Goal: Information Seeking & Learning: Learn about a topic

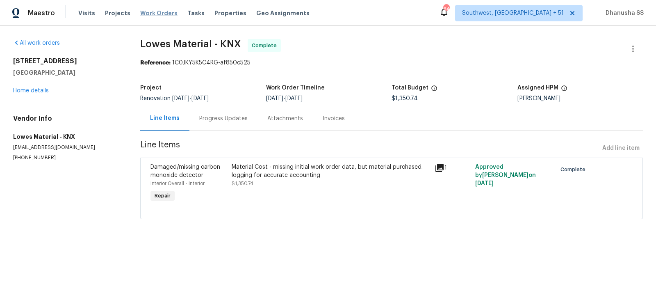
click at [156, 15] on span "Work Orders" at bounding box center [158, 13] width 37 height 8
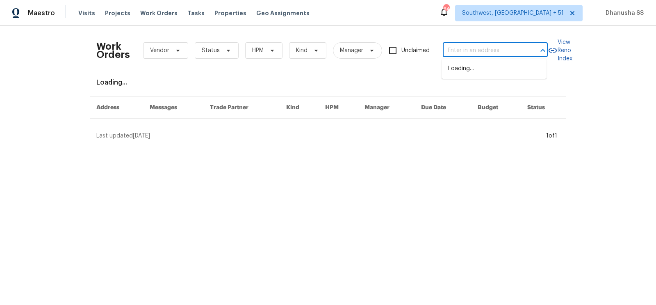
click at [498, 55] on input "text" at bounding box center [484, 50] width 82 height 13
paste input "3726 Selina Dr, Murfreesboro, TN 37128"
type input "3726 Selina Dr, Murfreesboro, TN 37128"
click at [486, 74] on li "3726 Selina Dr, Murfreesboro, TN 37128" at bounding box center [493, 73] width 105 height 22
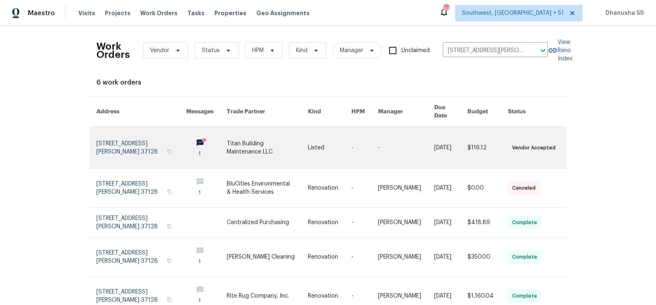
click at [369, 145] on link at bounding box center [364, 147] width 27 height 41
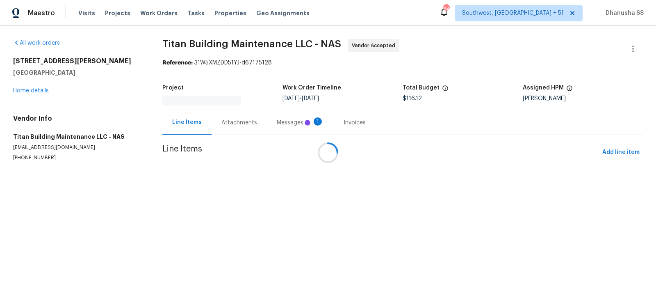
click at [25, 91] on div at bounding box center [328, 152] width 656 height 305
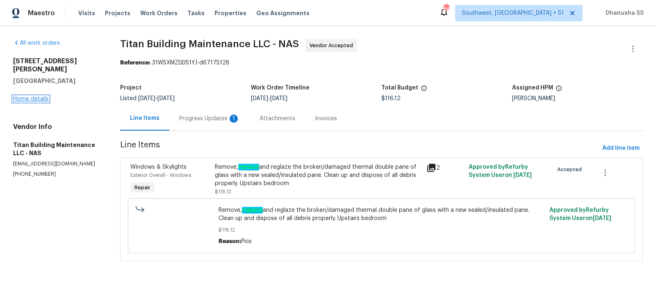
click at [29, 96] on link "Home details" at bounding box center [31, 99] width 36 height 6
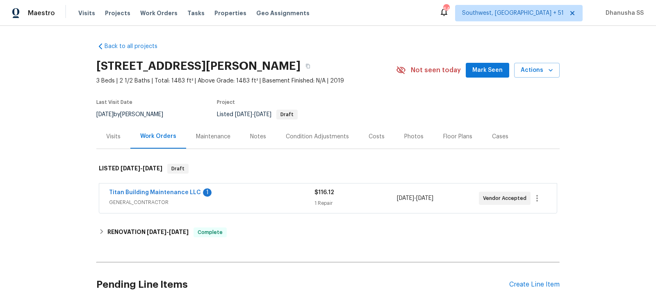
click at [115, 140] on div "Visits" at bounding box center [113, 136] width 14 height 8
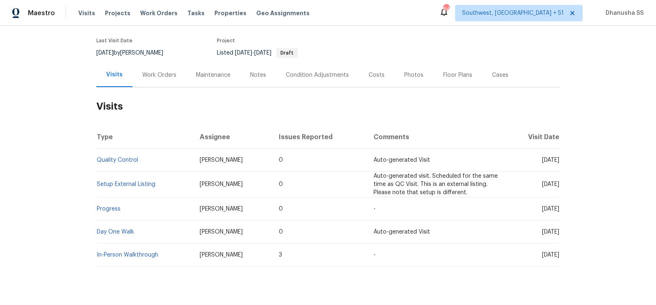
scroll to position [78, 0]
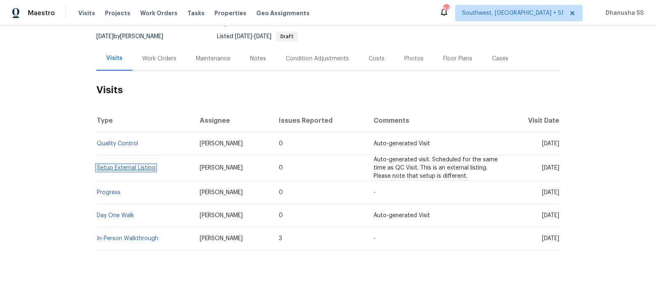
click at [131, 169] on link "Setup External Listing" at bounding box center [126, 168] width 59 height 6
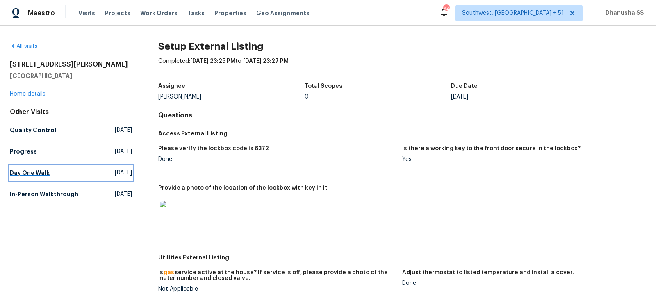
click at [115, 170] on span "Wed, Aug 27 2025" at bounding box center [123, 172] width 17 height 8
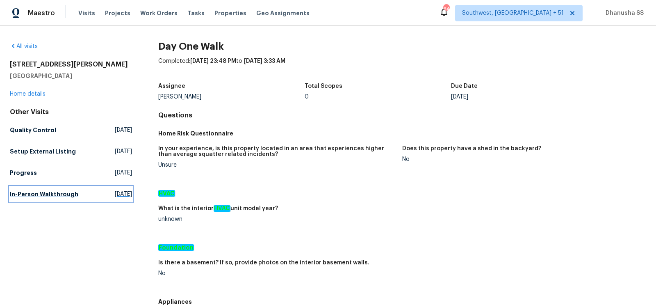
click at [77, 195] on link "In-Person Walkthrough Thu, Jul 24 2025" at bounding box center [71, 193] width 122 height 15
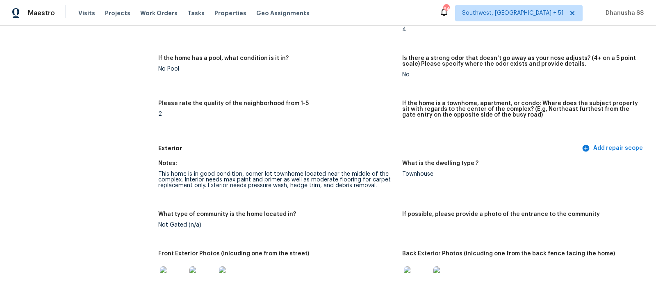
scroll to position [181, 0]
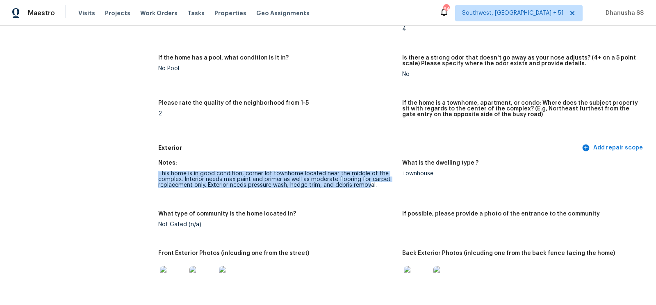
drag, startPoint x: 158, startPoint y: 172, endPoint x: 371, endPoint y: 184, distance: 212.6
click at [371, 184] on div "This home is in good condition, corner lot townhome located near the middle of …" at bounding box center [276, 178] width 237 height 17
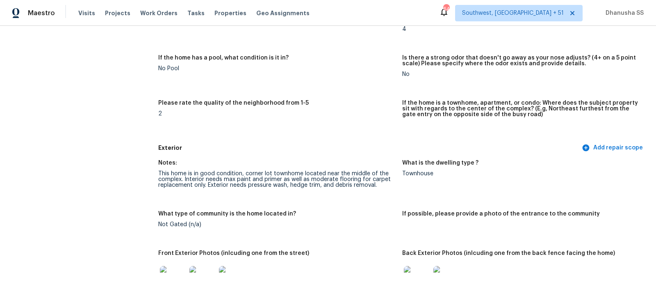
click at [380, 218] on div "What type of community is the home located in?" at bounding box center [276, 216] width 237 height 11
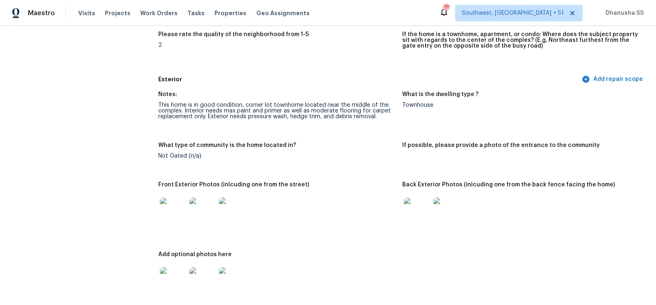
scroll to position [0, 0]
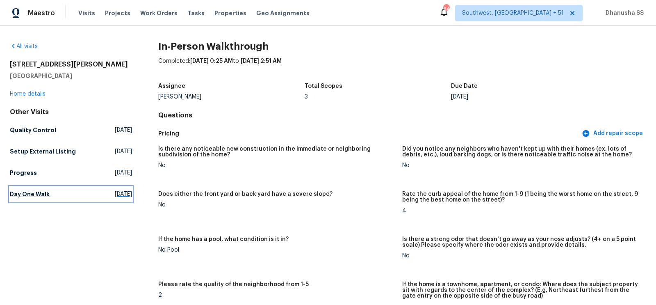
click at [35, 197] on h5 "Day One Walk" at bounding box center [30, 194] width 40 height 8
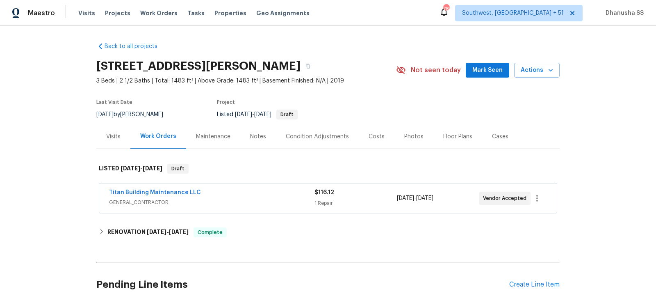
scroll to position [61, 0]
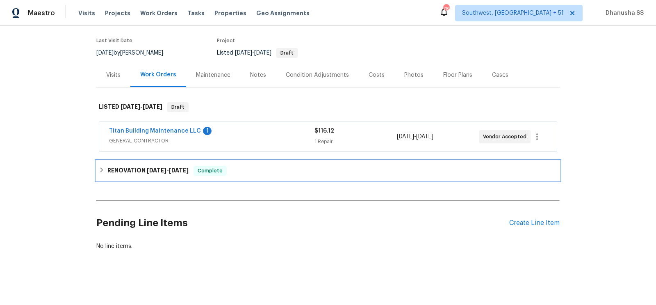
click at [253, 170] on div "RENOVATION 8/26/25 - 9/2/25 Complete" at bounding box center [328, 171] width 458 height 10
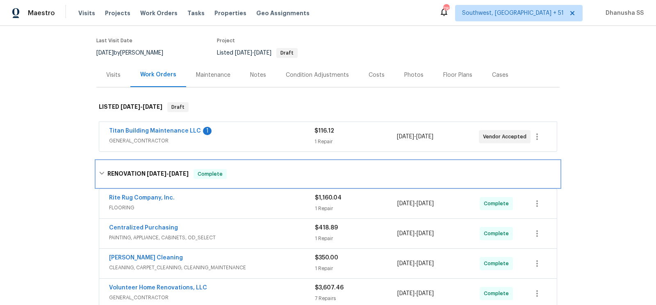
scroll to position [190, 0]
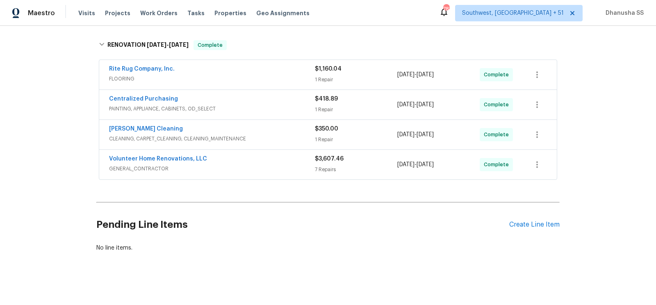
click at [277, 161] on div "Volunteer Home Renovations, LLC" at bounding box center [212, 160] width 206 height 10
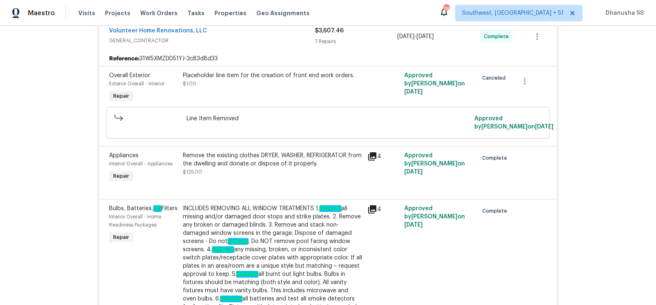
scroll to position [202, 0]
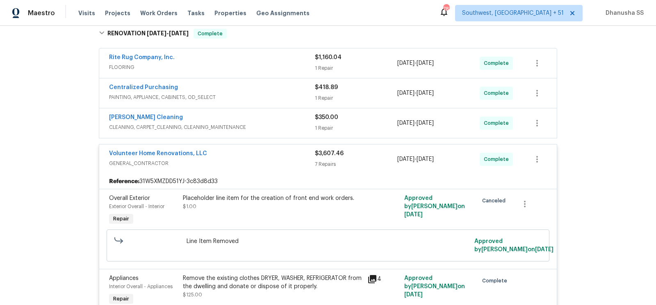
click at [287, 115] on div "Soledad Cleaning" at bounding box center [212, 118] width 206 height 10
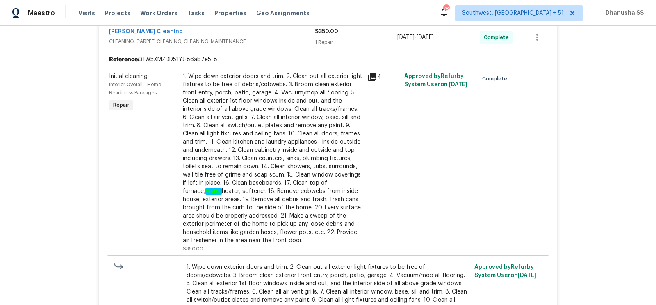
scroll to position [184, 0]
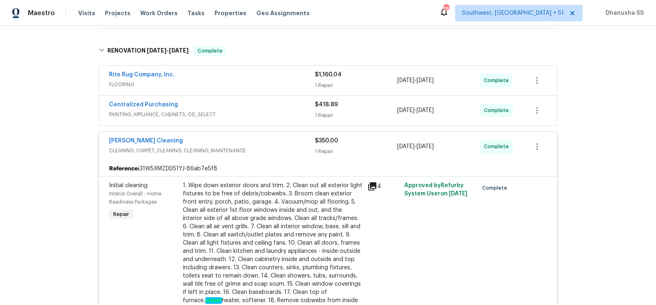
click at [286, 115] on span "PAINTING, APPLIANCE, CABINETS, OD_SELECT" at bounding box center [212, 114] width 206 height 8
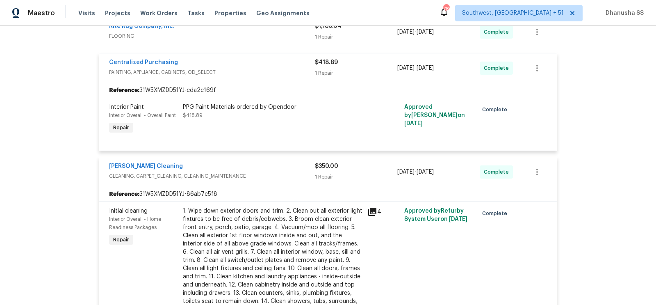
scroll to position [201, 0]
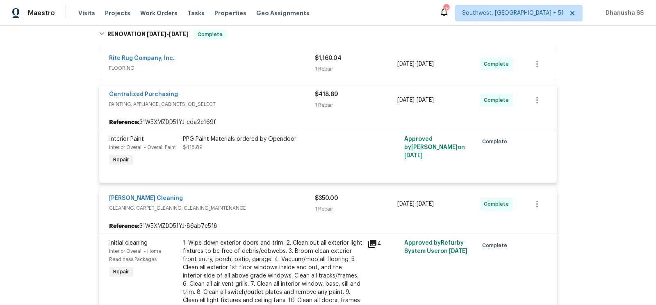
click at [282, 66] on span "FLOORING" at bounding box center [212, 68] width 206 height 8
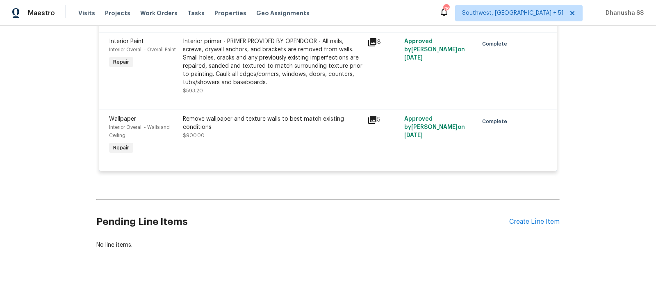
scroll to position [0, 0]
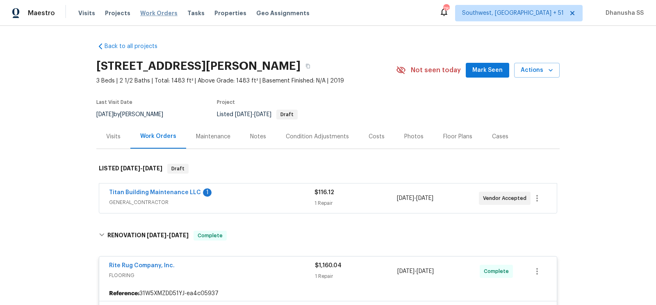
click at [143, 9] on span "Work Orders" at bounding box center [158, 13] width 37 height 8
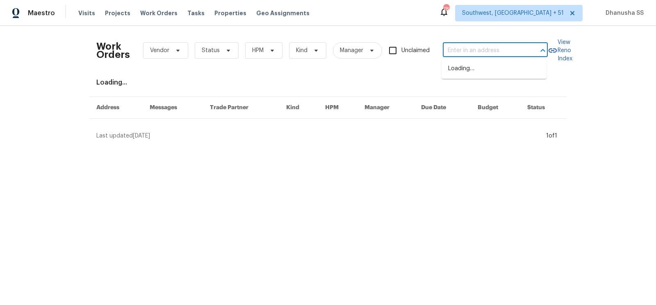
click at [473, 49] on input "text" at bounding box center [484, 50] width 82 height 13
paste input "7087 Spinnaker Blvd, Englewood, FL 34224"
type input "7087 Spinnaker Blvd, Englewood, FL 34224"
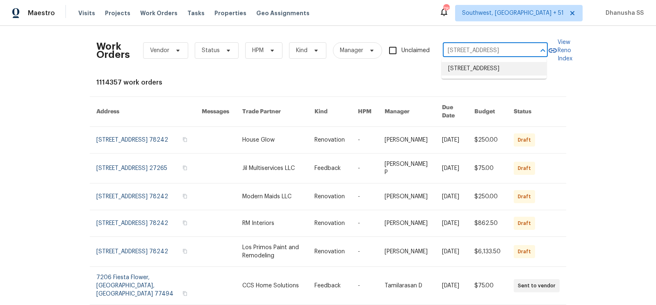
click at [470, 73] on li "7087 Spinnaker Blvd, Englewood, FL 34224" at bounding box center [493, 69] width 105 height 14
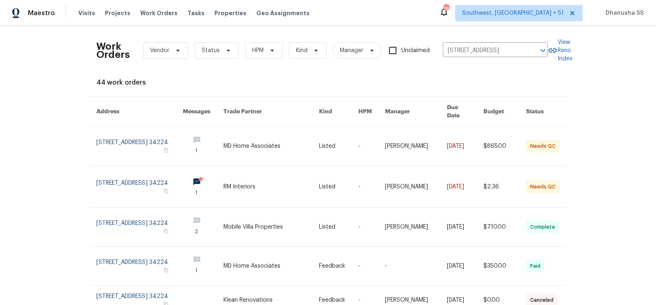
click at [331, 138] on link at bounding box center [338, 146] width 39 height 39
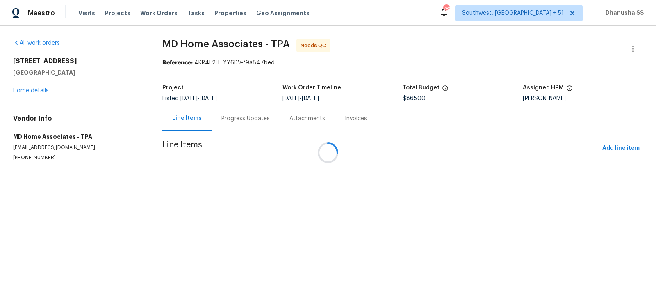
click at [34, 88] on div at bounding box center [328, 152] width 656 height 305
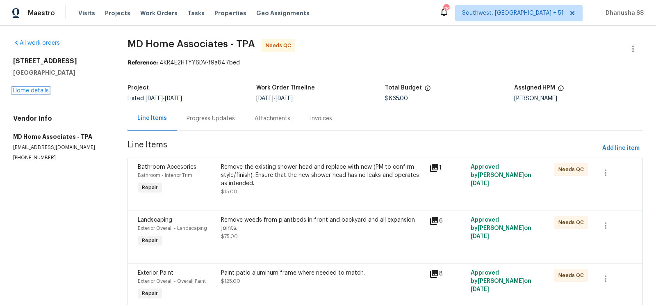
click at [34, 88] on link "Home details" at bounding box center [31, 91] width 36 height 6
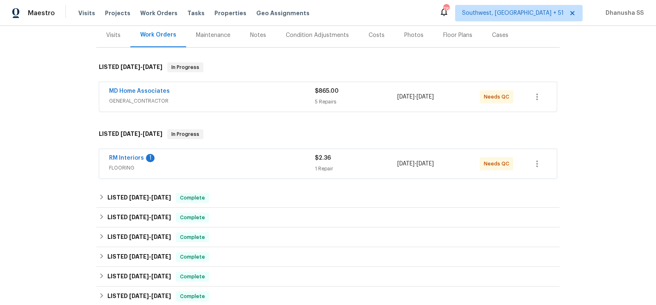
scroll to position [244, 0]
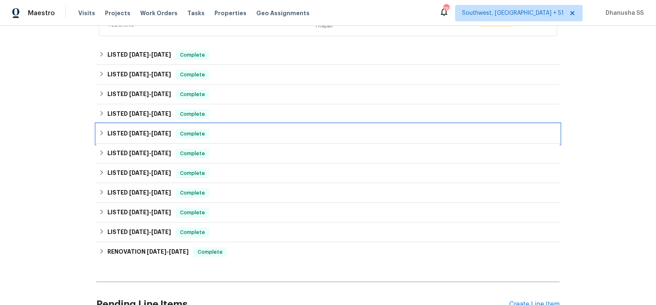
click at [237, 140] on div "LISTED 1/2/25 - 2/13/25 Complete" at bounding box center [327, 134] width 463 height 20
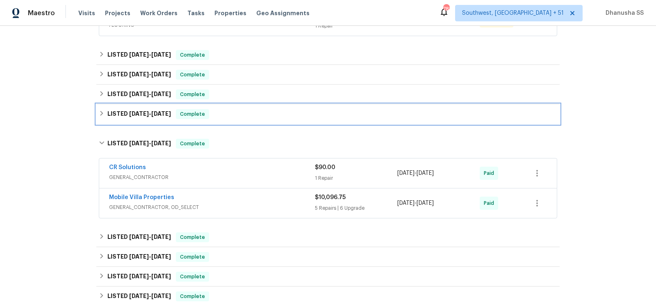
click at [249, 115] on div "LISTED 5/2/25 - 6/10/25 Complete" at bounding box center [328, 114] width 458 height 10
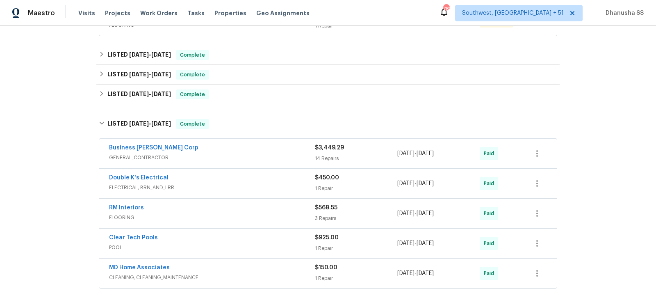
click at [271, 150] on div "Business Morel Corp" at bounding box center [212, 148] width 206 height 10
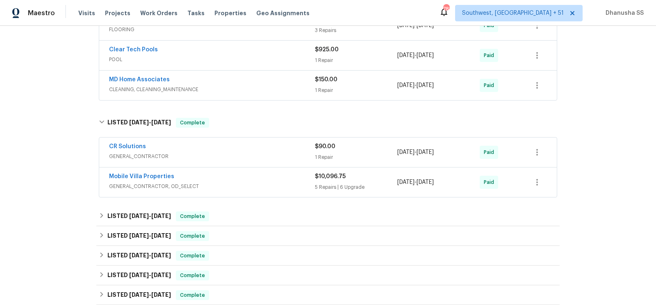
scroll to position [1309, 0]
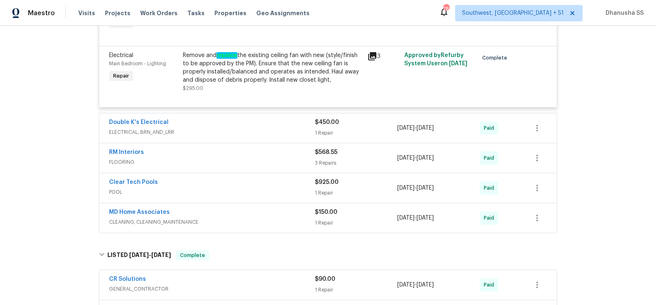
click at [273, 155] on div "RM Interiors" at bounding box center [212, 153] width 206 height 10
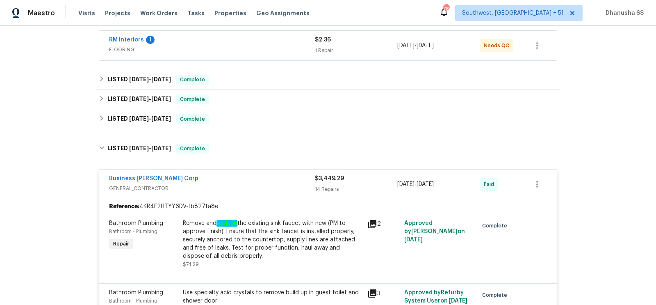
scroll to position [214, 0]
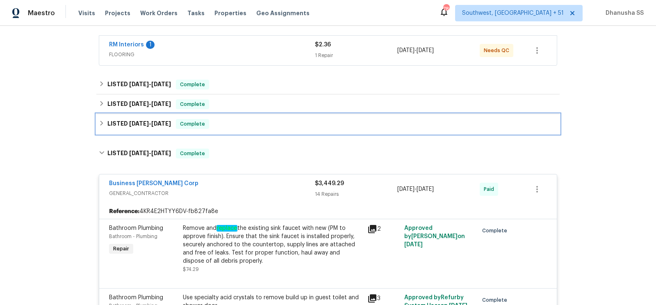
click at [250, 126] on div "LISTED 7/29/25 - 8/14/25 Complete" at bounding box center [328, 124] width 458 height 10
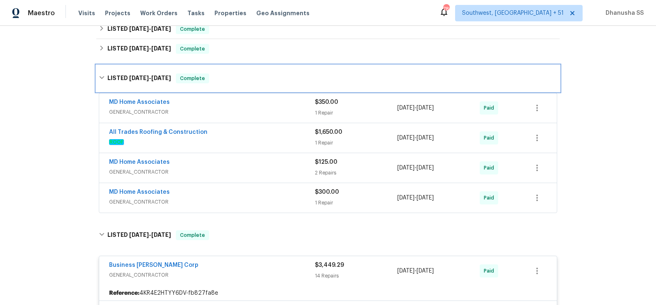
scroll to position [289, 0]
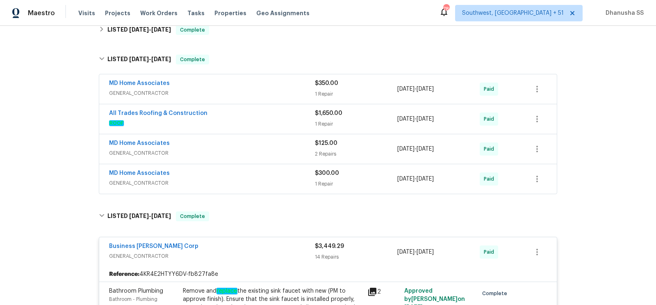
click at [285, 182] on span "GENERAL_CONTRACTOR" at bounding box center [212, 183] width 206 height 8
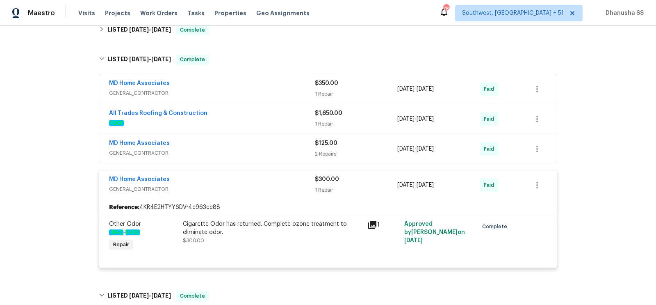
click at [289, 150] on span "GENERAL_CONTRACTOR" at bounding box center [212, 153] width 206 height 8
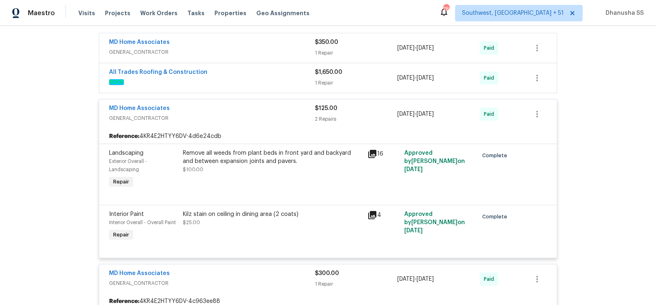
scroll to position [304, 0]
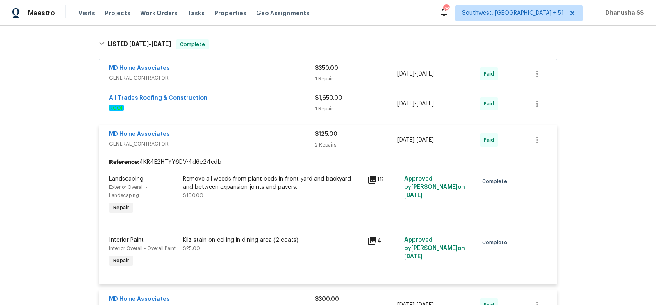
click at [300, 104] on span "ROOF" at bounding box center [212, 108] width 206 height 8
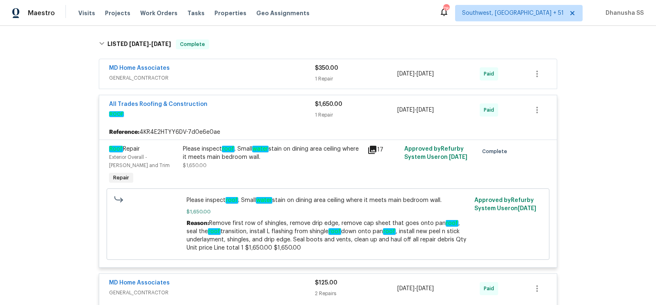
scroll to position [232, 0]
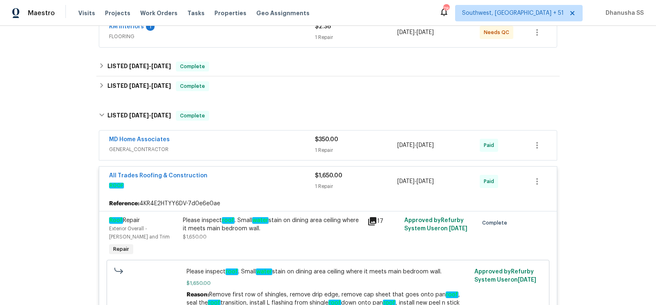
click at [291, 145] on span "GENERAL_CONTRACTOR" at bounding box center [212, 149] width 206 height 8
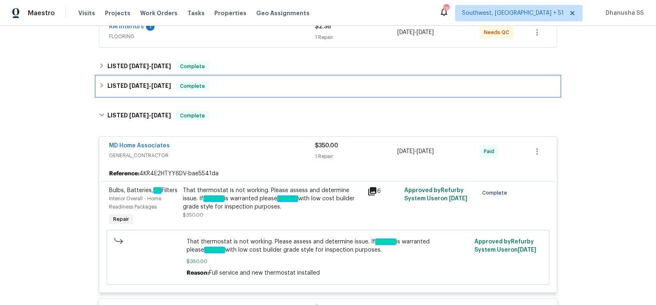
click at [255, 77] on div "LISTED 7/29/25 - 8/1/25 Complete" at bounding box center [327, 86] width 463 height 20
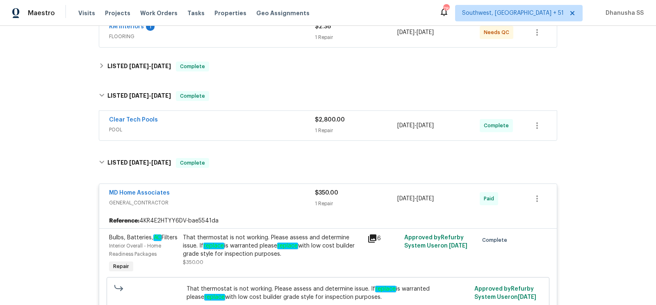
click at [282, 118] on div "Clear Tech Pools" at bounding box center [212, 121] width 206 height 10
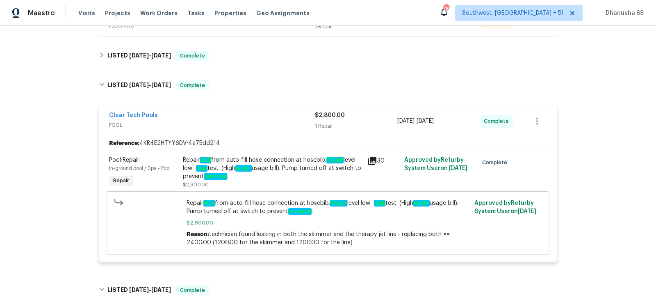
scroll to position [250, 0]
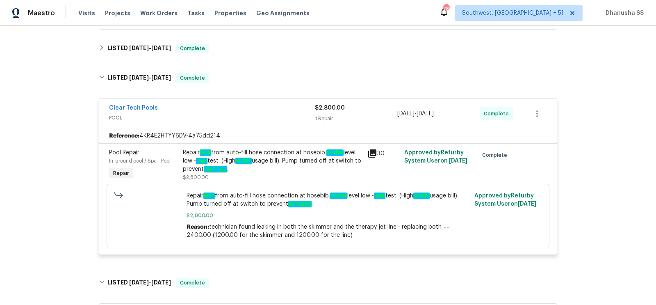
click at [232, 158] on div "Repair leak from auto-fill hose connection at hosebib. Water level low - leak t…" at bounding box center [273, 160] width 180 height 25
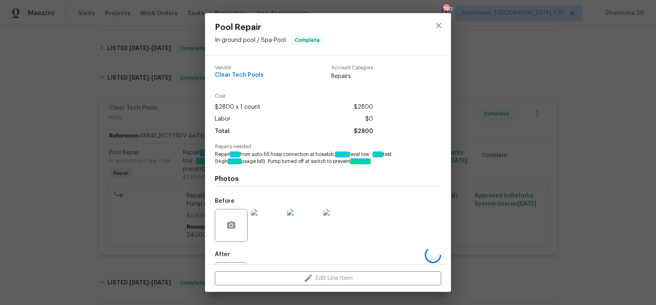
scroll to position [39, 0]
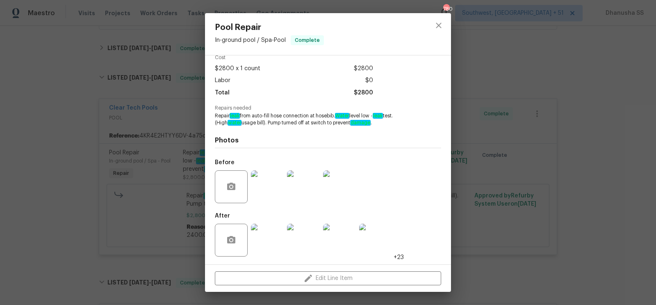
click at [303, 188] on img at bounding box center [303, 186] width 33 height 33
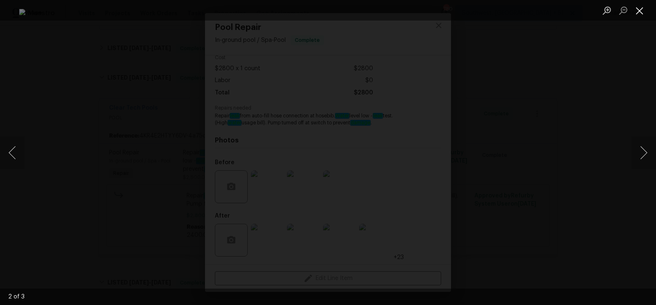
click at [640, 11] on button "Close lightbox" at bounding box center [639, 10] width 16 height 14
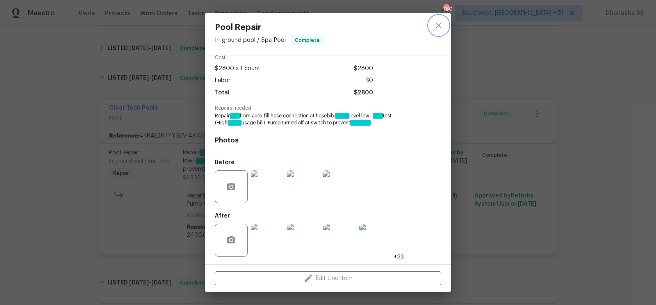
click at [442, 27] on icon "close" at bounding box center [439, 25] width 10 height 10
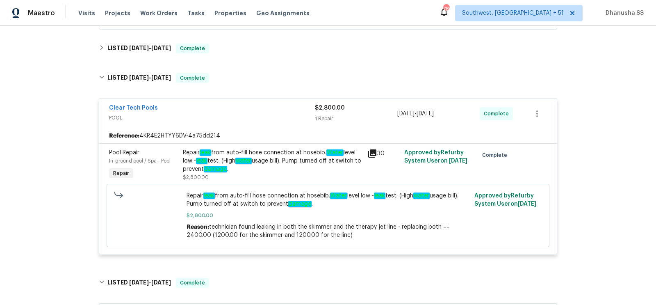
click at [238, 164] on div "Repair leak from auto-fill hose connection at hosebib. Water level low - leak t…" at bounding box center [273, 160] width 180 height 25
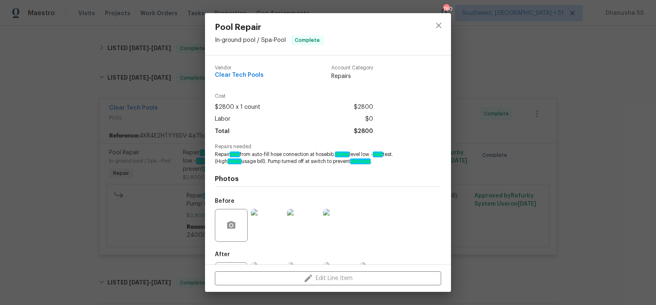
drag, startPoint x: 215, startPoint y: 153, endPoint x: 336, endPoint y: 155, distance: 121.7
click at [336, 155] on span "Repair leak from auto-fill hose connection at hosebib. Water level low - leak t…" at bounding box center [317, 158] width 204 height 14
copy span "Repair leak from auto-fill hose connection at hosebib"
click at [439, 22] on icon "close" at bounding box center [439, 25] width 10 height 10
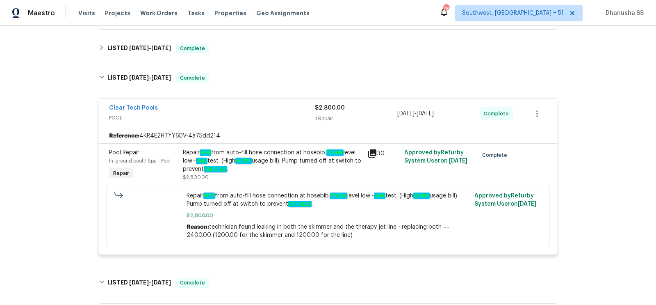
scroll to position [174, 0]
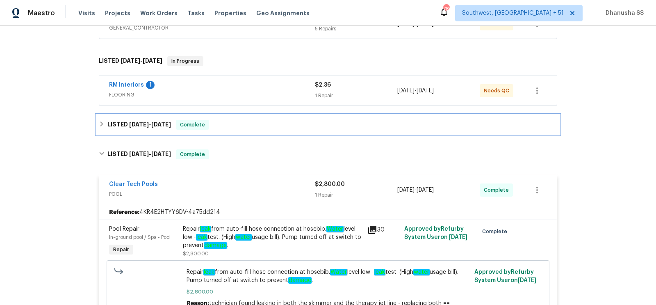
click at [250, 127] on div "LISTED 8/26/25 - 8/29/25 Complete" at bounding box center [328, 125] width 458 height 10
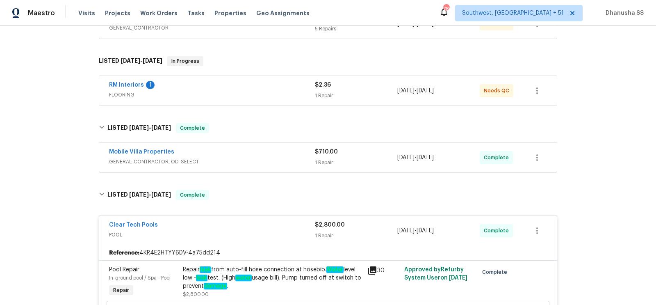
click at [277, 151] on div "Mobile Villa Properties" at bounding box center [212, 153] width 206 height 10
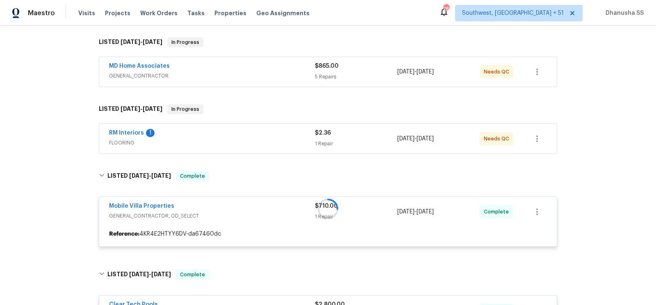
scroll to position [116, 0]
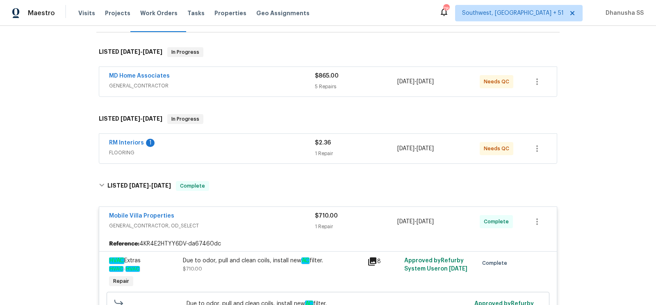
click at [277, 151] on span "FLOORING" at bounding box center [212, 152] width 206 height 8
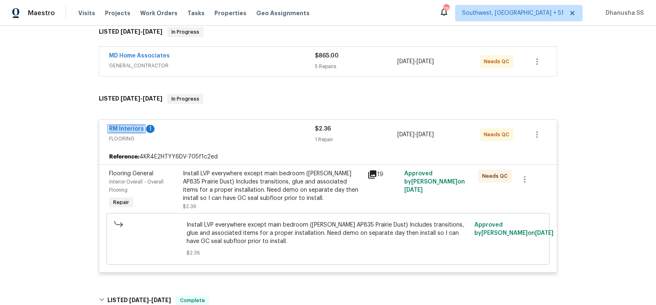
scroll to position [128, 0]
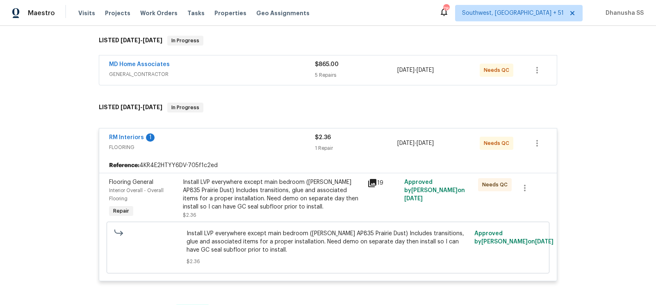
click at [248, 70] on span "GENERAL_CONTRACTOR" at bounding box center [212, 74] width 206 height 8
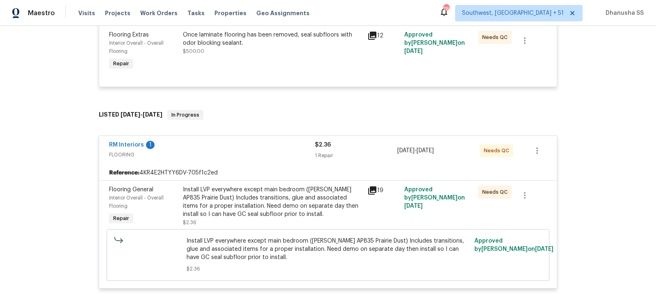
scroll to position [443, 0]
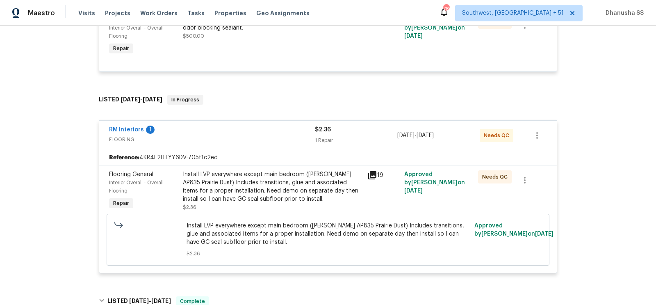
click at [261, 180] on div "Install LVP everywhere except main bedroom (Knighton AP835 Prairie Dust) Includ…" at bounding box center [273, 186] width 180 height 33
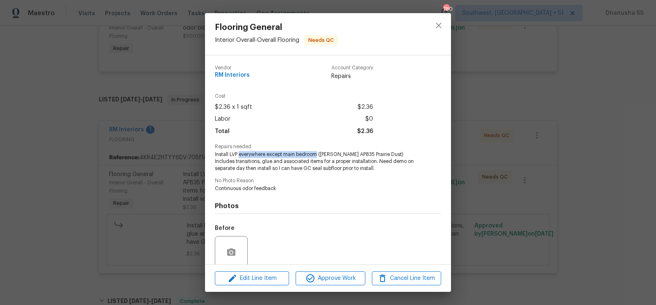
drag, startPoint x: 239, startPoint y: 154, endPoint x: 318, endPoint y: 154, distance: 79.5
click at [318, 154] on span "Install LVP everywhere except main bedroom (Knighton AP835 Prairie Dust) Includ…" at bounding box center [317, 161] width 204 height 20
copy span "everywhere except main bedroom"
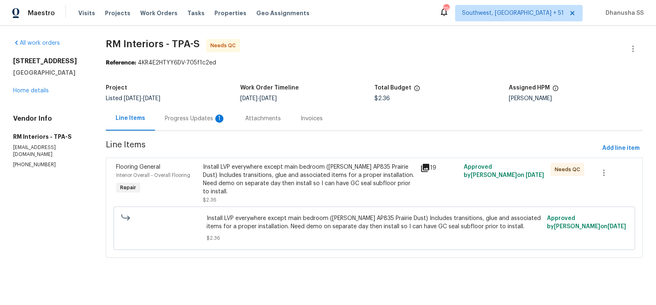
click at [188, 117] on div "Progress Updates 1" at bounding box center [195, 118] width 61 height 8
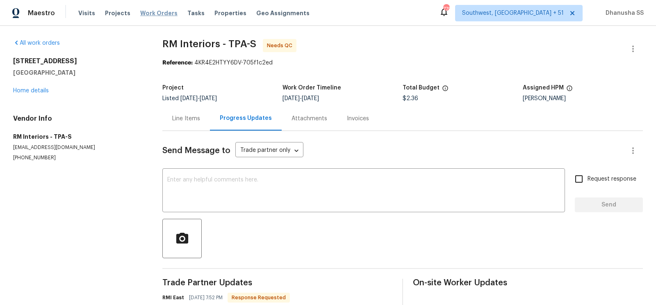
click at [141, 13] on span "Work Orders" at bounding box center [158, 13] width 37 height 8
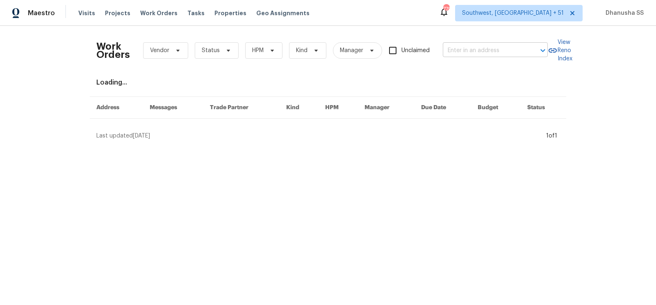
click at [477, 54] on input "text" at bounding box center [484, 50] width 82 height 13
paste input "7615 Campus Cv, Sarasota, FL 34243"
type input "7615 Campus Cv, Sarasota, FL 34243"
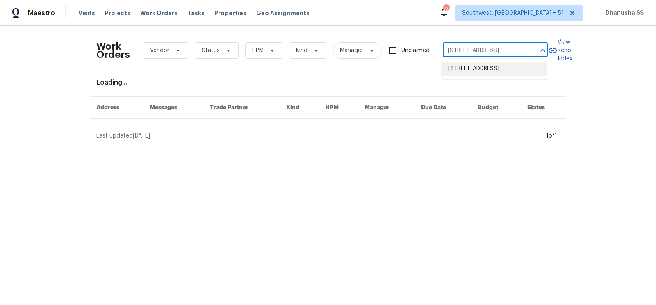
click at [480, 75] on li "7615 Campus Cv, Sarasota, FL 34243" at bounding box center [493, 69] width 105 height 14
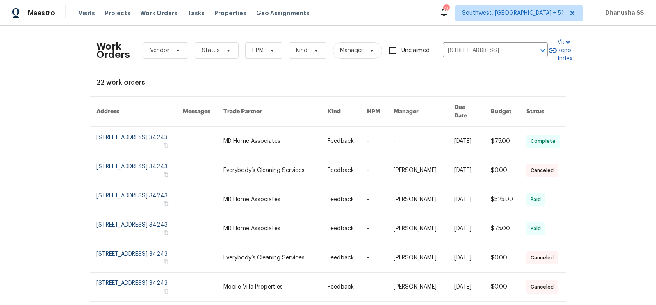
click at [374, 135] on link at bounding box center [380, 141] width 27 height 29
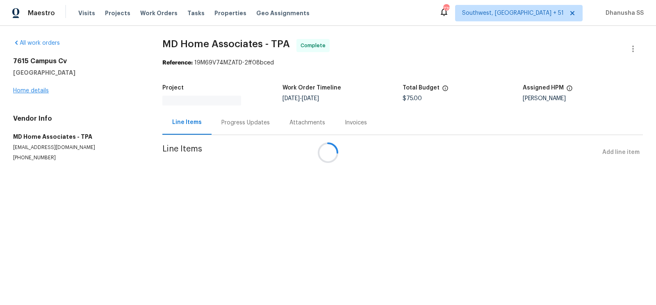
click at [39, 85] on div at bounding box center [328, 152] width 656 height 305
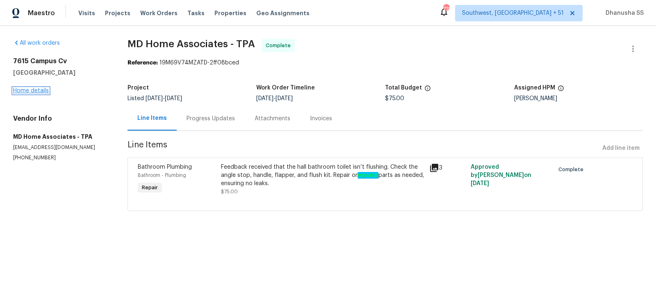
click at [39, 89] on link "Home details" at bounding box center [31, 91] width 36 height 6
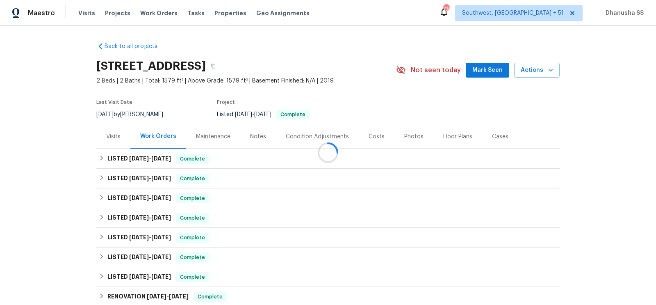
click at [306, 65] on div at bounding box center [328, 152] width 656 height 305
click at [220, 68] on button "button" at bounding box center [213, 66] width 15 height 15
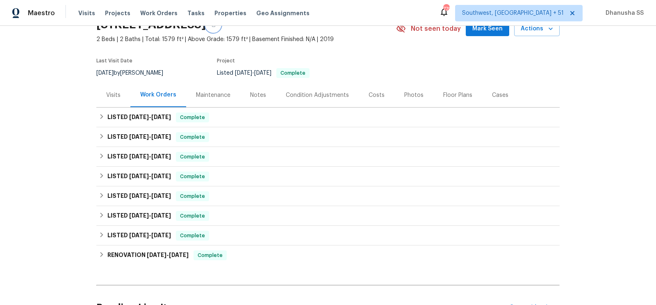
scroll to position [42, 0]
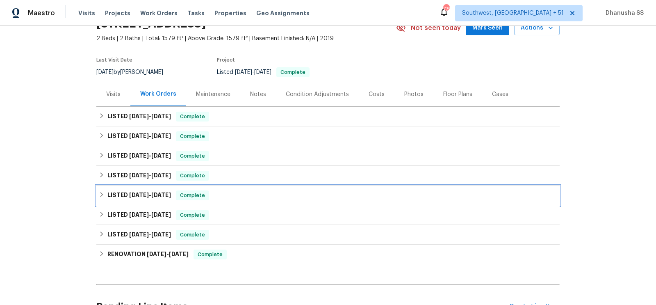
click at [225, 195] on div "LISTED 3/21/25 - 3/26/25 Complete" at bounding box center [328, 195] width 458 height 10
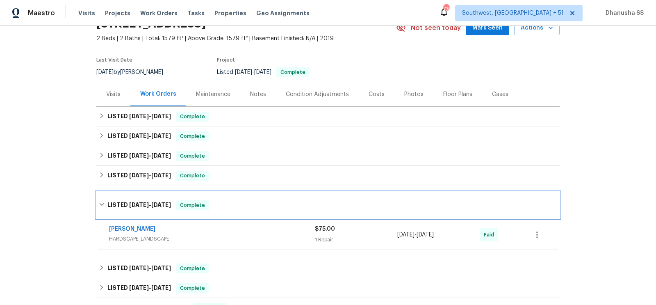
scroll to position [97, 0]
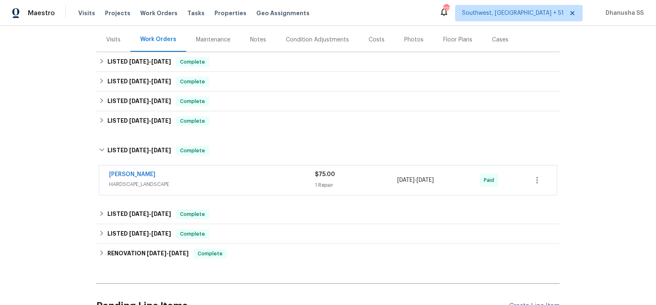
click at [247, 185] on span "HARDSCAPE_LANDSCAPE" at bounding box center [212, 184] width 206 height 8
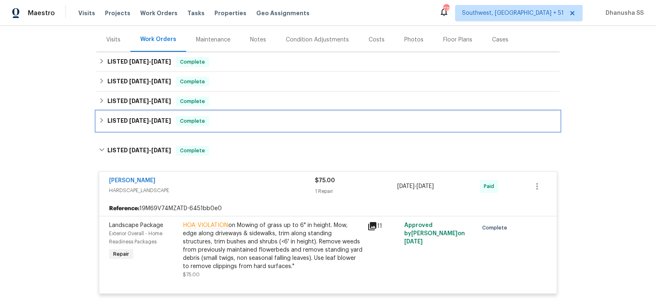
click at [247, 122] on div "LISTED 4/21/25 - 5/13/25 Complete" at bounding box center [328, 121] width 458 height 10
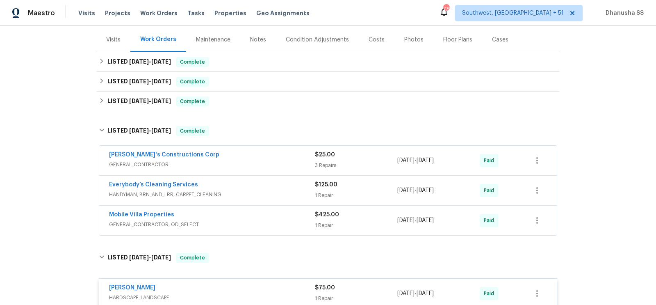
click at [280, 210] on div "Mobile Villa Properties" at bounding box center [212, 215] width 206 height 10
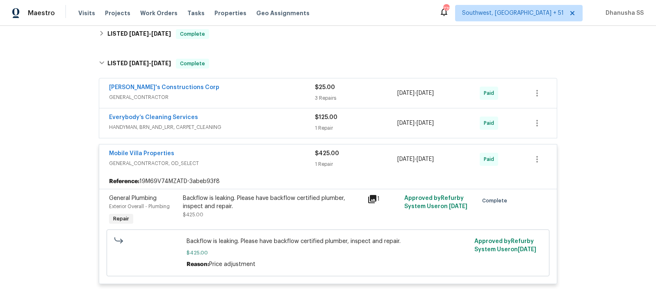
scroll to position [165, 0]
click at [295, 126] on span "HANDYMAN, BRN_AND_LRR, CARPET_CLEANING" at bounding box center [212, 126] width 206 height 8
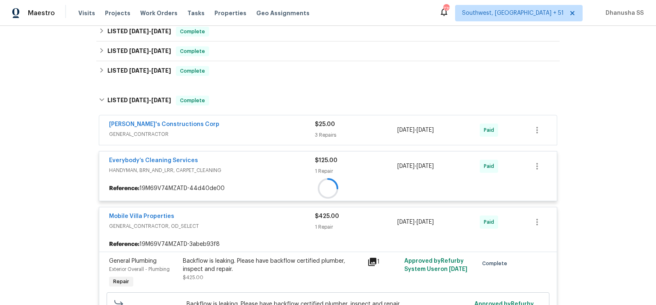
scroll to position [123, 0]
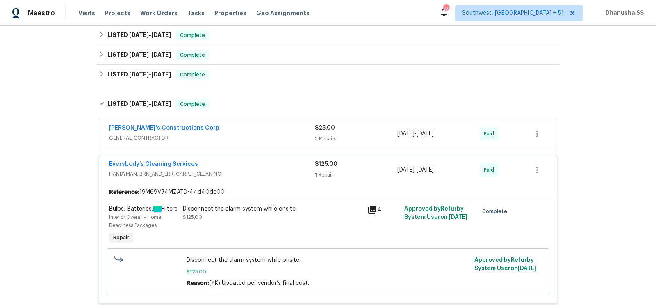
click at [274, 135] on span "GENERAL_CONTRACTOR" at bounding box center [212, 138] width 206 height 8
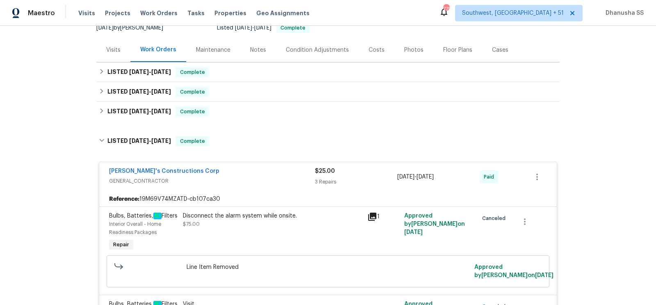
scroll to position [77, 0]
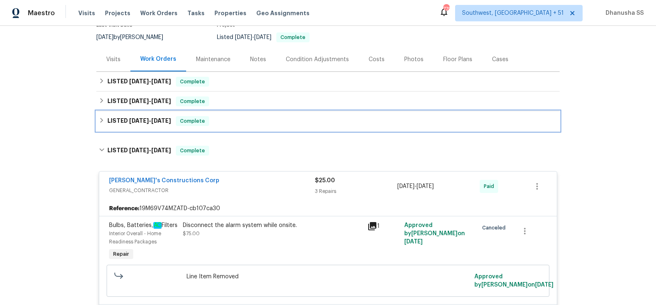
click at [237, 118] on div "LISTED 6/14/25 - 6/19/25 Complete" at bounding box center [328, 121] width 458 height 10
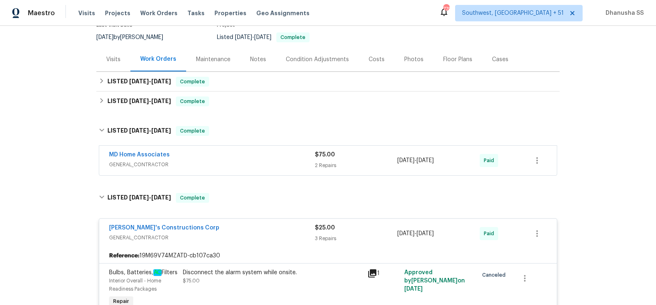
click at [260, 159] on div "MD Home Associates" at bounding box center [212, 155] width 206 height 10
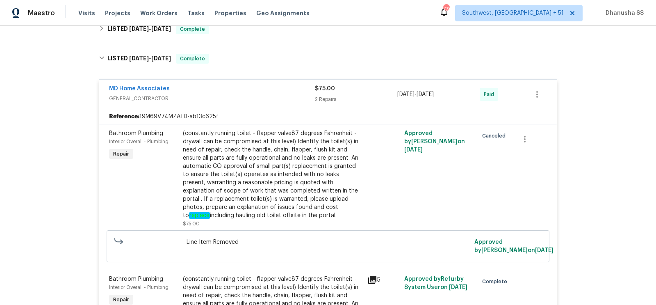
scroll to position [128, 0]
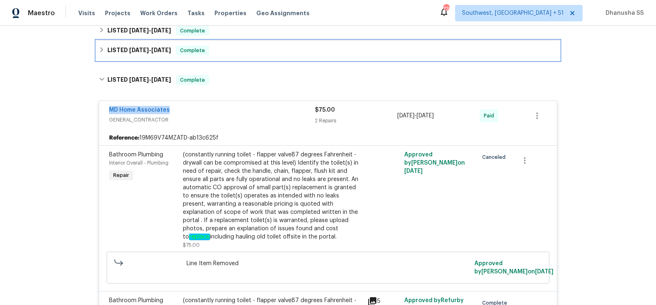
click at [225, 50] on div "LISTED 6/23/25 - 6/25/25 Complete" at bounding box center [328, 50] width 458 height 10
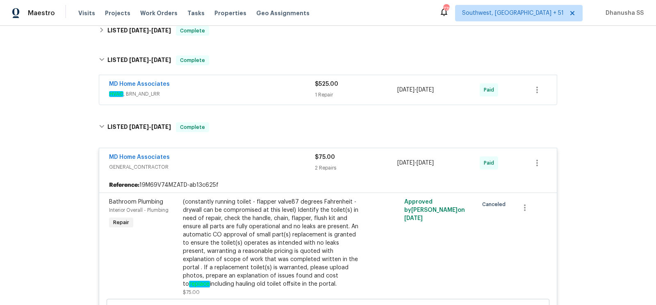
click at [268, 90] on span "HVAC , BRN_AND_LRR" at bounding box center [212, 94] width 206 height 8
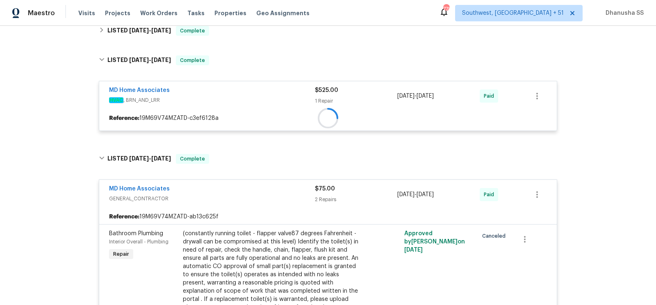
scroll to position [96, 0]
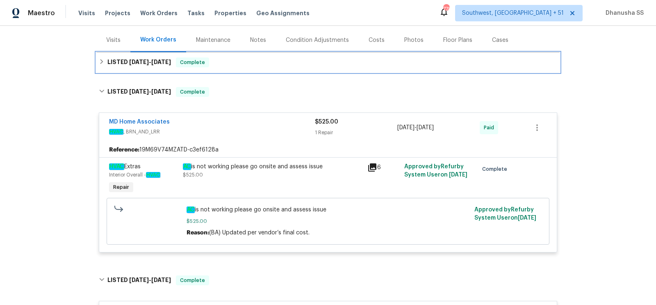
click at [242, 68] on div "LISTED 8/15/25 - 8/19/25 Complete" at bounding box center [327, 62] width 463 height 20
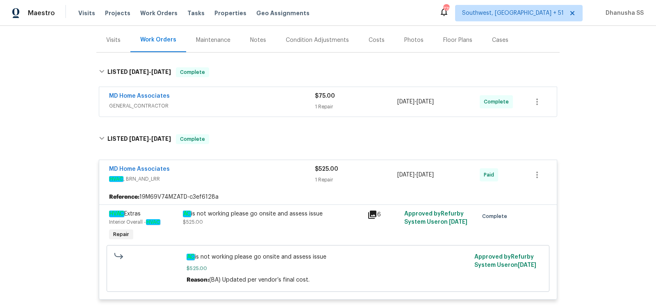
click at [274, 105] on span "GENERAL_CONTRACTOR" at bounding box center [212, 106] width 206 height 8
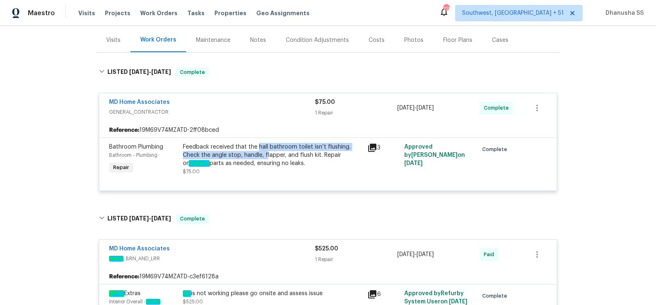
drag, startPoint x: 258, startPoint y: 145, endPoint x: 266, endPoint y: 150, distance: 9.3
click at [266, 150] on div "Feedback received that the hall bathroom toilet isn’t flushing. Check the angle…" at bounding box center [273, 155] width 180 height 25
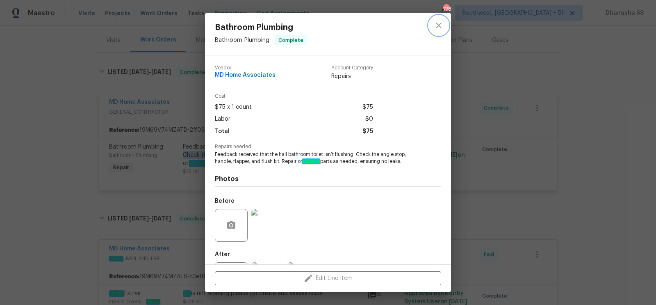
click at [443, 27] on button "close" at bounding box center [439, 26] width 20 height 20
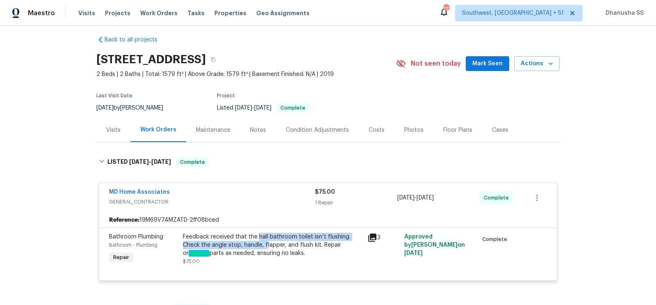
scroll to position [0, 0]
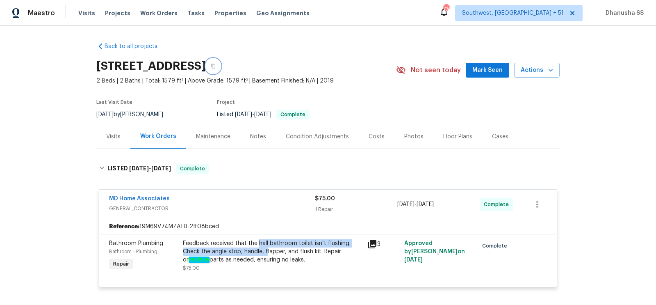
click at [220, 68] on button "button" at bounding box center [213, 66] width 15 height 15
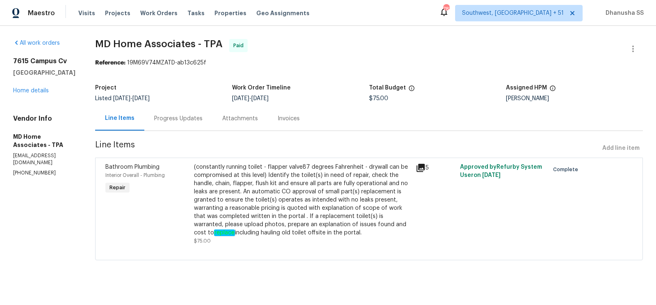
click at [189, 111] on div "Progress Updates" at bounding box center [178, 118] width 68 height 24
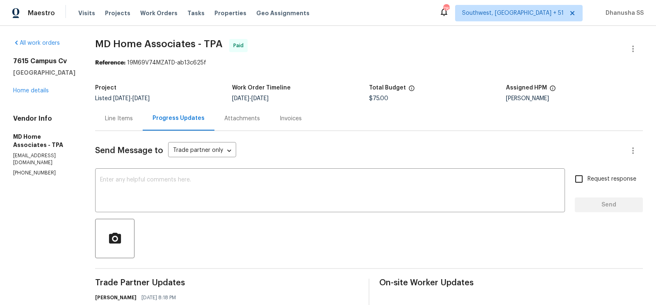
click at [132, 116] on div "Line Items" at bounding box center [119, 118] width 28 height 8
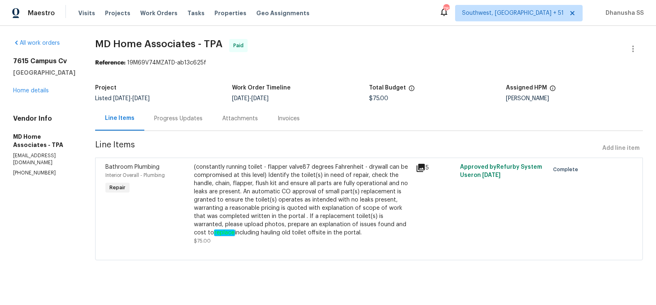
click at [180, 120] on div "Progress Updates" at bounding box center [178, 118] width 48 height 8
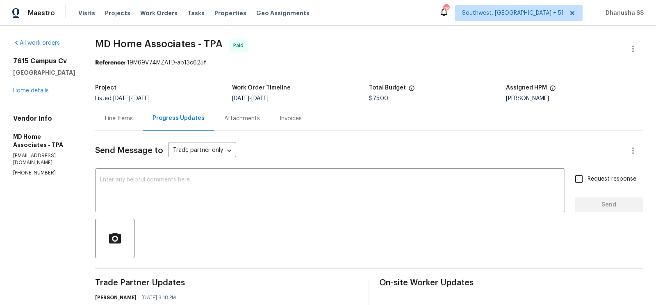
click at [299, 123] on div "Invoices" at bounding box center [291, 118] width 22 height 8
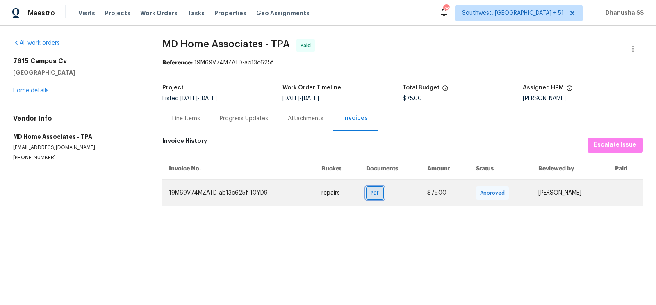
click at [366, 196] on div "PDF" at bounding box center [375, 192] width 18 height 13
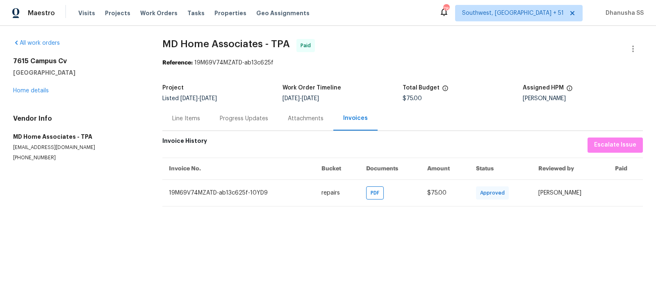
click at [139, 7] on div "Visits Projects Work Orders Tasks Properties Geo Assignments" at bounding box center [198, 13] width 241 height 16
click at [140, 10] on span "Work Orders" at bounding box center [158, 13] width 37 height 8
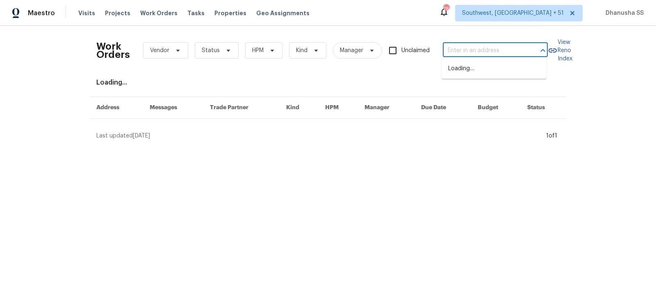
click at [496, 48] on input "text" at bounding box center [484, 50] width 82 height 13
paste input "[STREET_ADDRESS]"
type input "[STREET_ADDRESS]"
click at [480, 67] on li "[STREET_ADDRESS]" at bounding box center [493, 69] width 105 height 14
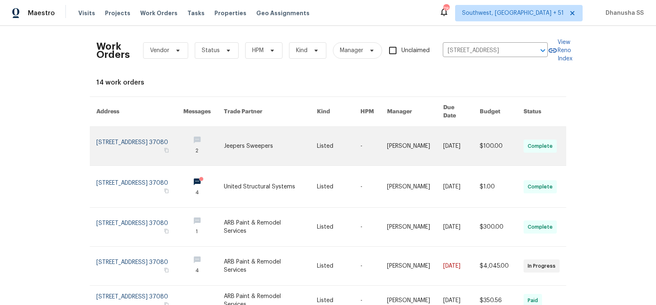
click at [240, 130] on link at bounding box center [270, 146] width 93 height 39
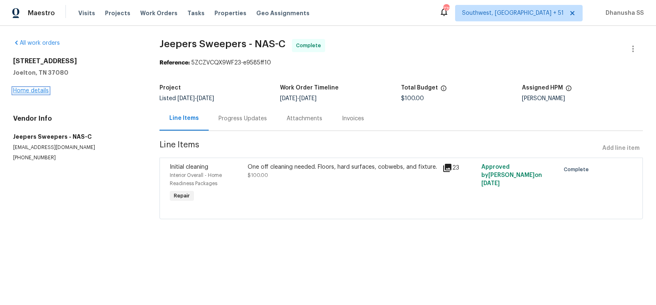
click at [31, 89] on link "Home details" at bounding box center [31, 91] width 36 height 6
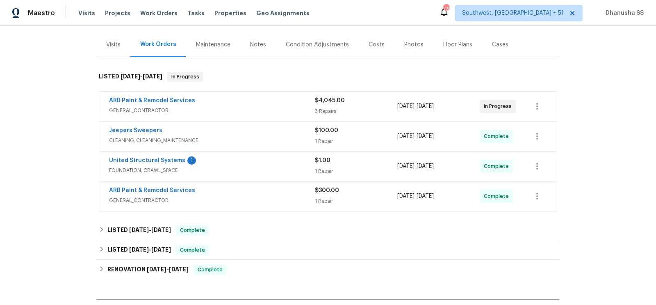
scroll to position [189, 0]
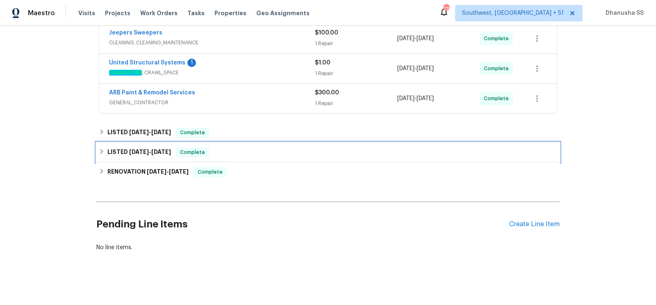
click at [242, 155] on div "LISTED [DATE] - [DATE] Complete" at bounding box center [327, 152] width 463 height 20
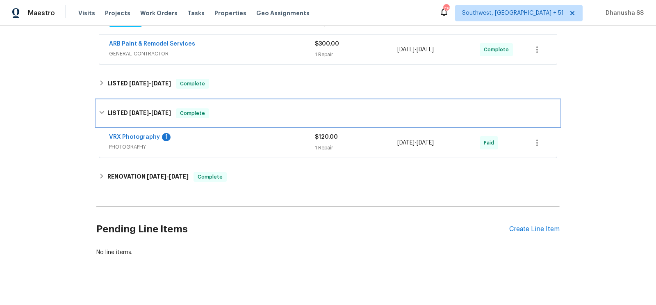
scroll to position [243, 0]
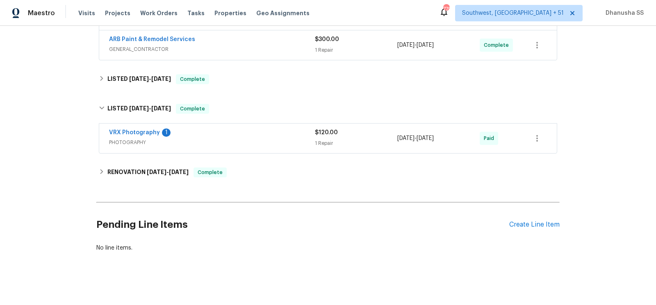
click at [252, 149] on div "VRX Photography 1 PHOTOGRAPHY $120.00 1 Repair [DATE] - [DATE] Paid" at bounding box center [327, 138] width 457 height 30
click at [253, 147] on div "VRX Photography 1 PHOTOGRAPHY $120.00 1 Repair [DATE] - [DATE] Paid" at bounding box center [327, 138] width 457 height 30
click at [245, 132] on div "VRX Photography 1" at bounding box center [212, 133] width 206 height 10
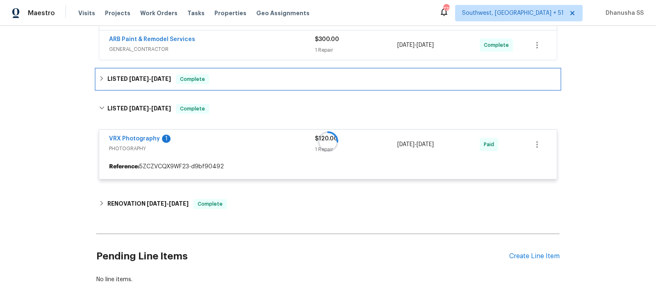
click at [225, 80] on div "LISTED [DATE] - [DATE] Complete" at bounding box center [328, 79] width 458 height 10
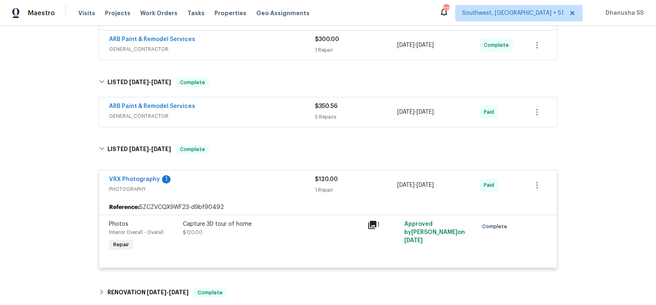
click at [261, 112] on span "GENERAL_CONTRACTOR" at bounding box center [212, 116] width 206 height 8
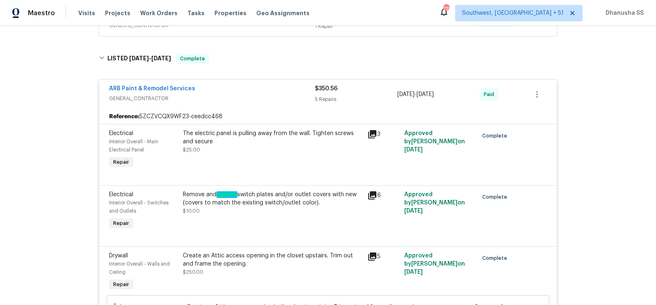
scroll to position [214, 0]
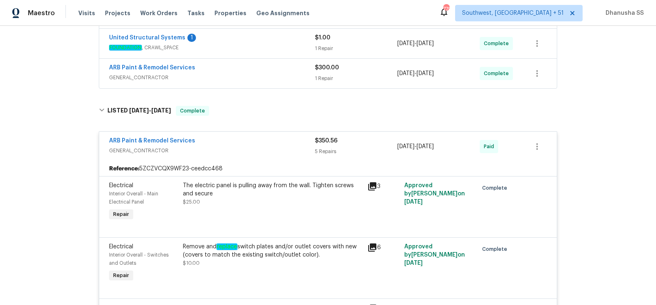
click at [266, 76] on span "GENERAL_CONTRACTOR" at bounding box center [212, 77] width 206 height 8
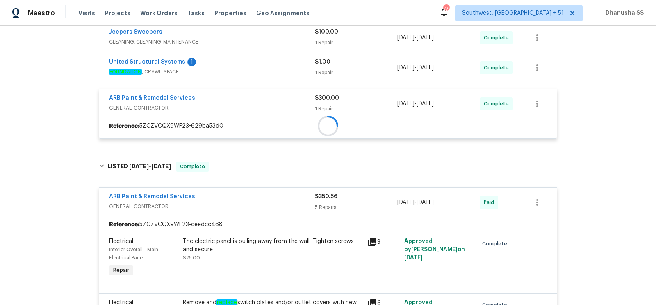
scroll to position [186, 0]
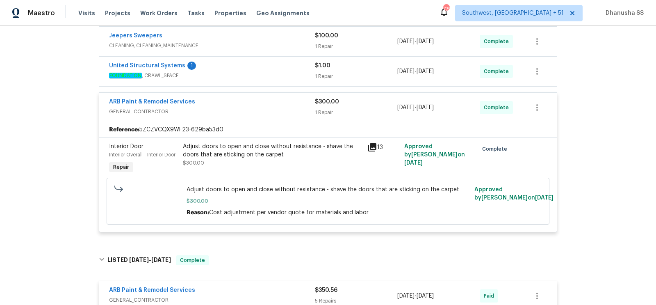
click at [275, 75] on span "FOUNDATION , CRAWL_SPACE" at bounding box center [212, 75] width 206 height 8
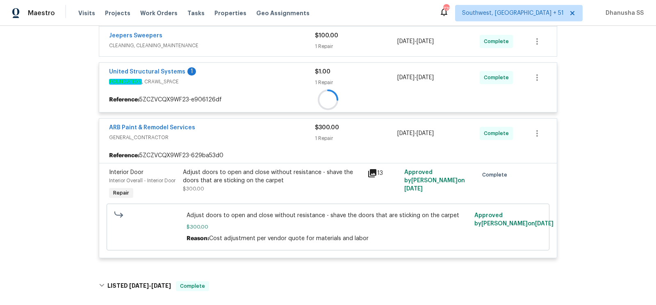
scroll to position [124, 0]
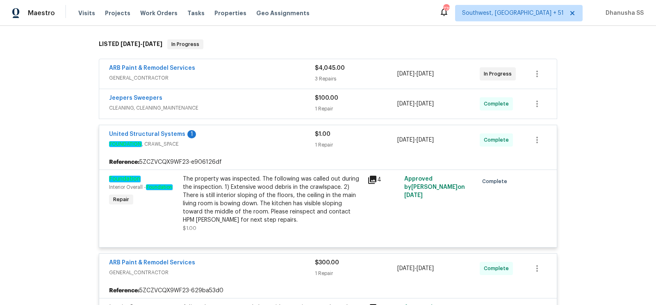
click at [283, 105] on span "CLEANING, CLEANING_MAINTENANCE" at bounding box center [212, 108] width 206 height 8
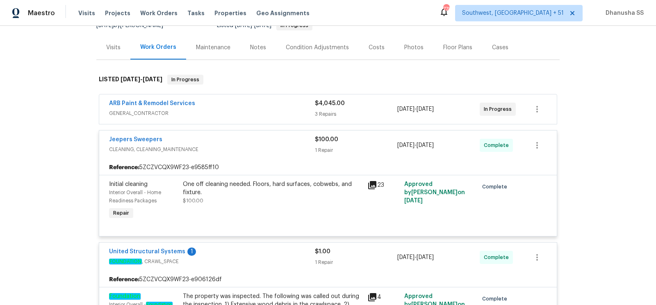
scroll to position [77, 0]
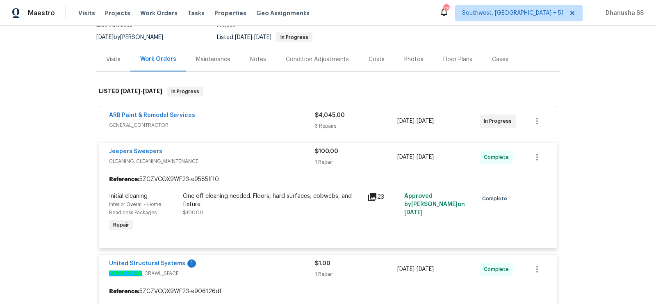
click at [283, 123] on span "GENERAL_CONTRACTOR" at bounding box center [212, 125] width 206 height 8
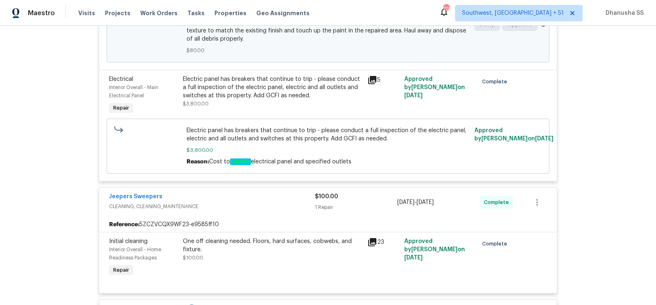
scroll to position [379, 0]
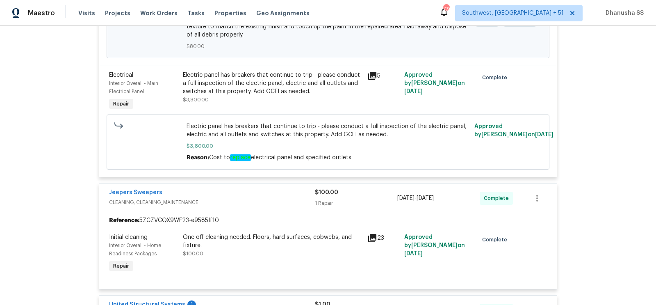
click at [252, 90] on div "Electric panel has breakers that continue to trip - please conduct a full inspe…" at bounding box center [273, 83] width 180 height 25
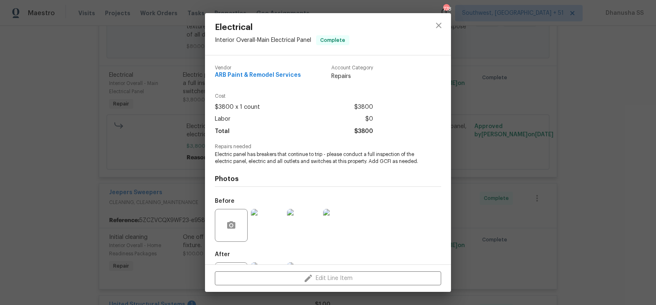
scroll to position [45, 0]
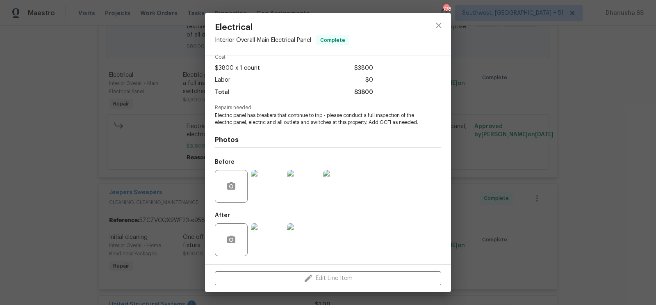
click at [275, 241] on img at bounding box center [267, 239] width 33 height 33
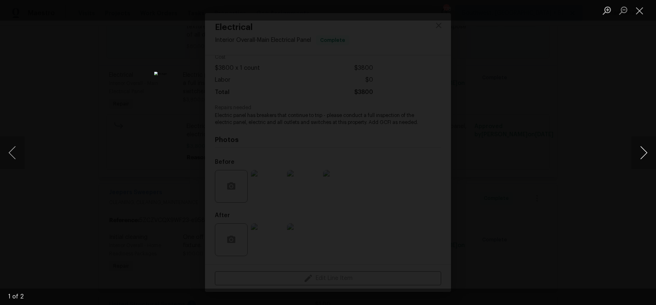
click at [648, 155] on button "Next image" at bounding box center [643, 152] width 25 height 33
click at [588, 148] on div "Lightbox" at bounding box center [328, 152] width 656 height 305
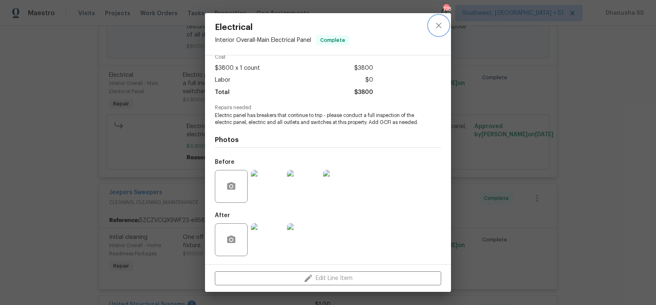
click at [442, 26] on icon "close" at bounding box center [439, 25] width 10 height 10
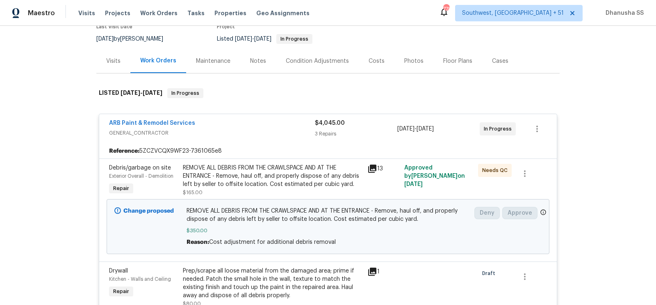
scroll to position [0, 0]
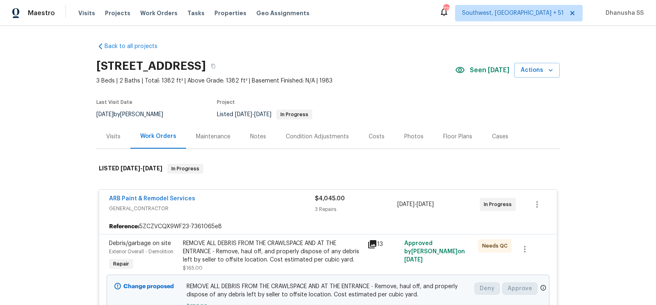
click at [157, 21] on div "Visits Projects Work Orders Tasks Properties Geo Assignments" at bounding box center [198, 13] width 241 height 16
click at [156, 12] on span "Work Orders" at bounding box center [158, 13] width 37 height 8
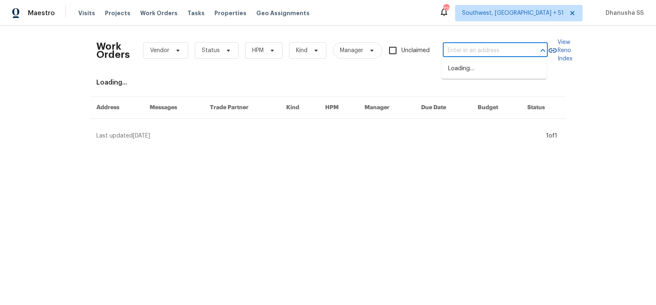
click at [493, 45] on input "text" at bounding box center [484, 50] width 82 height 13
paste input "[STREET_ADDRESS]"
type input "[STREET_ADDRESS]"
click at [476, 75] on li "[STREET_ADDRESS]" at bounding box center [493, 69] width 105 height 14
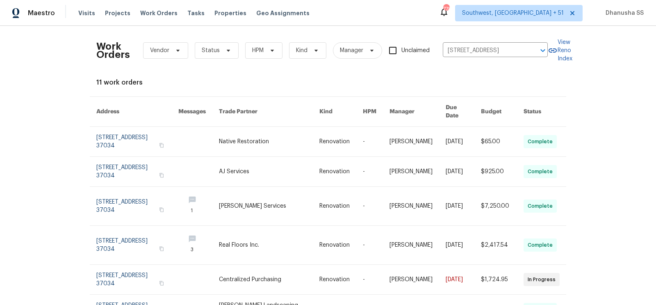
click at [306, 136] on link at bounding box center [269, 142] width 100 height 30
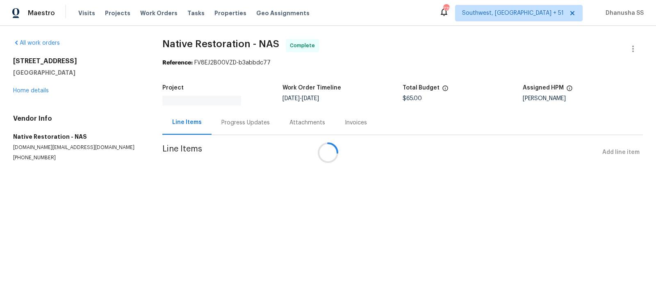
click at [37, 89] on div at bounding box center [328, 152] width 656 height 305
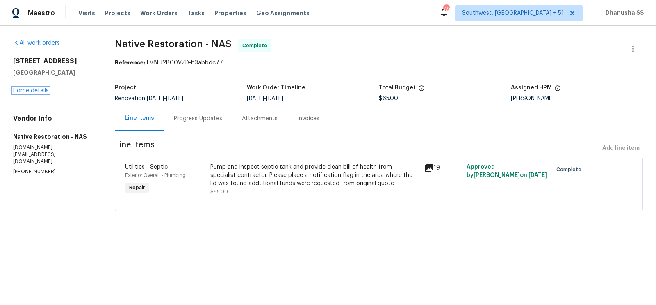
click at [37, 93] on link "Home details" at bounding box center [31, 91] width 36 height 6
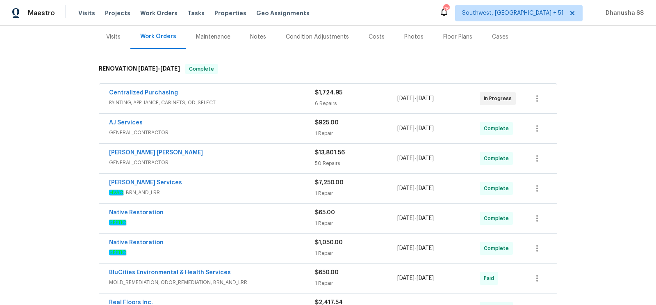
click at [120, 40] on div "Visits" at bounding box center [113, 37] width 14 height 8
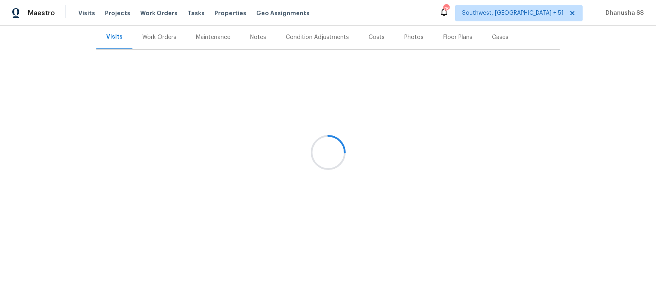
scroll to position [78, 0]
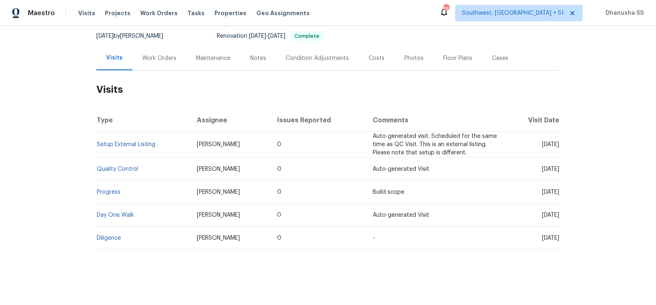
click at [127, 139] on td "Setup External Listing" at bounding box center [143, 145] width 94 height 26
click at [127, 143] on link "Setup External Listing" at bounding box center [126, 144] width 59 height 6
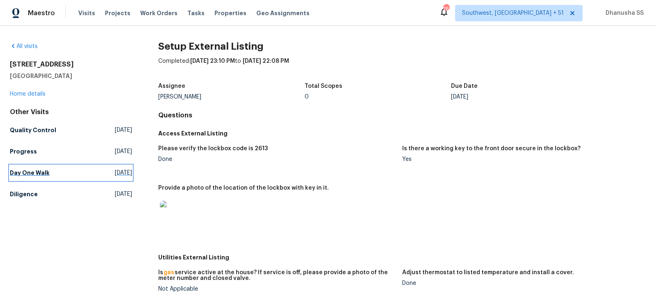
click at [57, 176] on link "Day One Walk Fri, Aug 08 2025" at bounding box center [71, 172] width 122 height 15
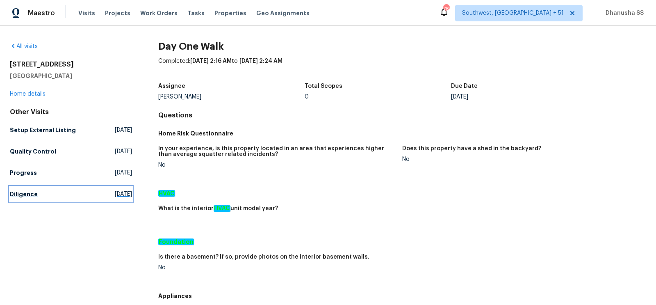
click at [115, 190] on span "Fri, Jul 18 2025" at bounding box center [123, 194] width 17 height 8
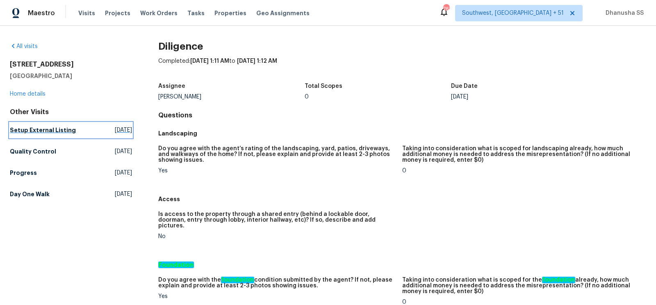
click at [115, 131] on span "[DATE]" at bounding box center [123, 130] width 17 height 8
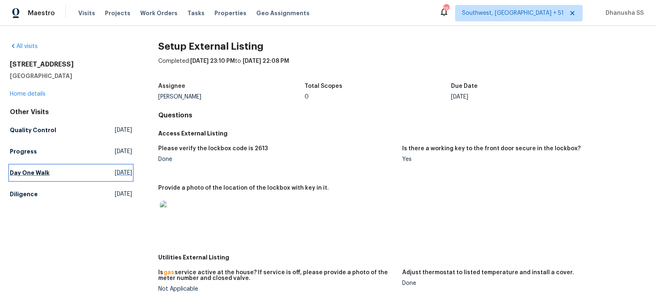
click at [120, 174] on span "Fri, Aug 08 2025" at bounding box center [123, 172] width 17 height 8
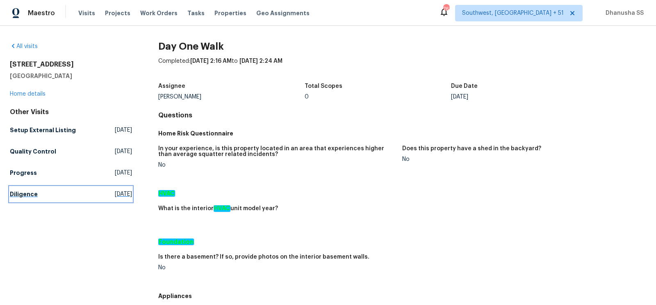
click at [115, 196] on span "Fri, Jul 18 2025" at bounding box center [123, 194] width 17 height 8
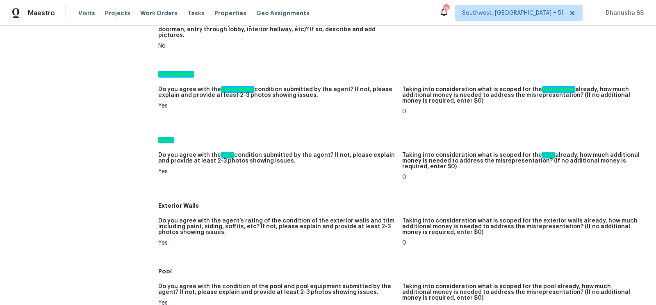
scroll to position [75, 0]
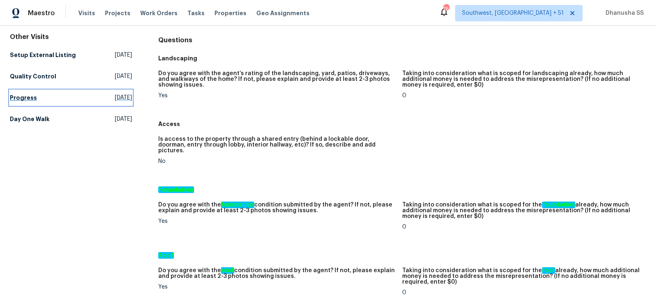
click at [115, 97] on span "Sat, Aug 16 2025" at bounding box center [123, 97] width 17 height 8
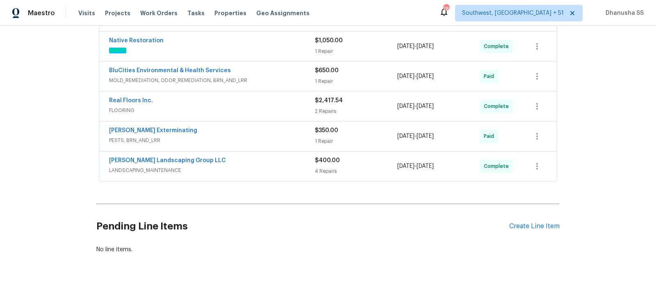
click at [265, 171] on div "[PERSON_NAME] Landscaping Group LLC LANDSCAPING_MAINTENANCE" at bounding box center [212, 166] width 206 height 20
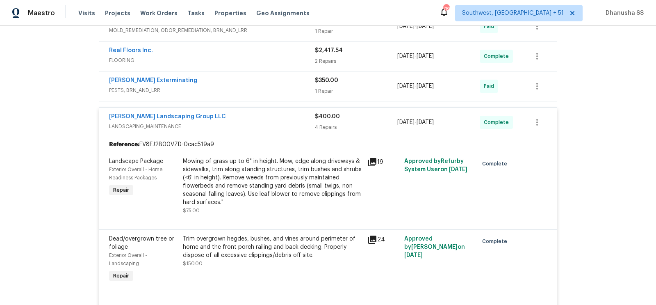
scroll to position [342, 0]
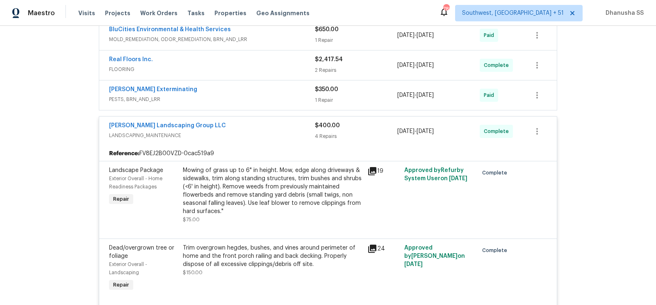
click at [261, 95] on span "PESTS, BRN_AND_LRR" at bounding box center [212, 99] width 206 height 8
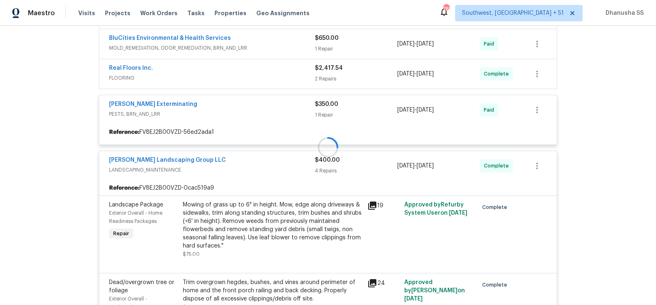
scroll to position [333, 0]
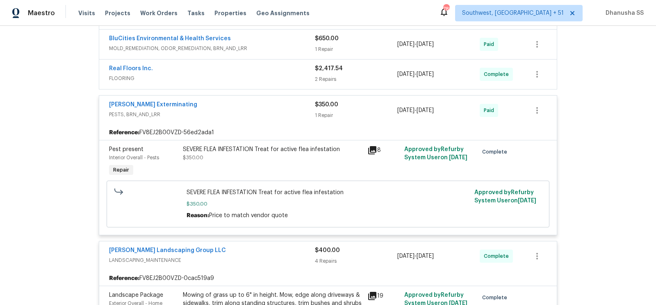
click at [260, 153] on div "SEVERE FLEA INFESTATION Treat for active flea infestation $350.00" at bounding box center [273, 153] width 180 height 16
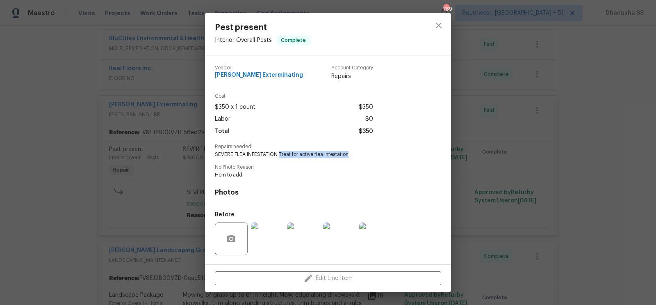
drag, startPoint x: 278, startPoint y: 154, endPoint x: 385, endPoint y: 156, distance: 106.6
click at [385, 156] on span "SEVERE FLEA INFESTATION Treat for active flea infestation" at bounding box center [317, 154] width 204 height 7
copy span "Treat for active flea infestation"
click at [263, 76] on span "[PERSON_NAME] Exterminating" at bounding box center [259, 75] width 88 height 6
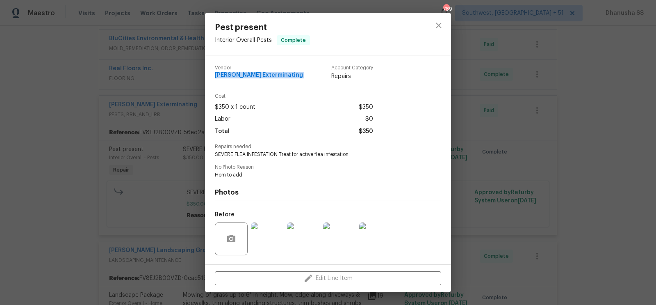
click at [263, 76] on span "[PERSON_NAME] Exterminating" at bounding box center [259, 75] width 88 height 6
copy span "[PERSON_NAME] Exterminating"
click at [435, 29] on icon "close" at bounding box center [439, 25] width 10 height 10
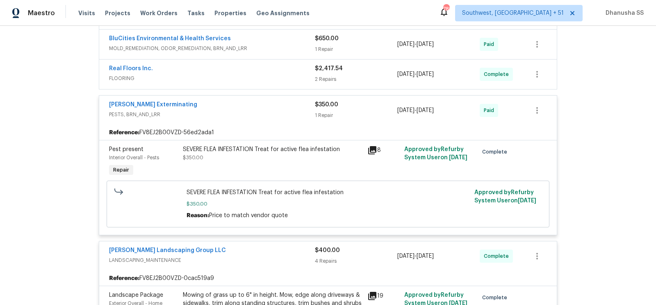
scroll to position [255, 0]
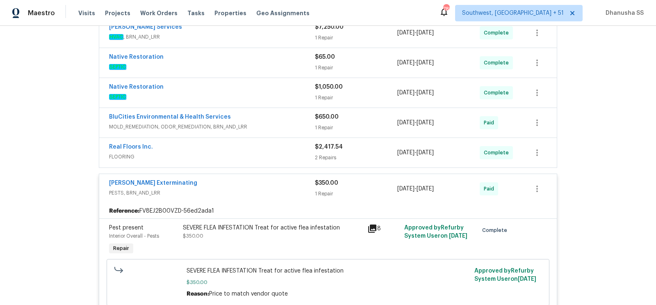
click at [281, 153] on span "FLOORING" at bounding box center [212, 156] width 206 height 8
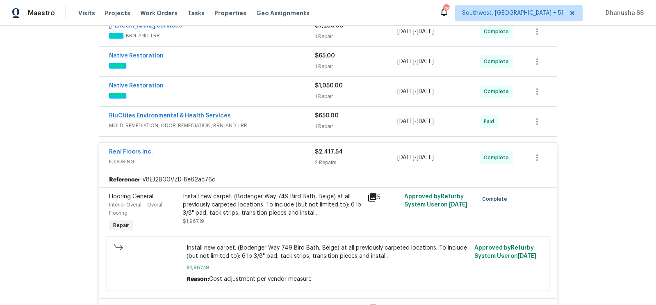
scroll to position [255, 0]
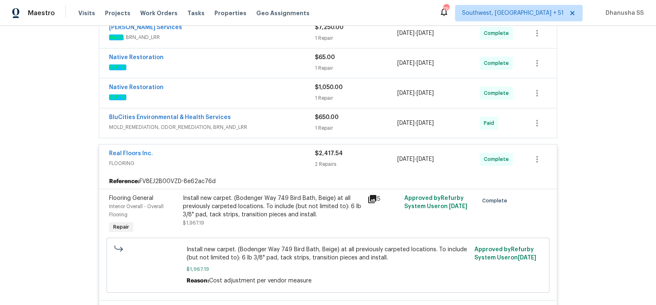
click at [295, 118] on div "BluCities Environmental & Health Services" at bounding box center [212, 118] width 206 height 10
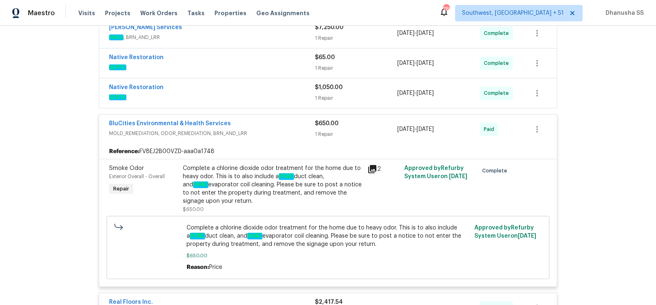
click at [271, 177] on div "Complete a chlorine dioxide odor treatment for the home due to heavy odor. This…" at bounding box center [273, 184] width 180 height 41
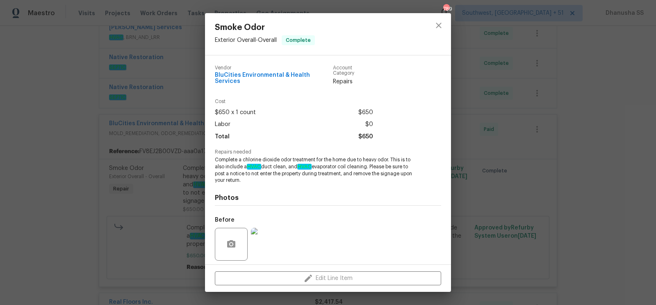
click at [265, 76] on span "BluCities Environmental & Health Services" at bounding box center [274, 78] width 118 height 12
copy span "BluCities Environmental & Health Services"
click at [436, 20] on button "close" at bounding box center [439, 26] width 20 height 20
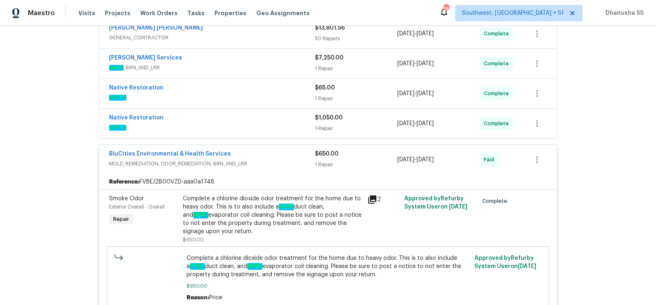
scroll to position [223, 0]
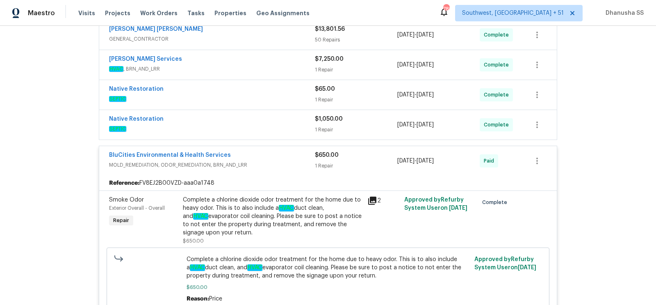
click at [272, 119] on div "Native Restoration" at bounding box center [212, 120] width 206 height 10
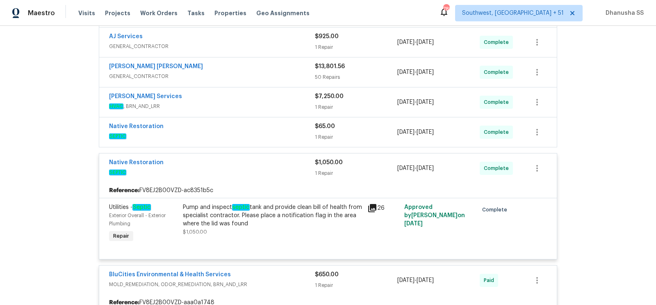
scroll to position [183, 0]
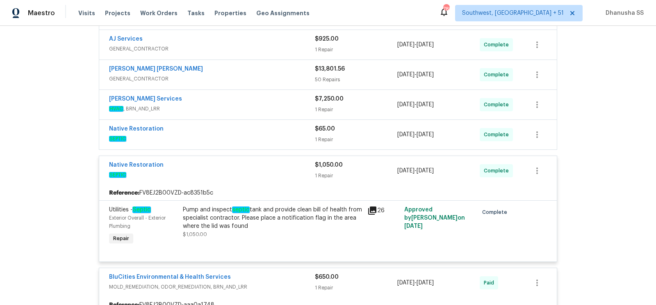
click at [280, 137] on span "SEPTIC" at bounding box center [212, 138] width 206 height 8
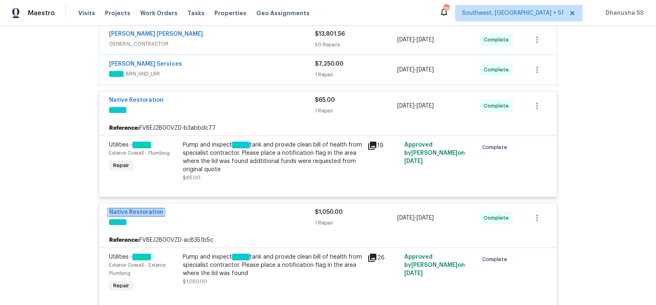
scroll to position [188, 0]
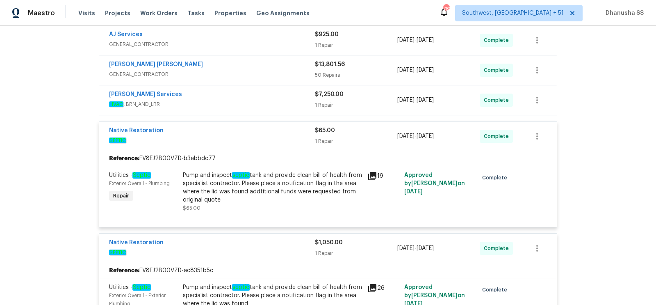
click at [269, 92] on div "Tony Barrett Services" at bounding box center [212, 95] width 206 height 10
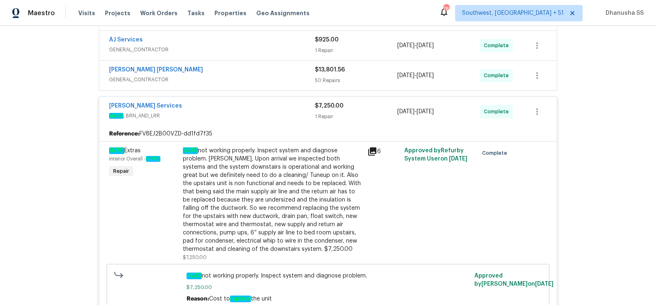
scroll to position [173, 0]
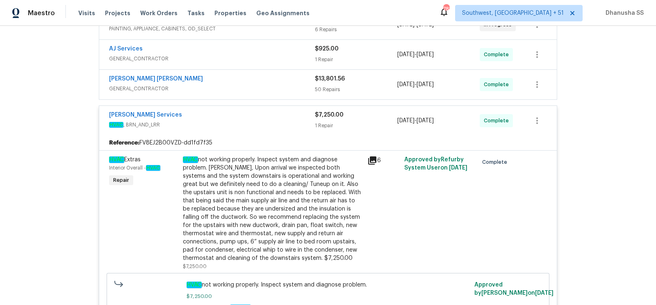
click at [279, 80] on div "Fernando Ruiz Hernandez" at bounding box center [212, 80] width 206 height 10
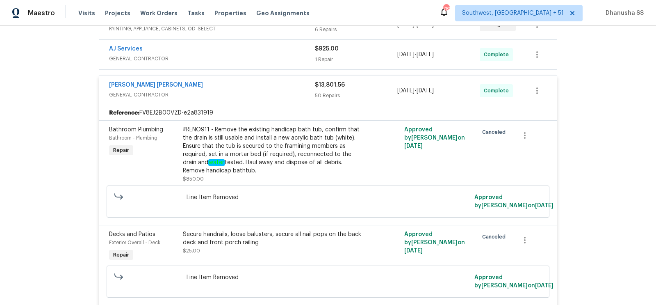
click at [278, 91] on span "GENERAL_CONTRACTOR" at bounding box center [212, 95] width 206 height 8
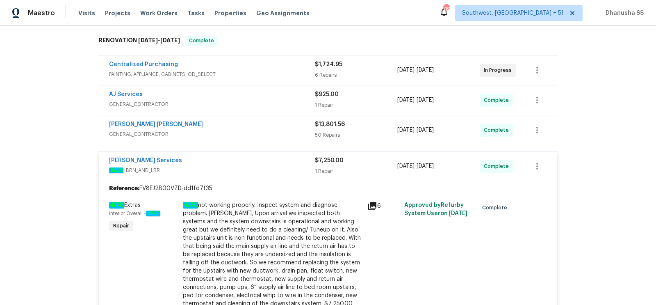
scroll to position [120, 0]
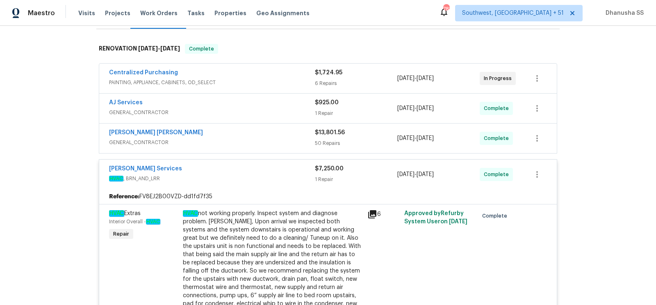
click at [271, 102] on div "AJ Services" at bounding box center [212, 103] width 206 height 10
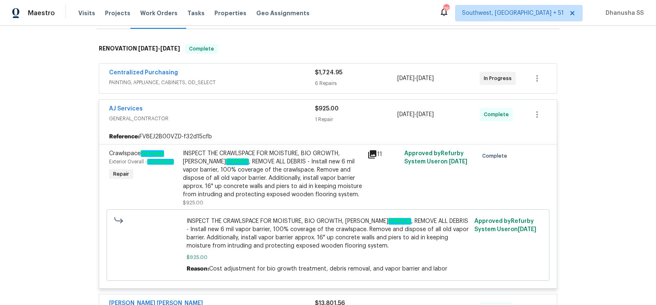
click at [270, 159] on div "INSPECT THE CRAWLSPACE FOR MOISTURE, BIO GROWTH, JOIST DAMAGE , REMOVE ALL DEBR…" at bounding box center [273, 173] width 180 height 49
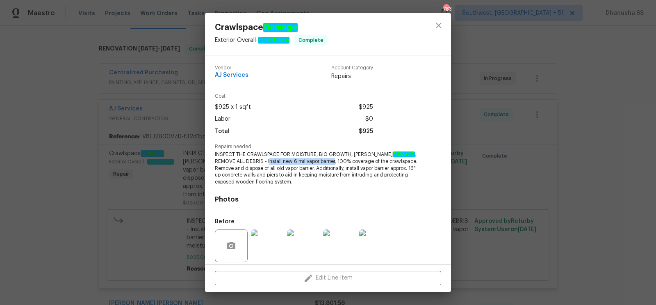
drag, startPoint x: 246, startPoint y: 160, endPoint x: 314, endPoint y: 160, distance: 67.6
click at [314, 161] on span "INSPECT THE CRAWLSPACE FOR MOISTURE, BIO GROWTH, JOIST DAMAGE , REMOVE ALL DEBR…" at bounding box center [317, 168] width 204 height 34
copy span "nstall new 6 mil vapor barrier"
click at [449, 24] on div at bounding box center [438, 34] width 25 height 42
click at [434, 24] on icon "close" at bounding box center [439, 25] width 10 height 10
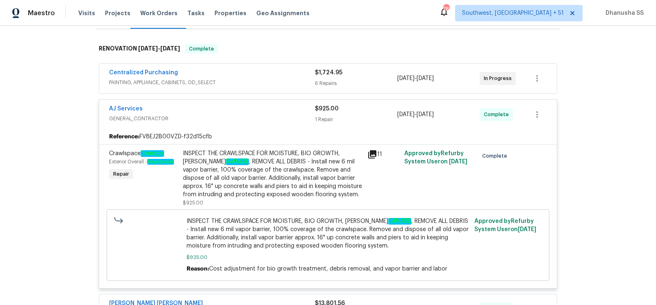
click at [279, 82] on span "PAINTING, APPLIANCE, CABINETS, OD_SELECT" at bounding box center [212, 82] width 206 height 8
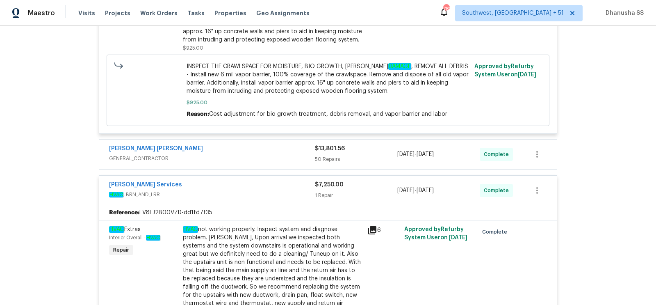
scroll to position [611, 0]
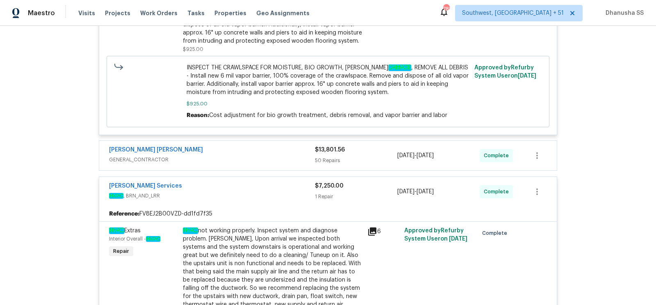
click at [292, 157] on span "GENERAL_CONTRACTOR" at bounding box center [212, 159] width 206 height 8
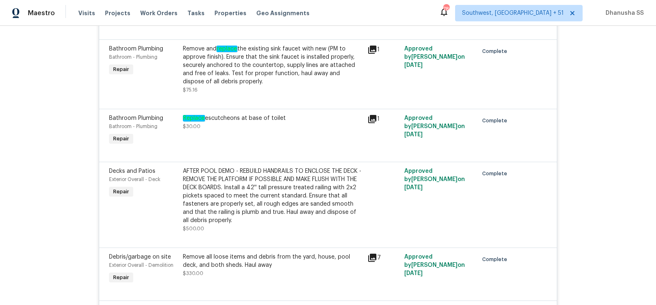
scroll to position [1391, 0]
click at [243, 118] on div "Replace escutcheons at base of toilet" at bounding box center [273, 117] width 180 height 8
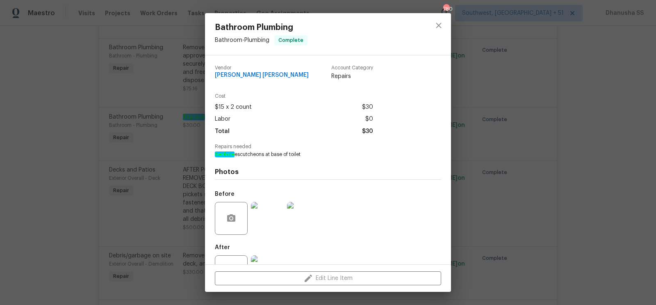
click at [252, 150] on div "Repairs needed Replace escutcheons at base of toilet" at bounding box center [328, 151] width 226 height 14
copy span "Replace escutcheons at base of toilet"
click at [441, 28] on icon "close" at bounding box center [439, 25] width 10 height 10
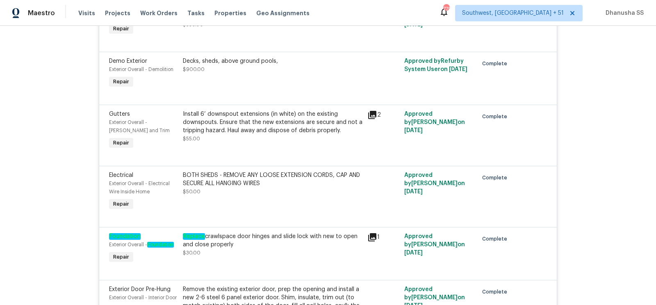
scroll to position [1640, 0]
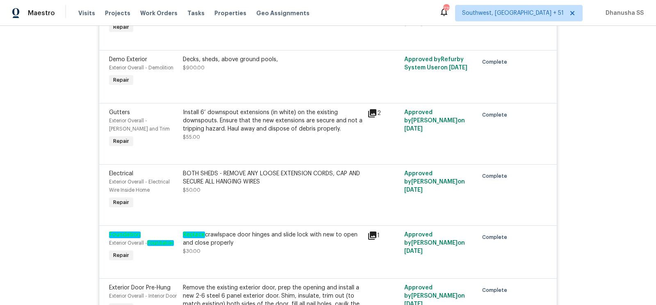
click at [272, 131] on div "Install 6’ downspout extensions (in white) on the existing downspouts. Ensure t…" at bounding box center [273, 124] width 180 height 33
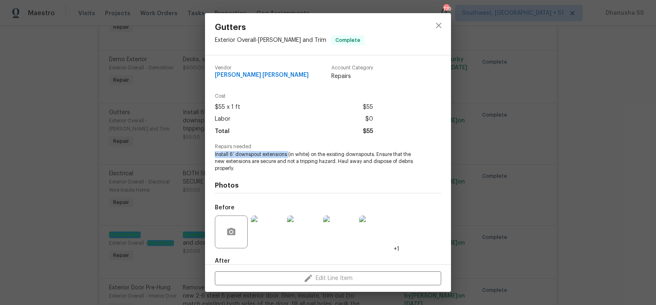
drag, startPoint x: 215, startPoint y: 154, endPoint x: 288, endPoint y: 155, distance: 72.6
click at [288, 155] on span "Install 6’ downspout extensions (in white) on the existing downspouts. Ensure t…" at bounding box center [317, 161] width 204 height 20
click at [434, 32] on button "close" at bounding box center [439, 26] width 20 height 20
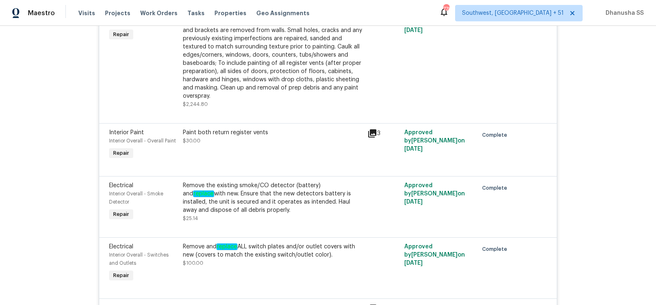
scroll to position [3298, 0]
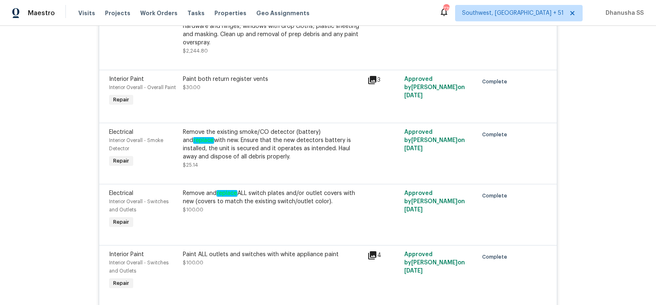
click at [261, 132] on div "Remove the existing smoke/CO detector (battery) and replace with new. Ensure th…" at bounding box center [273, 144] width 180 height 33
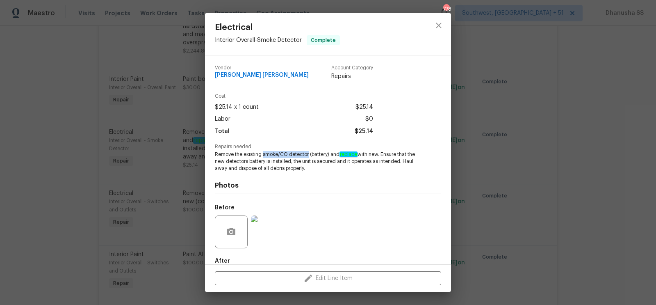
drag, startPoint x: 263, startPoint y: 154, endPoint x: 307, endPoint y: 153, distance: 44.3
click at [307, 153] on span "Remove the existing smoke/CO detector (battery) and replace with new. Ensure th…" at bounding box center [317, 161] width 204 height 20
copy span "smoke/CO detector"
click at [442, 22] on icon "close" at bounding box center [439, 25] width 10 height 10
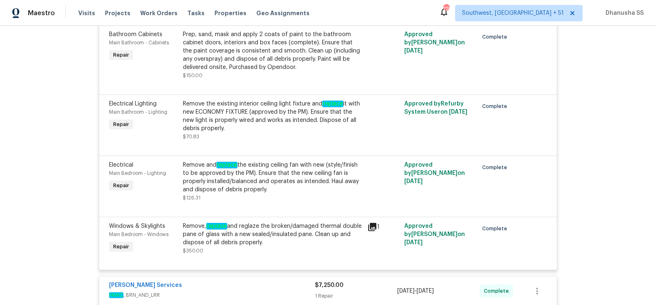
scroll to position [3946, 0]
click at [234, 225] on div "Remove, replace and reglaze the broken/damaged thermal double pane of glass wit…" at bounding box center [273, 233] width 180 height 25
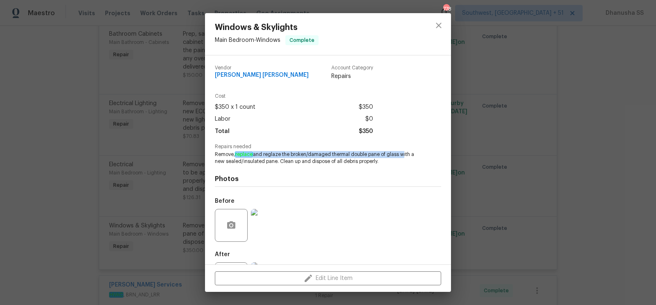
drag, startPoint x: 236, startPoint y: 153, endPoint x: 401, endPoint y: 154, distance: 165.6
click at [401, 154] on span "Remove, replace and reglaze the broken/damaged thermal double pane of glass wit…" at bounding box center [317, 158] width 204 height 14
copy span "replace and reglaze the broken/damaged thermal double pane of glass"
click at [434, 24] on icon "close" at bounding box center [439, 25] width 10 height 10
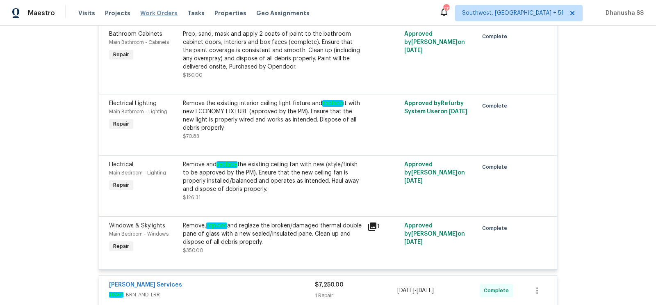
click at [159, 15] on span "Work Orders" at bounding box center [158, 13] width 37 height 8
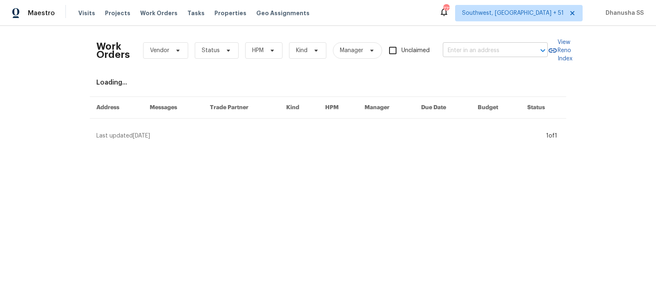
click at [482, 53] on input "text" at bounding box center [484, 50] width 82 height 13
paste input "6113 Shadyway Ln, Chattanooga, TN 37416"
type input "6113 Shadyway Ln, Chattanooga, TN 37416"
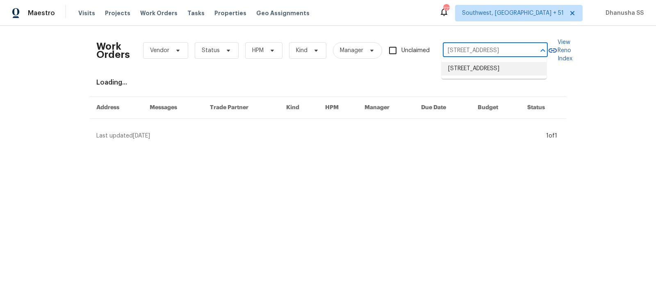
click at [472, 69] on li "6113 Shadyway Ln, Chattanooga, TN 37416" at bounding box center [493, 69] width 105 height 14
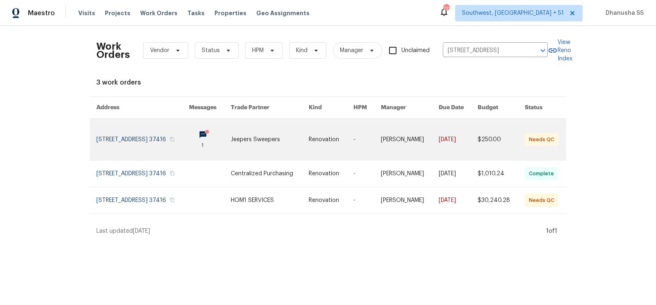
click at [362, 132] on td "-" at bounding box center [360, 139] width 27 height 42
click at [437, 132] on td "8/29/2025" at bounding box center [451, 139] width 39 height 42
click at [332, 144] on link at bounding box center [331, 138] width 45 height 41
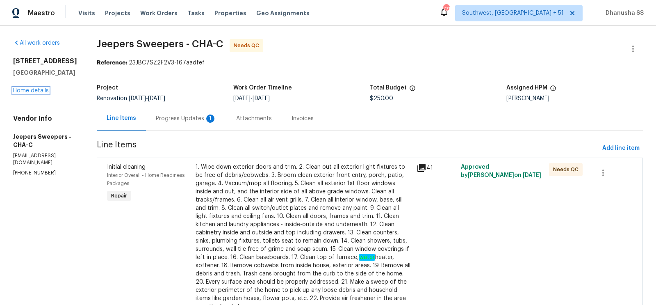
click at [39, 89] on link "Home details" at bounding box center [31, 91] width 36 height 6
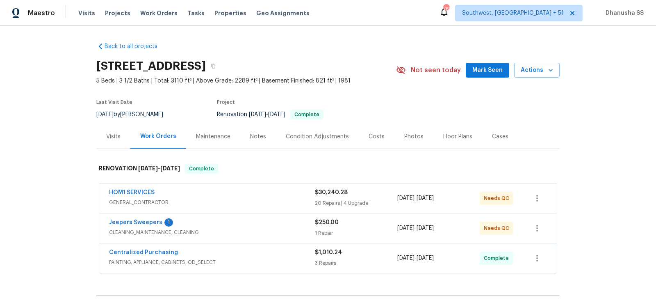
click at [102, 138] on div "Visits" at bounding box center [113, 136] width 34 height 24
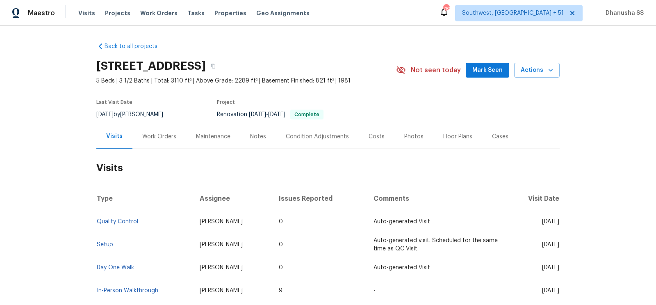
scroll to position [52, 0]
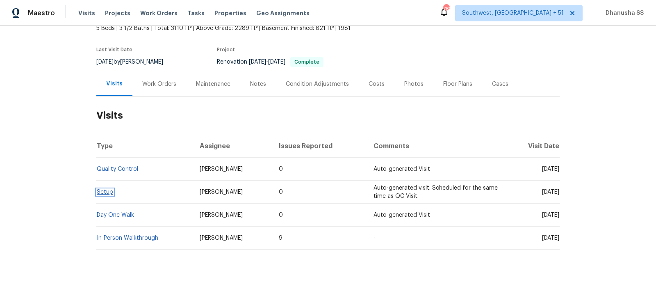
click at [102, 194] on link "Setup" at bounding box center [105, 192] width 16 height 6
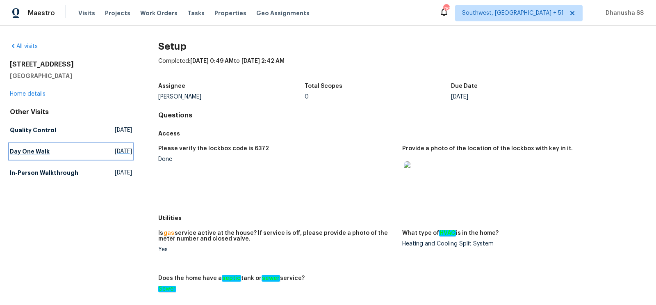
click at [115, 154] on span "Fri, Aug 15 2025" at bounding box center [123, 151] width 17 height 8
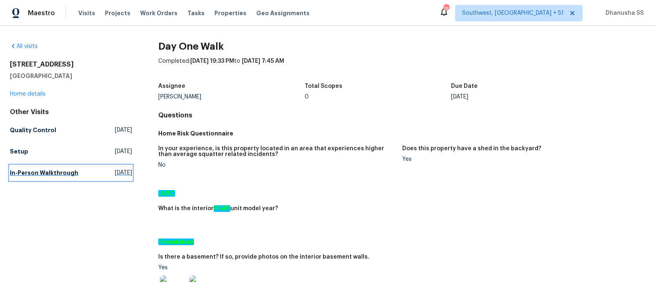
click at [115, 171] on span "Wed, Jul 16 2025" at bounding box center [123, 172] width 17 height 8
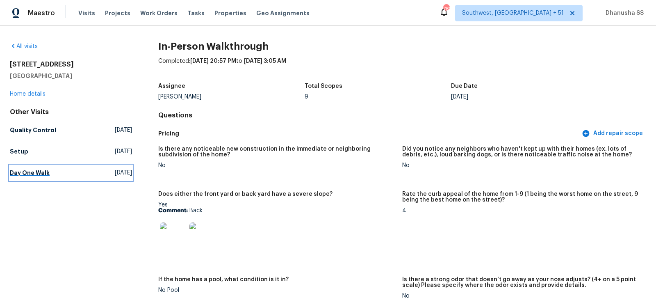
click at [115, 169] on span "Fri, Aug 15 2025" at bounding box center [123, 172] width 17 height 8
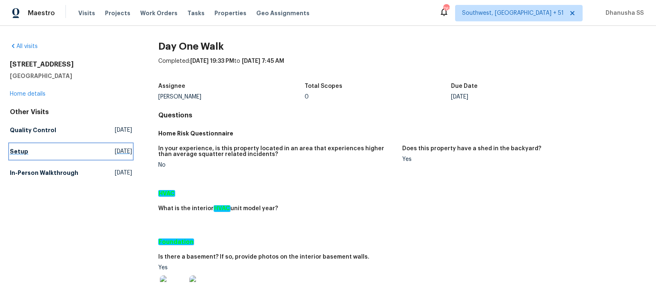
click at [34, 153] on link "Setup Wed, Sep 03 2025" at bounding box center [71, 151] width 122 height 15
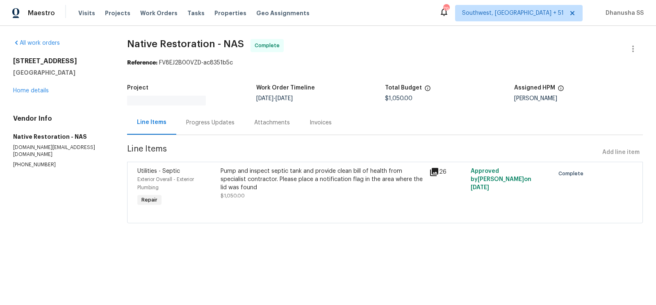
click at [223, 124] on div "Progress Updates" at bounding box center [210, 122] width 48 height 8
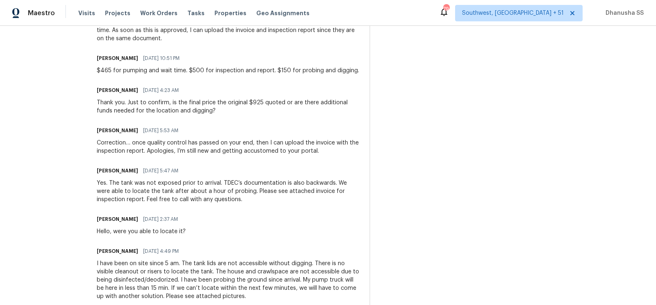
scroll to position [555, 0]
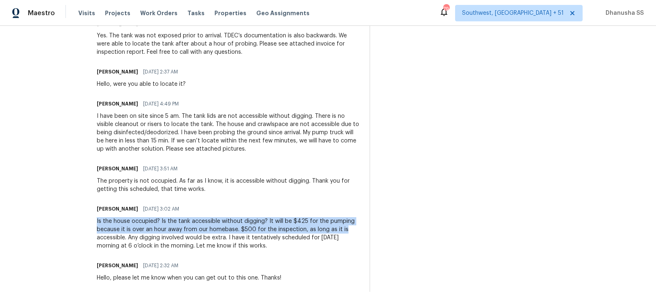
drag, startPoint x: 106, startPoint y: 220, endPoint x: 366, endPoint y: 230, distance: 259.6
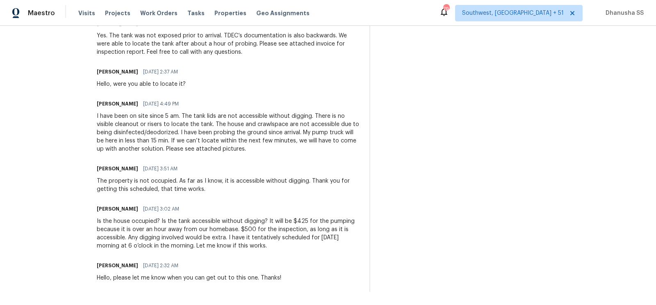
click at [340, 189] on div "The property is not occupied. As far as I know, it is accessible without diggin…" at bounding box center [228, 185] width 263 height 16
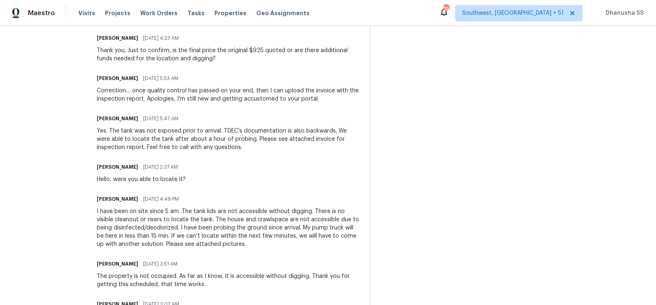
scroll to position [369, 0]
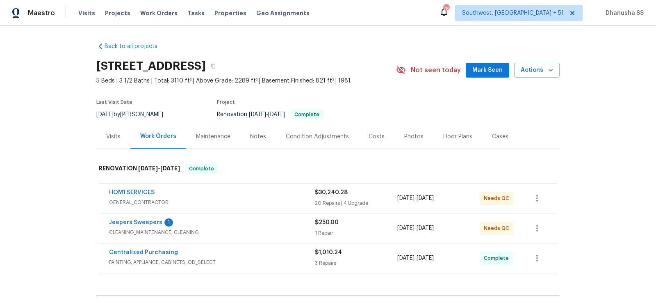
scroll to position [94, 0]
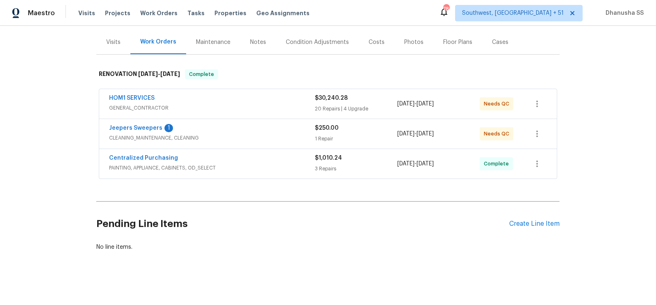
click at [276, 161] on div "Centralized Purchasing" at bounding box center [212, 159] width 206 height 10
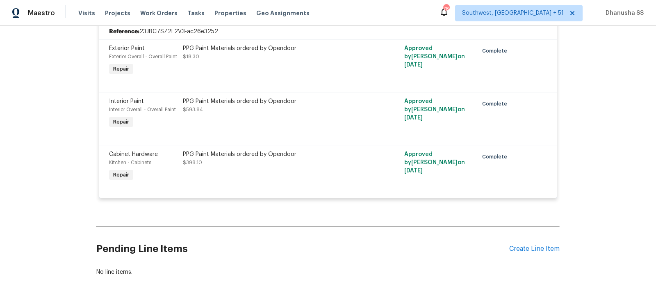
scroll to position [150, 0]
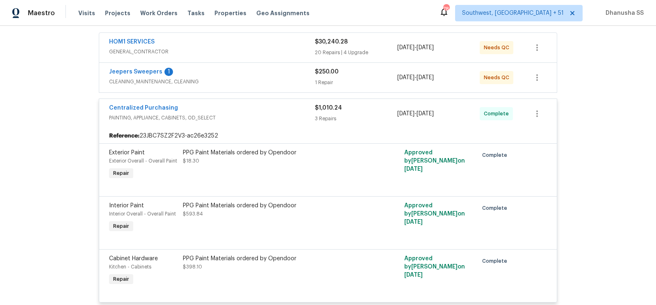
click at [293, 76] on div "Jeepers Sweepers 1" at bounding box center [212, 73] width 206 height 10
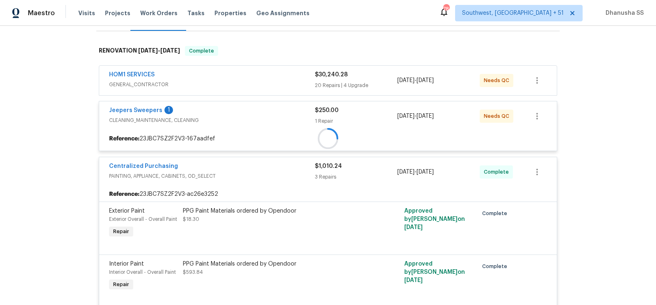
scroll to position [114, 0]
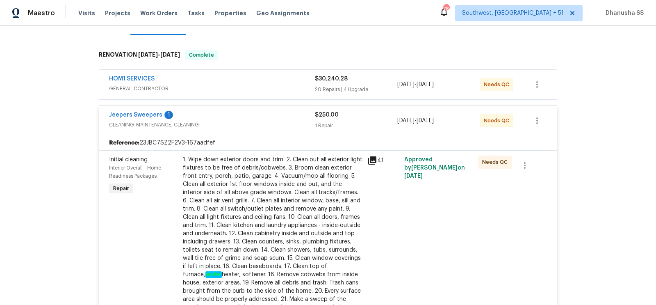
click at [290, 82] on div "HOM1 SERVICES" at bounding box center [212, 80] width 206 height 10
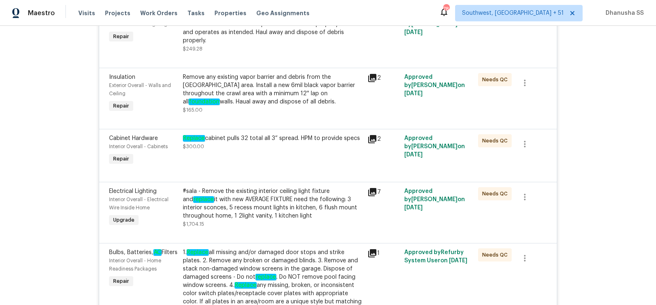
scroll to position [750, 0]
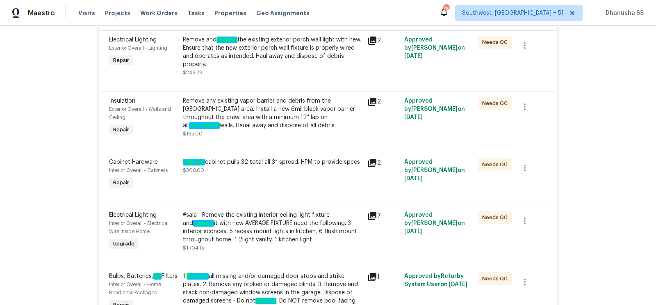
click at [309, 108] on div "Remove any existing vapor barrier and debris from the [GEOGRAPHIC_DATA] area. I…" at bounding box center [273, 113] width 180 height 33
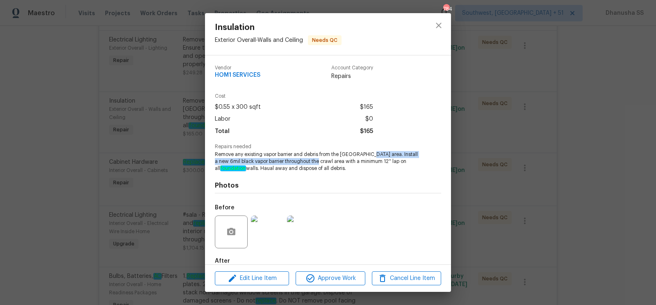
drag, startPoint x: 367, startPoint y: 154, endPoint x: 320, endPoint y: 164, distance: 48.1
click at [320, 164] on span "Remove any existing vapor barrier and debris from the [GEOGRAPHIC_DATA] area. I…" at bounding box center [317, 161] width 204 height 20
copy span "Install a new 6mil black vapor barrier throughout the [GEOGRAPHIC_DATA] area"
click at [436, 24] on icon "close" at bounding box center [439, 25] width 10 height 10
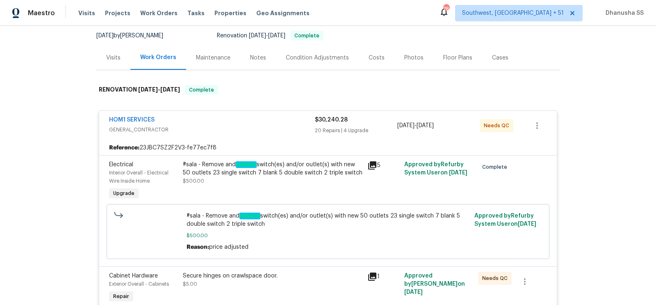
scroll to position [0, 0]
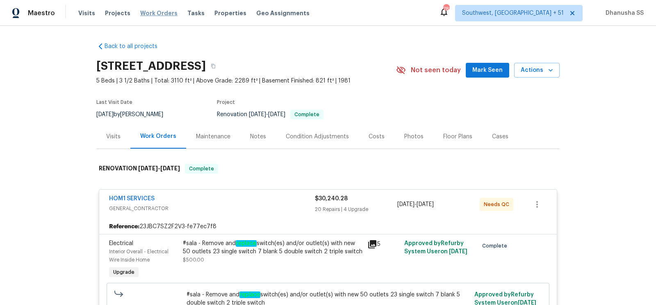
click at [158, 14] on span "Work Orders" at bounding box center [158, 13] width 37 height 8
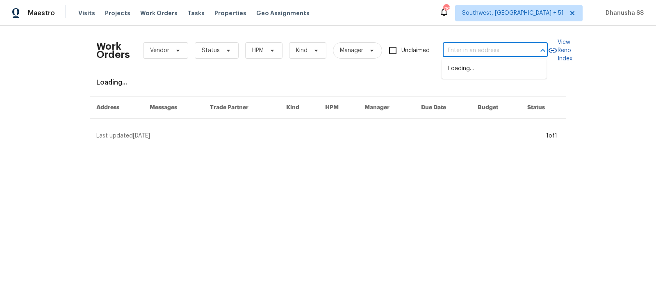
click at [471, 55] on input "text" at bounding box center [484, 50] width 82 height 13
paste input "[STREET_ADDRESS]"
type input "[STREET_ADDRESS]"
click at [471, 67] on li "[STREET_ADDRESS]" at bounding box center [493, 69] width 105 height 14
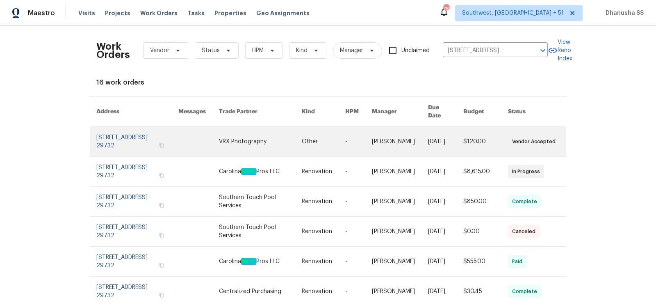
click at [206, 129] on link at bounding box center [198, 142] width 41 height 30
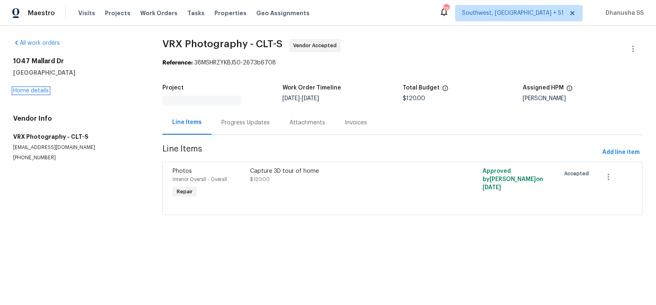
click at [23, 91] on link "Home details" at bounding box center [31, 91] width 36 height 6
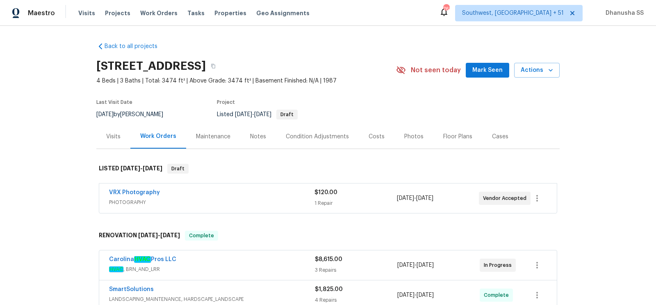
click at [116, 136] on div "Visits" at bounding box center [113, 136] width 14 height 8
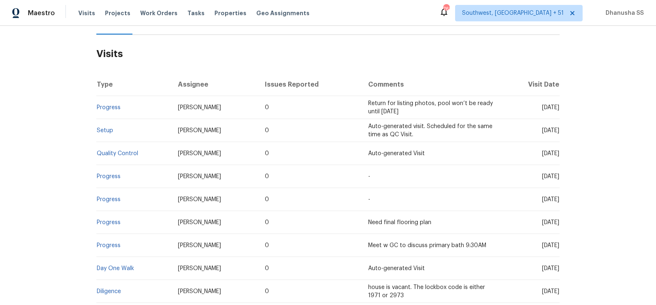
scroll to position [163, 0]
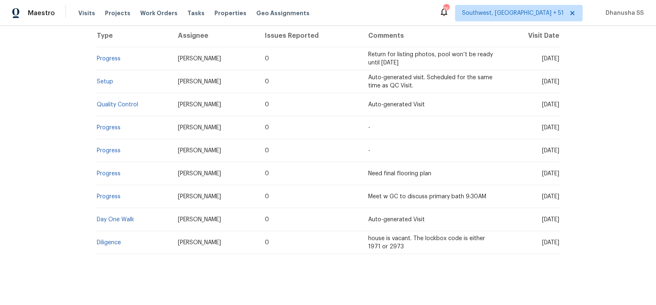
click at [97, 72] on td "Setup" at bounding box center [133, 81] width 75 height 23
click at [99, 77] on td "Setup" at bounding box center [133, 81] width 75 height 23
click at [102, 81] on link "Setup" at bounding box center [105, 82] width 16 height 6
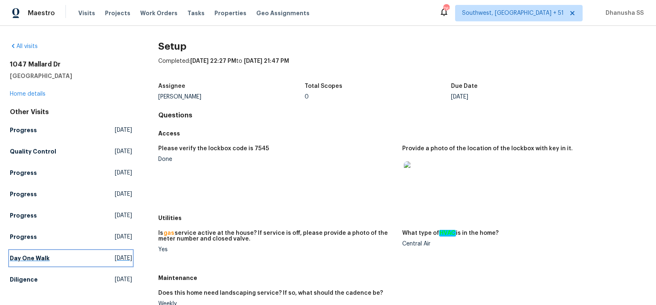
click at [75, 253] on link "Day One Walk Thu, Jul 17 2025" at bounding box center [71, 257] width 122 height 15
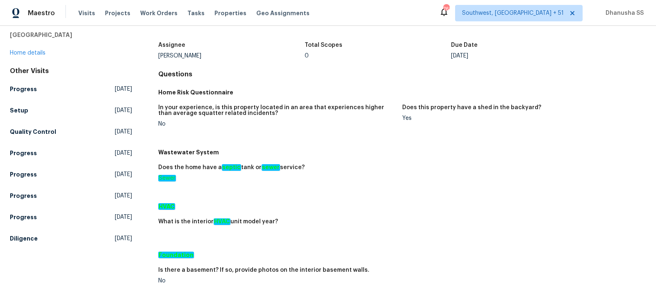
scroll to position [55, 0]
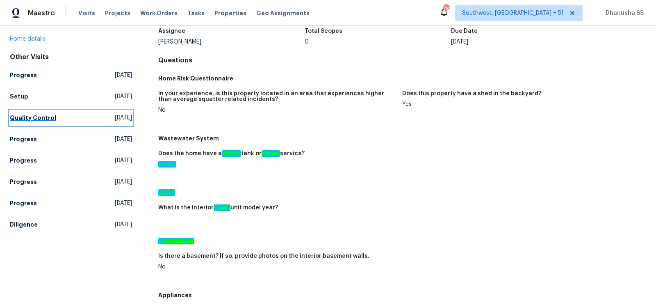
click at [115, 119] on span "Thu, Aug 28 2025" at bounding box center [123, 118] width 17 height 8
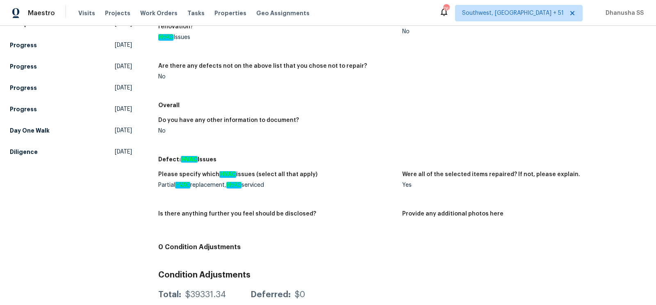
scroll to position [36, 0]
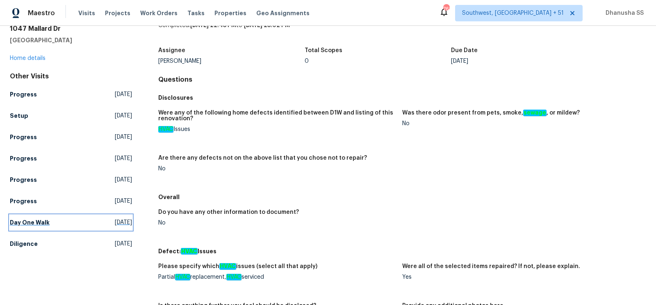
click at [127, 222] on span "Thu, Jul 17 2025" at bounding box center [123, 222] width 17 height 8
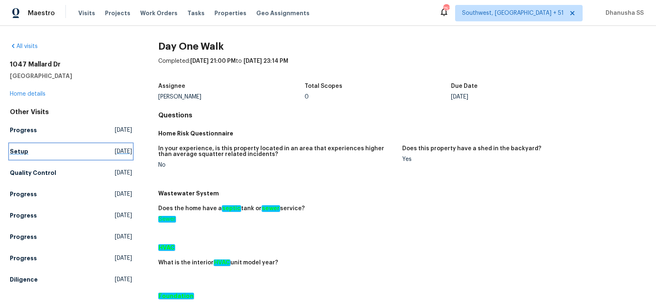
click at [115, 151] on span "Fri, Aug 29 2025" at bounding box center [123, 151] width 17 height 8
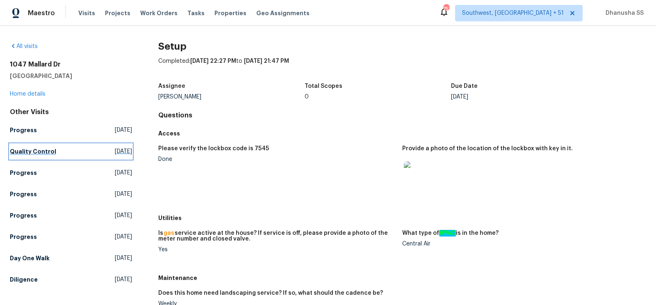
click at [115, 154] on span "Thu, Aug 28 2025" at bounding box center [123, 151] width 17 height 8
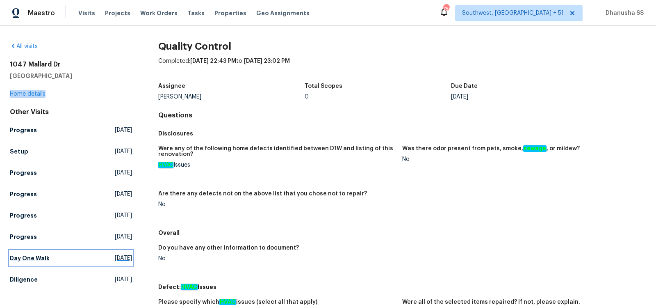
click at [100, 252] on link "Day One Walk Thu, Jul 17 2025" at bounding box center [71, 257] width 122 height 15
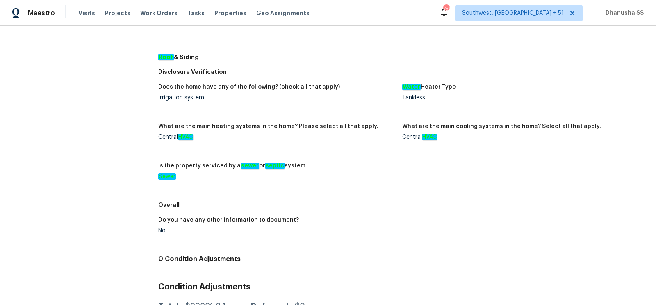
scroll to position [42, 0]
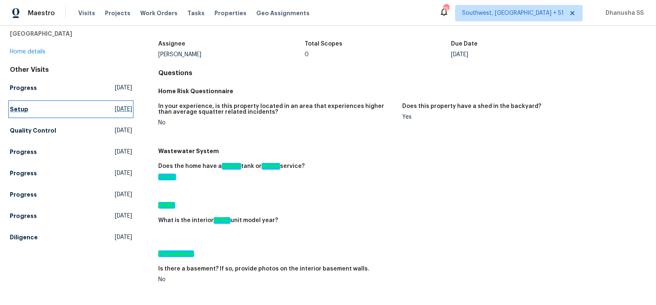
click at [43, 107] on link "Setup Fri, Aug 29 2025" at bounding box center [71, 109] width 122 height 15
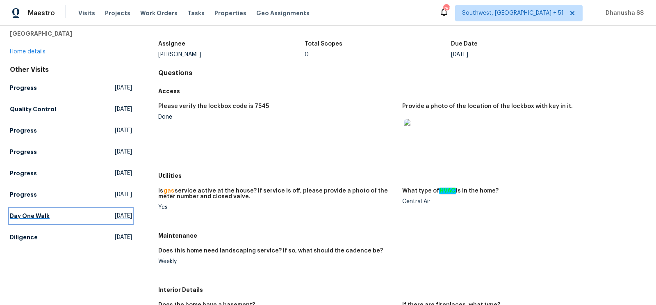
click at [43, 216] on h5 "Day One Walk" at bounding box center [30, 215] width 40 height 8
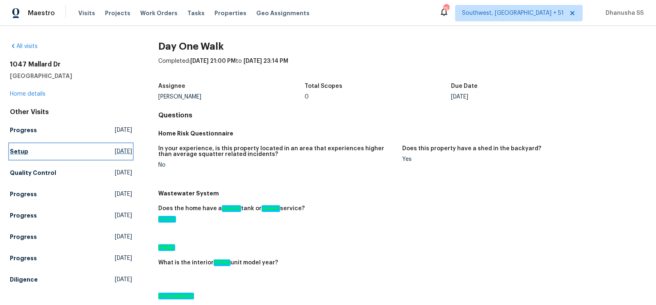
click at [19, 158] on link "Setup Fri, Aug 29 2025" at bounding box center [71, 151] width 122 height 15
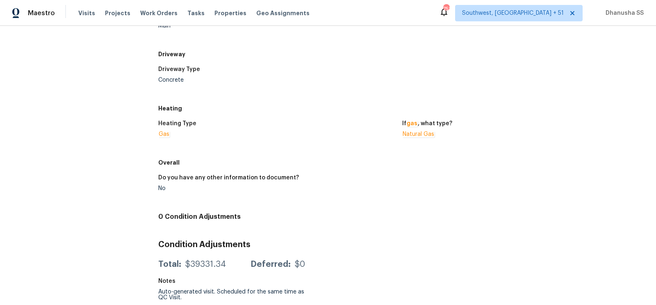
scroll to position [11, 0]
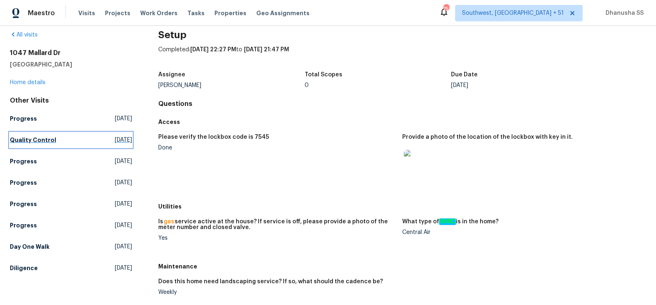
click at [44, 143] on link "Quality Control Thu, Aug 28 2025" at bounding box center [71, 139] width 122 height 15
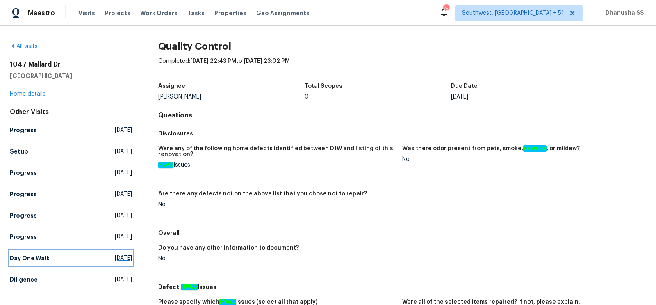
click at [115, 259] on span "Thu, Jul 17 2025" at bounding box center [123, 258] width 17 height 8
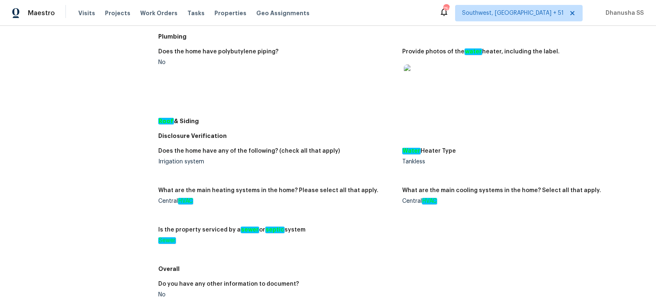
scroll to position [468, 0]
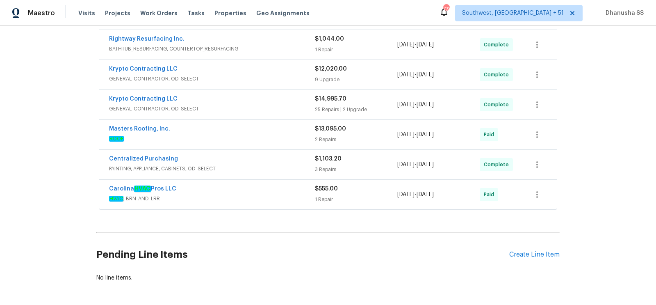
scroll to position [486, 0]
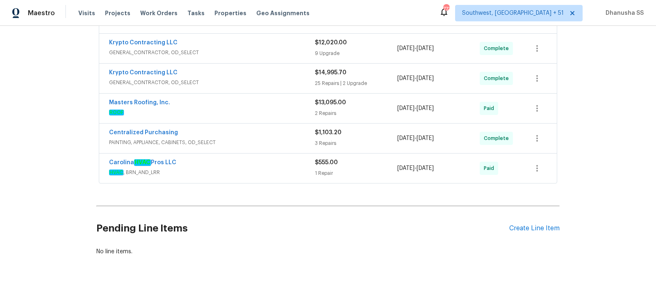
click at [219, 158] on div "Carolina HVAC Pros LLC" at bounding box center [212, 163] width 206 height 10
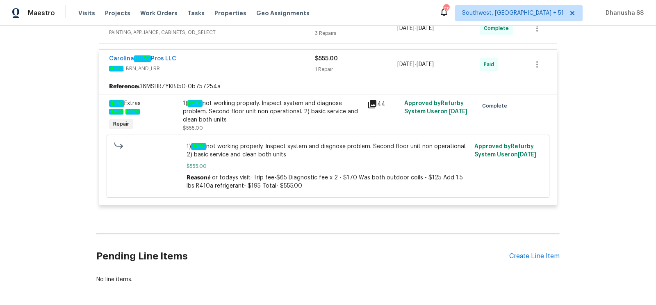
scroll to position [515, 0]
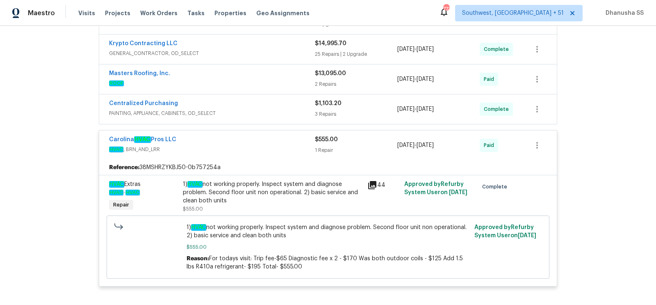
click at [288, 99] on div "Centralized Purchasing" at bounding box center [212, 104] width 206 height 10
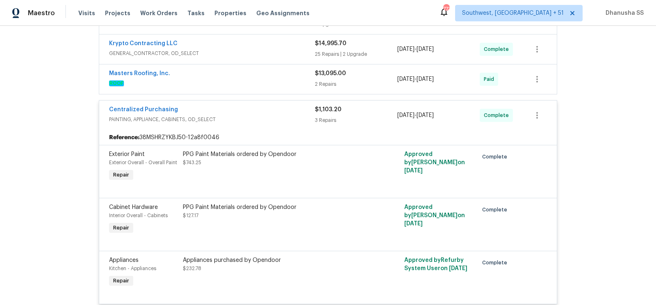
click at [280, 115] on span "PAINTING, APPLIANCE, CABINETS, OD_SELECT" at bounding box center [212, 119] width 206 height 8
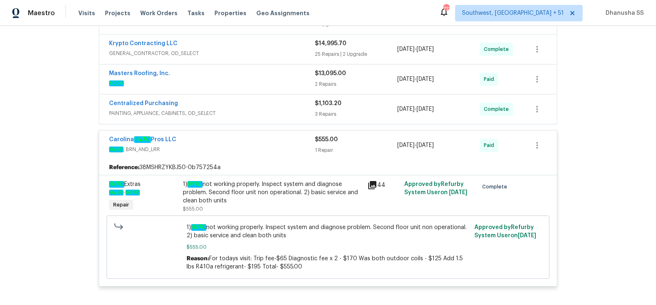
click at [288, 82] on span "ROOF" at bounding box center [212, 83] width 206 height 8
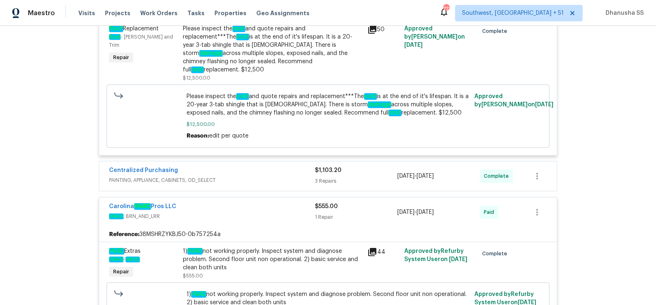
scroll to position [667, 0]
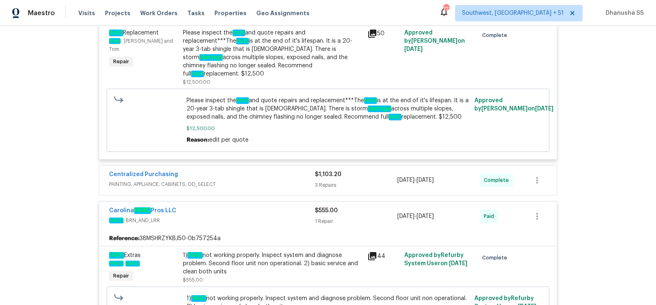
click at [276, 205] on div "Carolina HVAC Pros LLC HVAC , BRN_AND_LRR $555.00 1 Repair [DATE] - [DATE] Paid" at bounding box center [327, 216] width 457 height 30
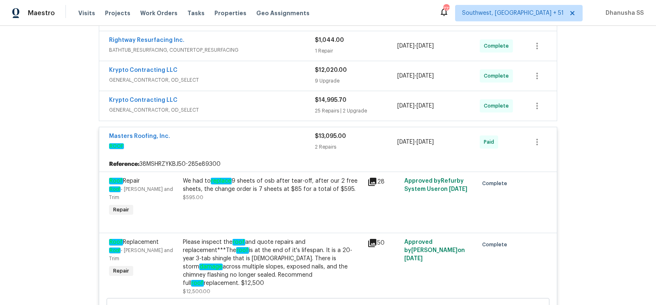
scroll to position [440, 0]
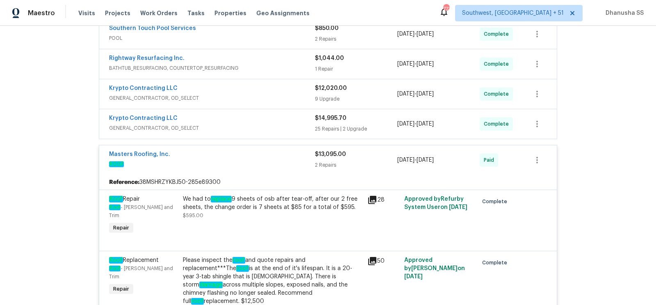
click at [282, 116] on div "Krypto Contracting LLC" at bounding box center [212, 119] width 206 height 10
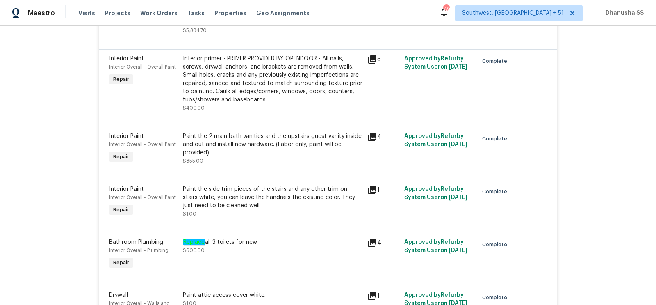
scroll to position [1687, 0]
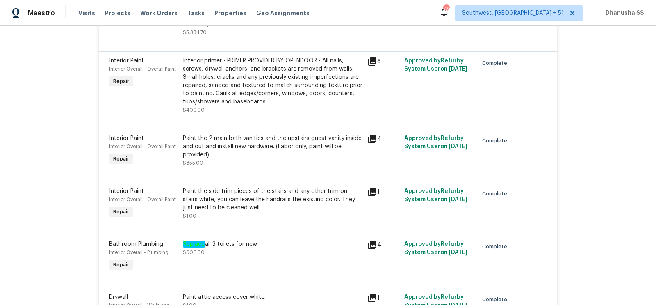
click at [246, 149] on div "Paint the 2 main bath vanities and the upstairs guest vanity inside and out and…" at bounding box center [273, 146] width 180 height 25
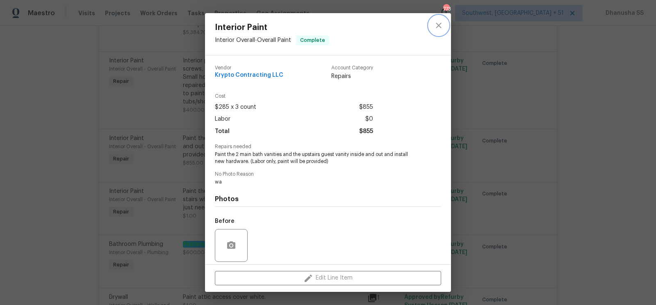
click at [442, 29] on icon "close" at bounding box center [439, 25] width 10 height 10
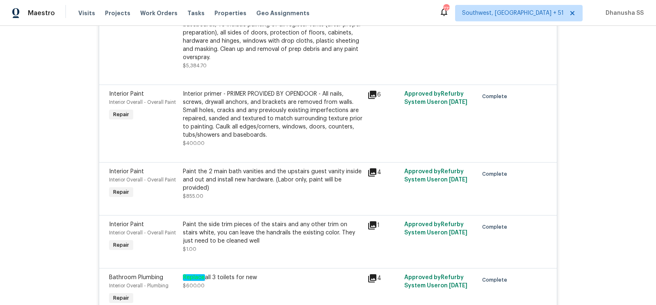
scroll to position [1650, 0]
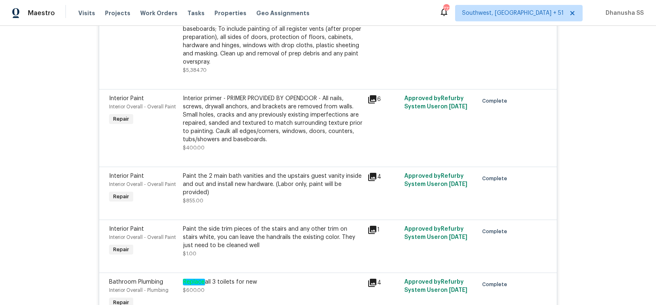
click at [264, 191] on div "Paint the 2 main bath vanities and the upstairs guest vanity inside and out and…" at bounding box center [273, 184] width 180 height 25
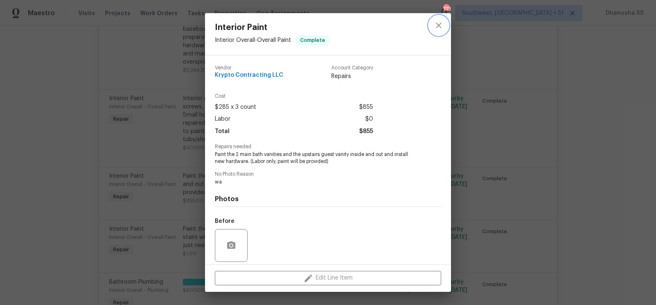
click at [438, 30] on button "close" at bounding box center [439, 26] width 20 height 20
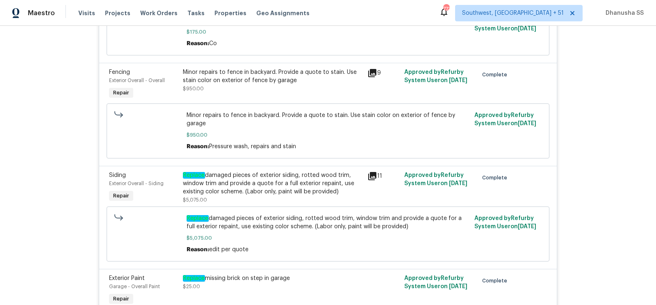
scroll to position [841, 0]
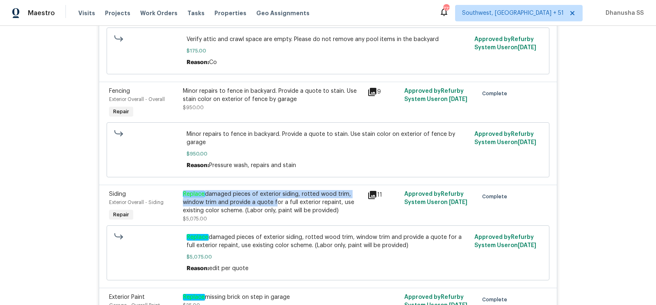
drag, startPoint x: 181, startPoint y: 189, endPoint x: 274, endPoint y: 201, distance: 93.5
click at [274, 201] on div "Replace damaged pieces of exterior siding, rotted wood trim, window trim and pr…" at bounding box center [272, 206] width 184 height 38
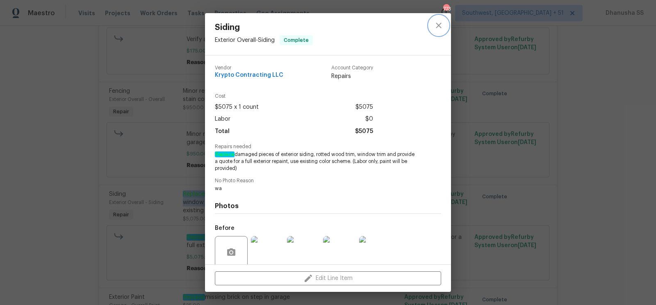
click at [441, 23] on icon "close" at bounding box center [439, 25] width 10 height 10
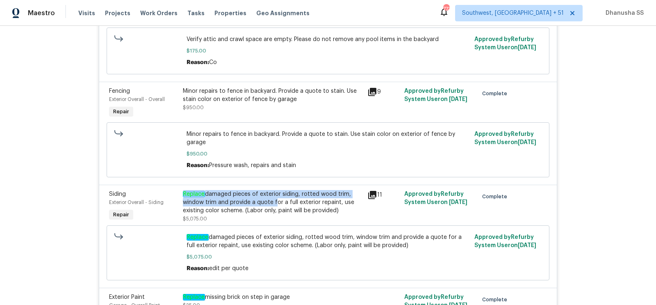
click at [298, 191] on div "Replace damaged pieces of exterior siding, rotted wood trim, window trim and pr…" at bounding box center [273, 202] width 180 height 25
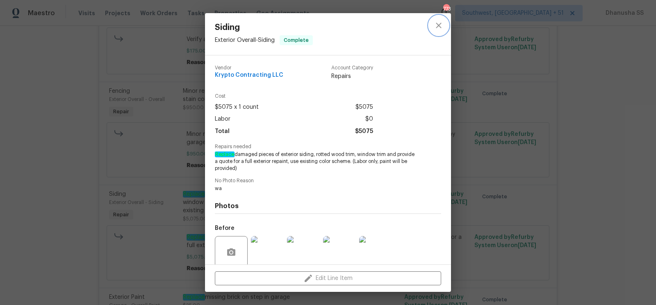
click at [435, 29] on icon "close" at bounding box center [439, 25] width 10 height 10
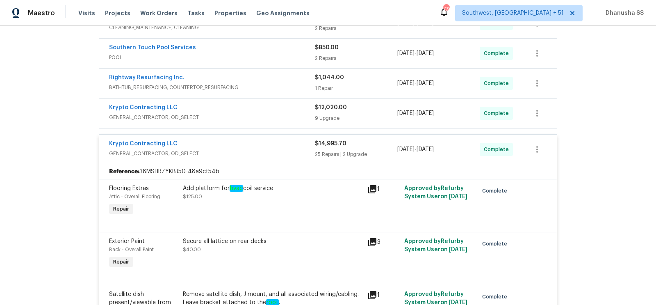
scroll to position [419, 0]
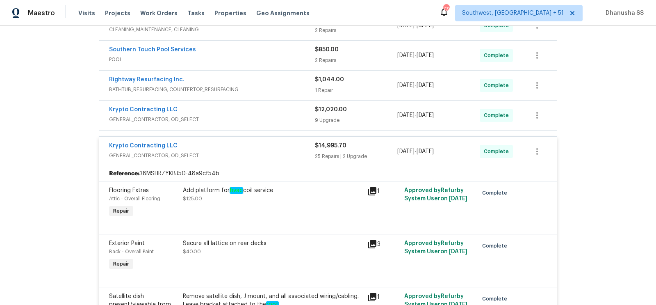
click at [301, 115] on span "GENERAL_CONTRACTOR, OD_SELECT" at bounding box center [212, 119] width 206 height 8
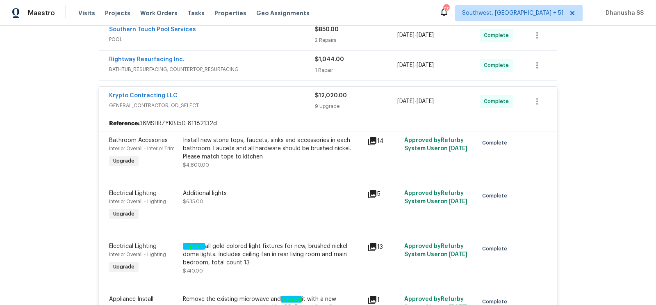
scroll to position [407, 0]
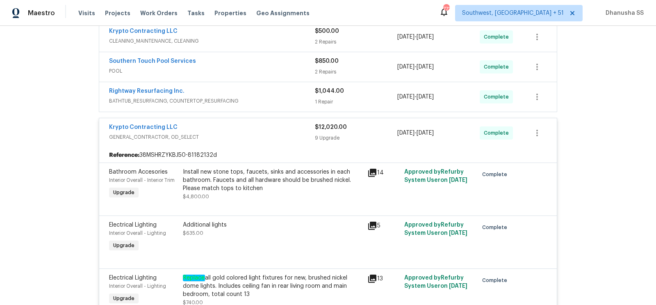
click at [289, 99] on span "BATHTUB_RESURFACING, COUNTERTOP_RESURFACING" at bounding box center [212, 101] width 206 height 8
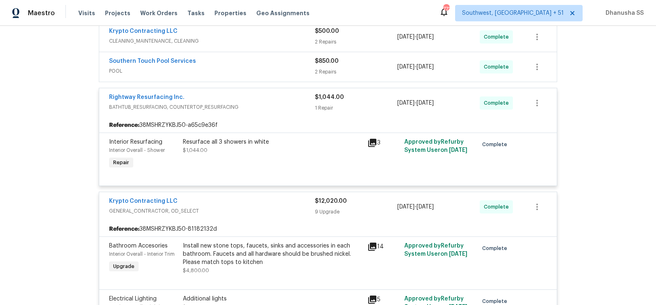
click at [286, 109] on div "Rightway Resurfacing Inc. BATHTUB_RESURFACING, COUNTERTOP_RESURFACING $1,044.00…" at bounding box center [327, 103] width 457 height 30
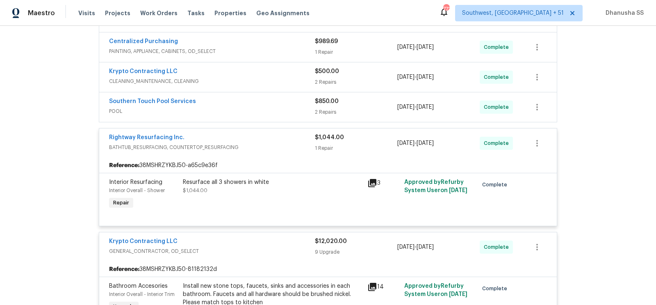
scroll to position [363, 0]
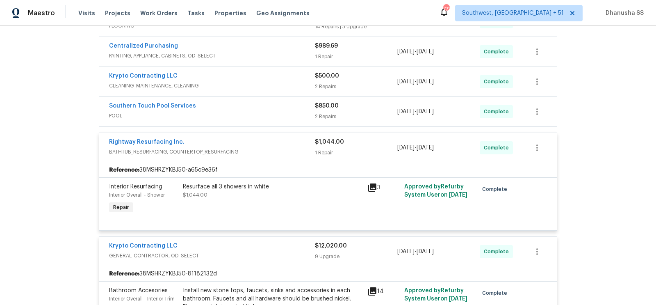
click at [286, 102] on div "Southern Touch Pool Services" at bounding box center [212, 107] width 206 height 10
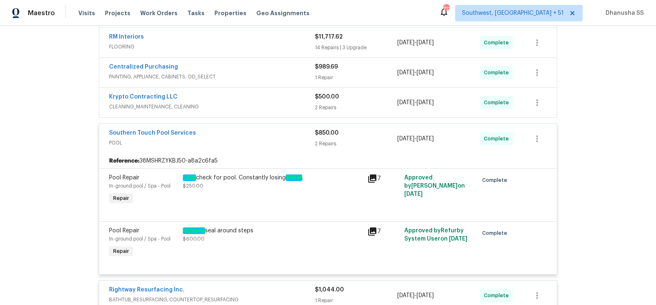
scroll to position [313, 0]
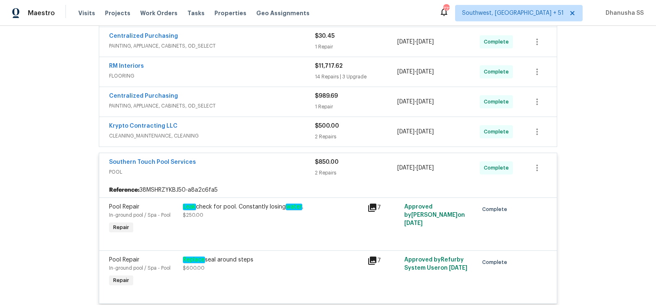
click at [281, 122] on div "Krypto Contracting LLC" at bounding box center [212, 127] width 206 height 10
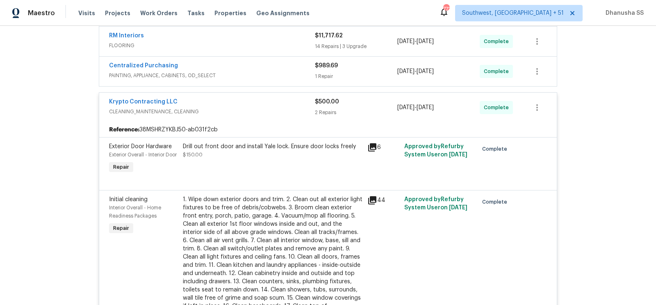
scroll to position [338, 0]
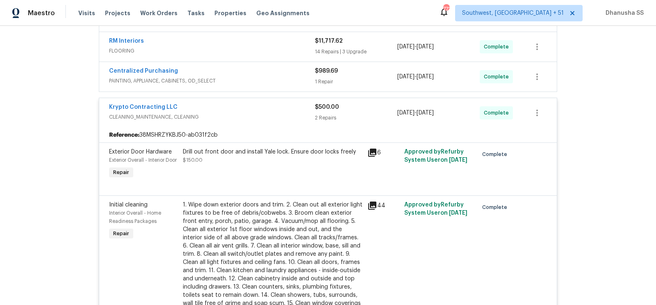
click at [286, 127] on div "Reference: 38MSHRZYKBJ50-ab031f2cb" at bounding box center [327, 134] width 457 height 15
click at [285, 113] on span "CLEANING_MAINTENANCE, CLEANING" at bounding box center [212, 117] width 206 height 8
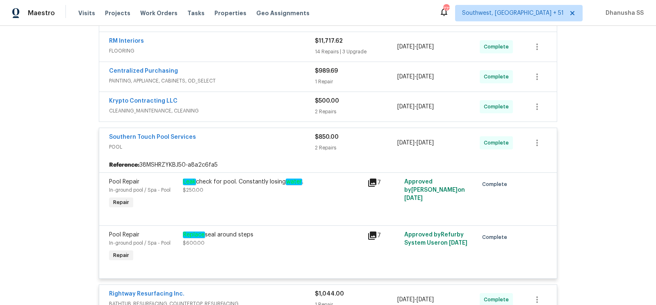
scroll to position [275, 0]
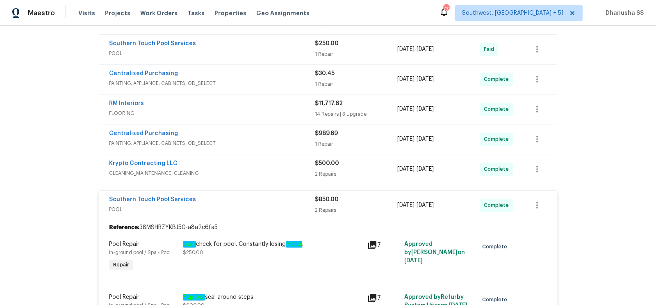
click at [295, 140] on span "PAINTING, APPLIANCE, CABINETS, OD_SELECT" at bounding box center [212, 143] width 206 height 8
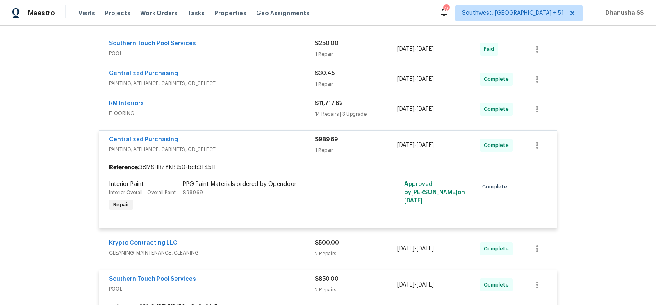
click at [286, 103] on div "RM Interiors" at bounding box center [212, 104] width 206 height 10
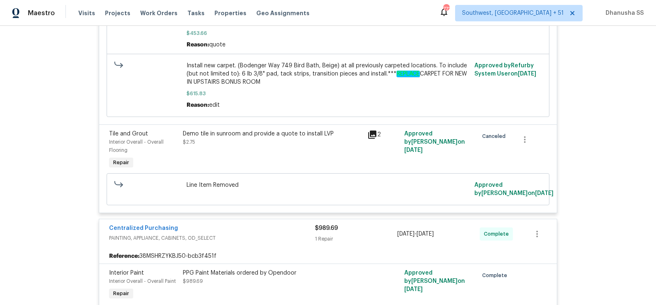
scroll to position [2026, 0]
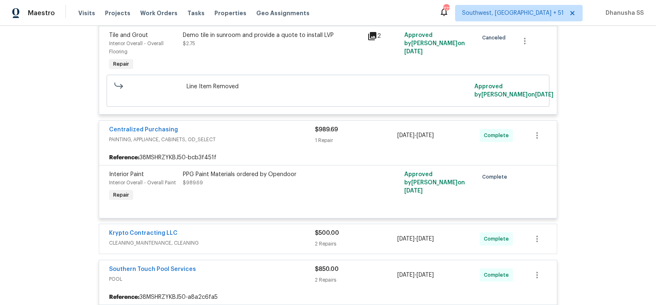
click at [289, 145] on div "Centralized Purchasing PAINTING, APPLIANCE, CABINETS, OD_SELECT" at bounding box center [212, 135] width 206 height 20
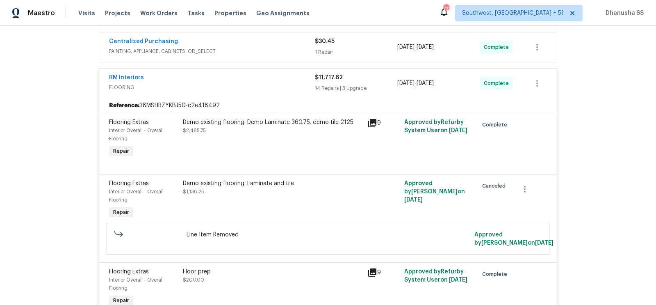
scroll to position [191, 0]
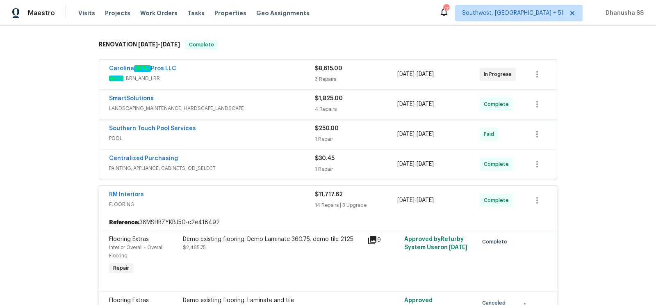
click at [288, 154] on div "Centralized Purchasing" at bounding box center [212, 159] width 206 height 10
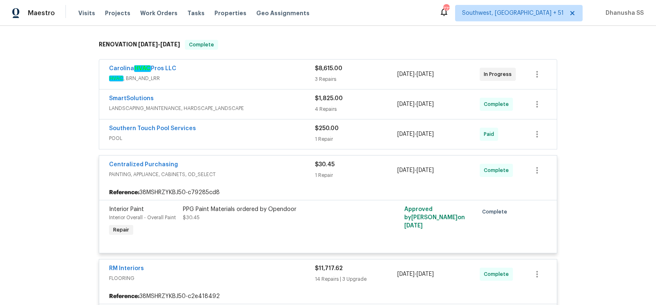
click at [287, 124] on div "Southern Touch Pool Services" at bounding box center [212, 129] width 206 height 10
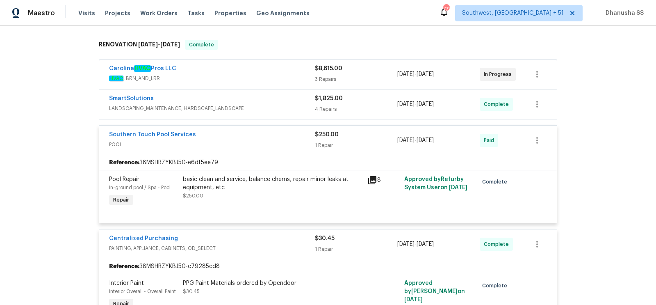
click at [291, 97] on div "SmartSolutions" at bounding box center [212, 99] width 206 height 10
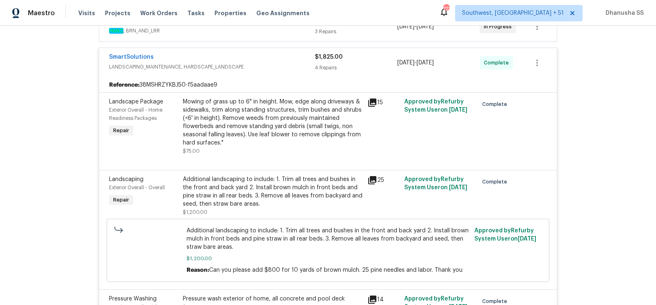
scroll to position [146, 0]
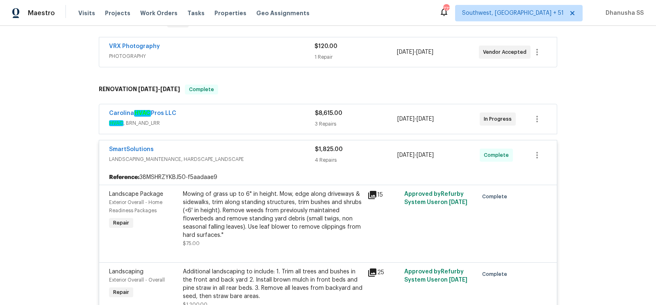
click at [296, 113] on div "Carolina HVAC Pros LLC" at bounding box center [212, 114] width 206 height 10
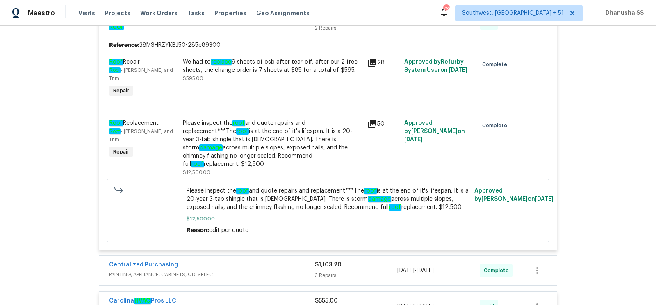
scroll to position [5456, 0]
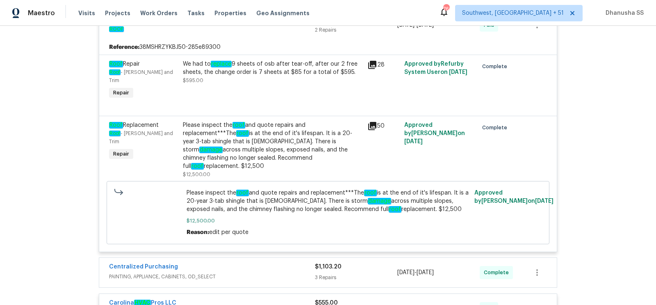
click at [248, 76] on div "We had to replace 9 sheets of osb after tear-off, after our 2 free sheets, the …" at bounding box center [273, 68] width 180 height 16
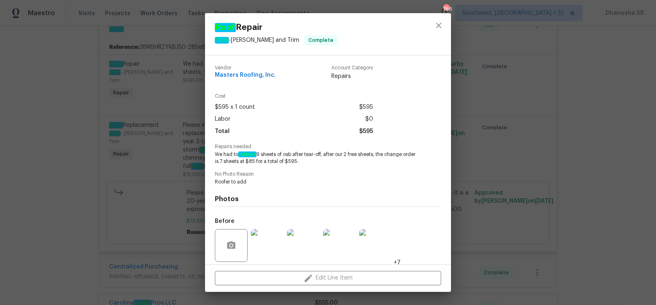
scroll to position [59, 0]
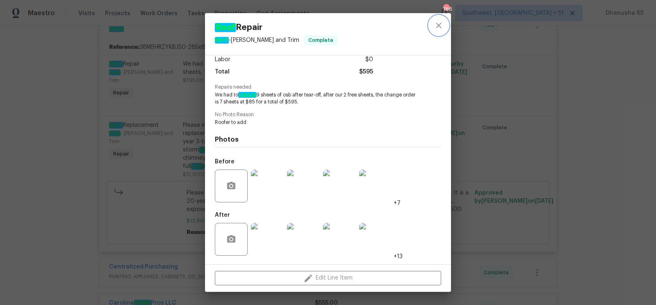
click at [434, 32] on button "close" at bounding box center [439, 26] width 20 height 20
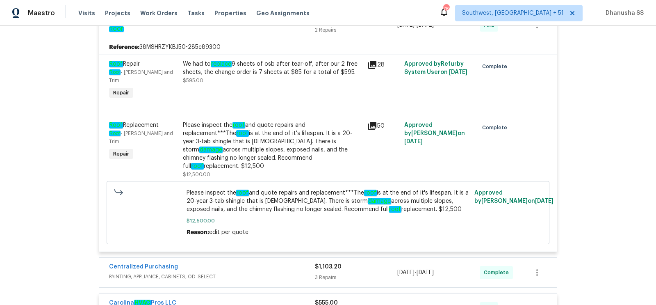
click at [266, 151] on div "Please inspect the roof and quote repairs and replacement***The roof is at the …" at bounding box center [273, 145] width 180 height 49
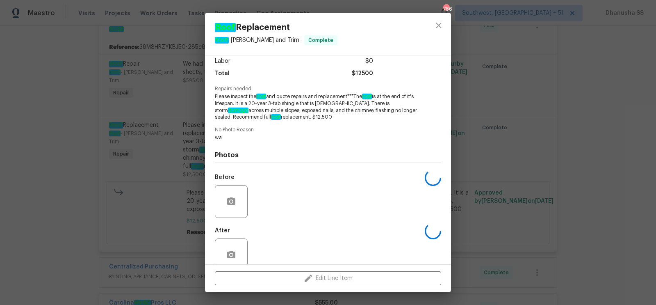
scroll to position [73, 0]
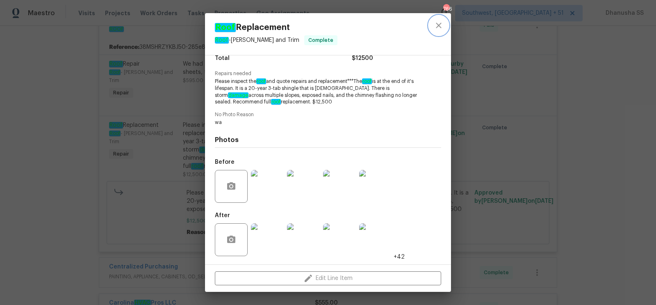
click at [435, 21] on icon "close" at bounding box center [439, 25] width 10 height 10
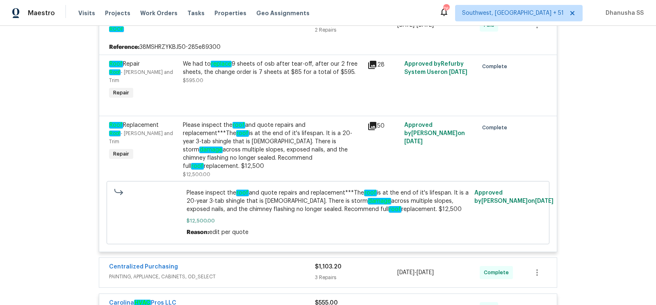
click at [227, 95] on div "We had to replace 9 sheets of osb after tear-off, after our 2 free sheets, the …" at bounding box center [272, 80] width 184 height 46
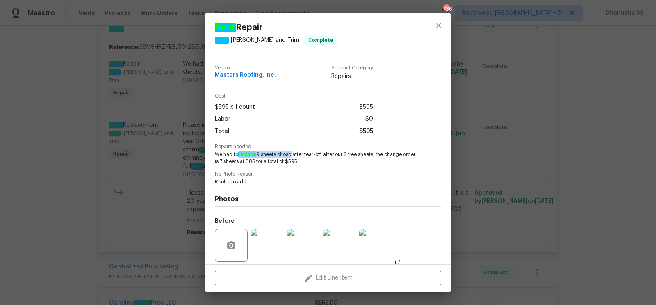
drag, startPoint x: 239, startPoint y: 154, endPoint x: 293, endPoint y: 153, distance: 53.3
click at [293, 153] on span "We had to replace 9 sheets of osb after tear-off, after our 2 free sheets, the …" at bounding box center [317, 158] width 204 height 14
copy span "replace 9 sheets of osb"
click at [438, 12] on div "Roof Repair Roof - Eaves and Trim Complete Vendor Masters Roofing, Inc. Account…" at bounding box center [328, 152] width 656 height 305
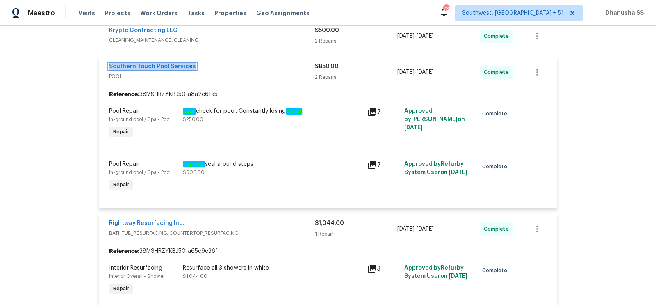
scroll to position [2797, 0]
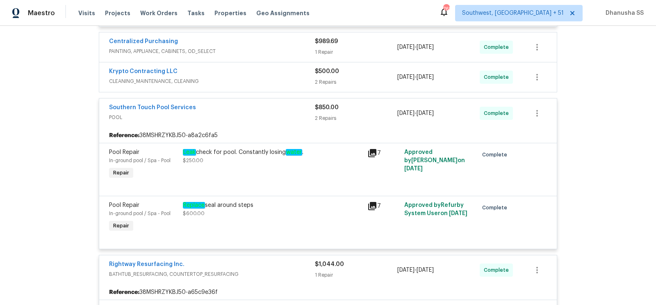
click at [271, 77] on span "CLEANING_MAINTENANCE, CLEANING" at bounding box center [212, 81] width 206 height 8
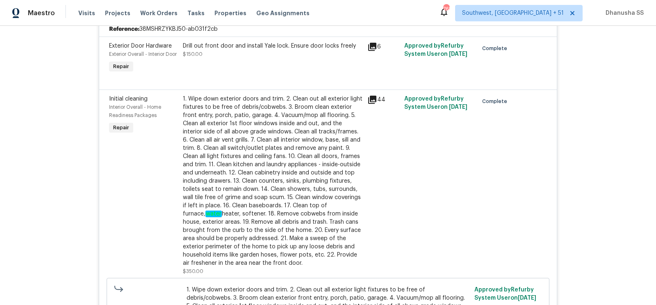
scroll to position [2710, 0]
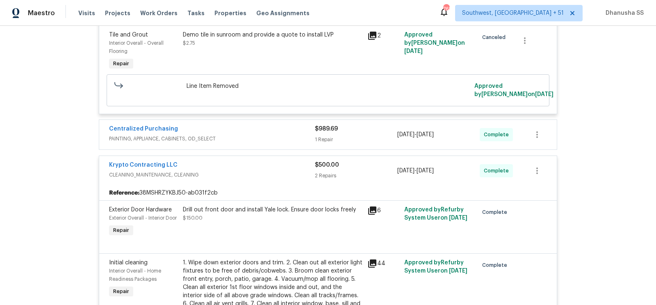
click at [277, 161] on div "Krypto Contracting LLC" at bounding box center [212, 166] width 206 height 10
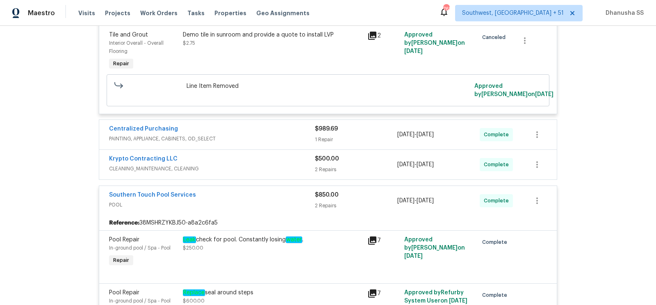
click at [277, 134] on span "PAINTING, APPLIANCE, CABINETS, OD_SELECT" at bounding box center [212, 138] width 206 height 8
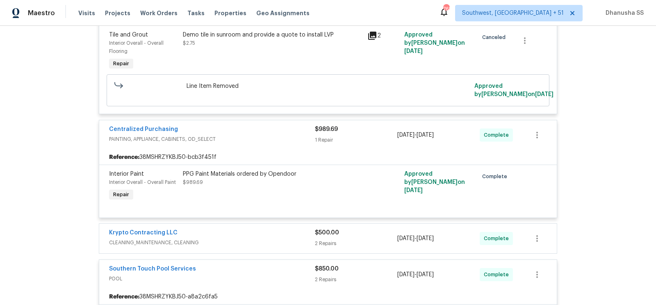
click at [273, 139] on div "Centralized Purchasing PAINTING, APPLIANCE, CABINETS, OD_SELECT" at bounding box center [212, 135] width 206 height 20
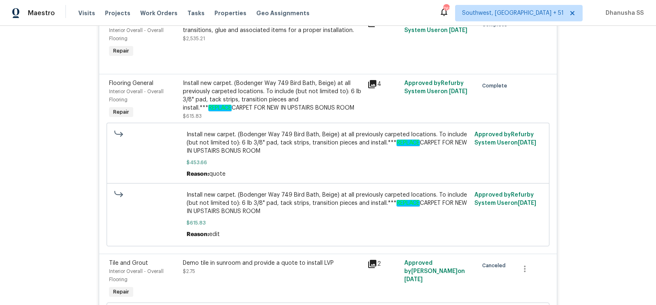
scroll to position [2444, 0]
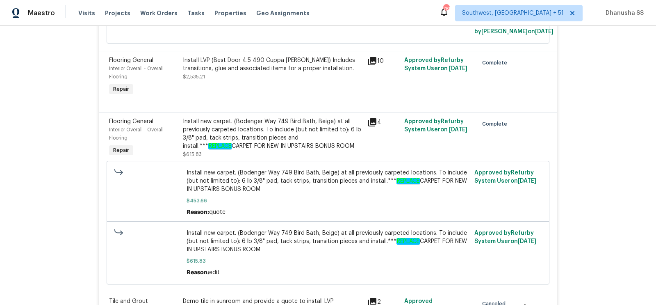
click at [294, 132] on div "Install new carpet. (Bodenger Way 749 Bird Bath, Beige) at all previously carpe…" at bounding box center [273, 133] width 180 height 33
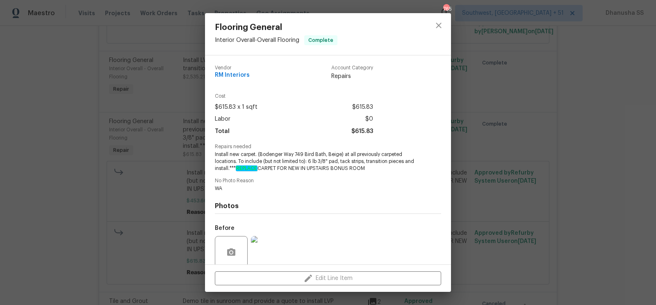
drag, startPoint x: 307, startPoint y: 168, endPoint x: 367, endPoint y: 168, distance: 59.8
click at [367, 168] on span "Install new carpet. (Bodenger Way 749 Bird Bath, Beige) at all previously carpe…" at bounding box center [317, 161] width 204 height 20
copy span "UPSTAIRS BONUS ROOM"
click at [445, 27] on button "close" at bounding box center [439, 26] width 20 height 20
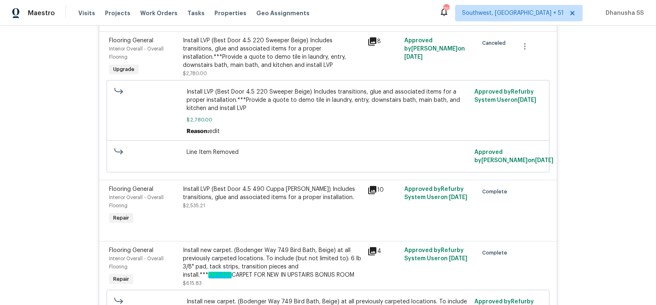
scroll to position [2263, 0]
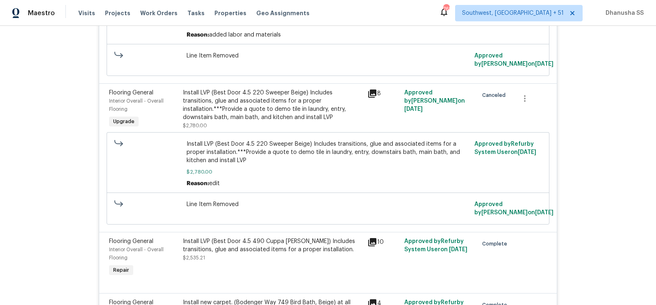
click at [281, 115] on div "Install LVP (Best Door 4.5 220 Sweeper Beige) Includes transitions, glue and as…" at bounding box center [273, 109] width 180 height 41
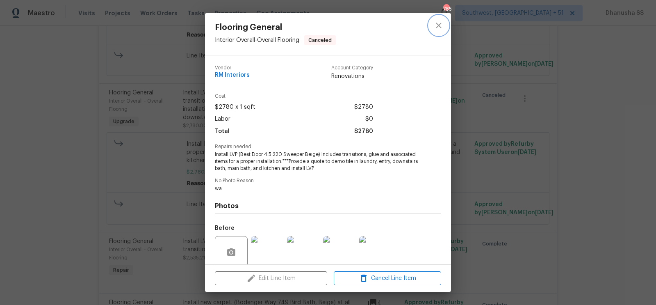
click at [439, 29] on icon "close" at bounding box center [439, 25] width 10 height 10
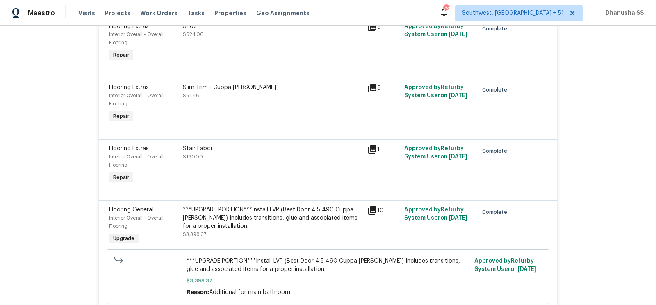
scroll to position [1743, 0]
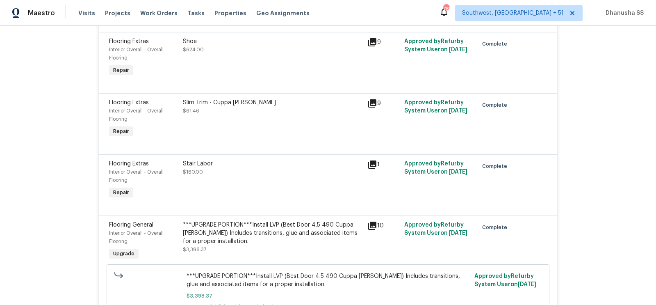
click at [223, 235] on div "***UPGRADE PORTION***Install LVP (Best Door 4.5 490 Cuppa Joe) Includes transit…" at bounding box center [273, 232] width 180 height 25
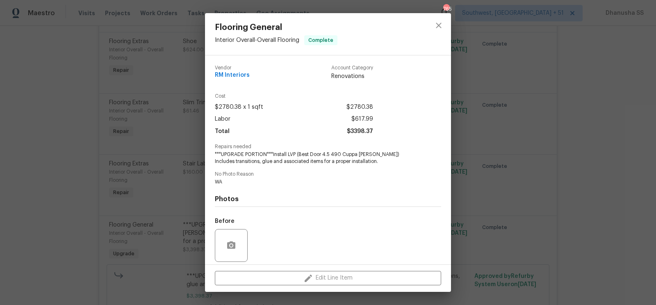
scroll to position [59, 0]
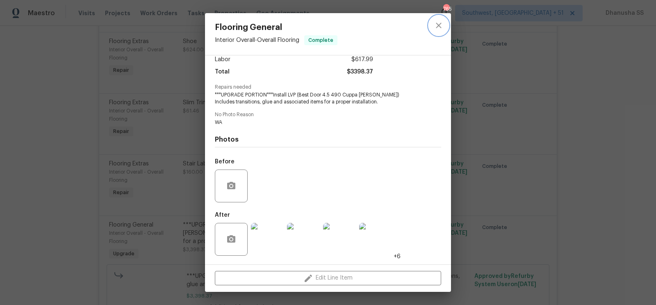
click at [439, 20] on icon "close" at bounding box center [439, 25] width 10 height 10
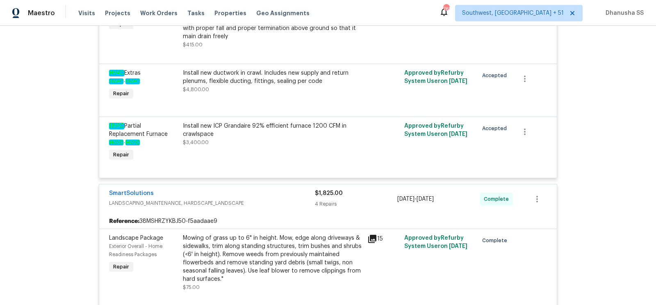
scroll to position [259, 0]
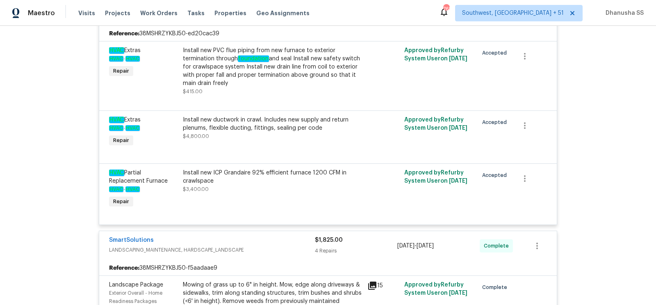
click at [244, 182] on div "Install new ICP Grandaire 92% eﬃcient furnace 1200 CFM in crawlspace" at bounding box center [273, 176] width 180 height 16
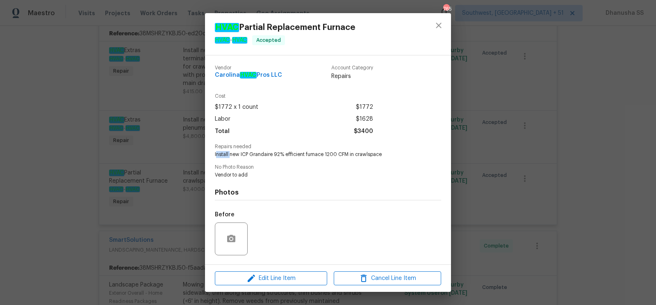
drag, startPoint x: 216, startPoint y: 156, endPoint x: 230, endPoint y: 156, distance: 13.5
click at [230, 156] on span "Install new ICP Grandaire 92% eﬃcient furnace 1200 CFM in crawlspace" at bounding box center [317, 154] width 204 height 7
click at [237, 156] on span "Install new ICP Grandaire 92% eﬃcient furnace 1200 CFM in crawlspace" at bounding box center [317, 154] width 204 height 7
drag, startPoint x: 214, startPoint y: 154, endPoint x: 395, endPoint y: 154, distance: 180.3
click at [395, 154] on span "Install new ICP Grandaire 92% eﬃcient furnace 1200 CFM in crawlspace" at bounding box center [317, 154] width 204 height 7
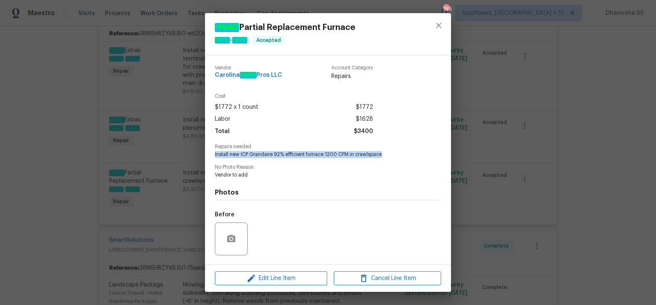
copy span "Install new ICP Grandaire 92% eﬃcient furnace 1200 CFM in crawlspace"
click at [437, 28] on icon "close" at bounding box center [439, 25] width 10 height 10
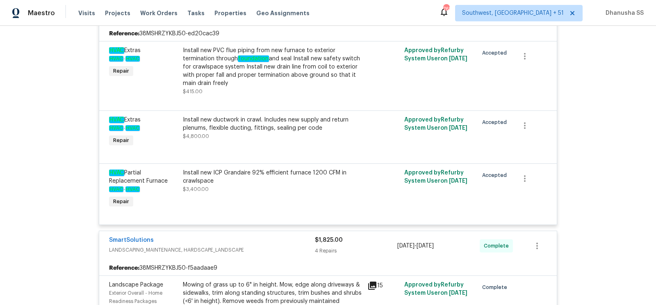
click at [265, 139] on div "Install new ductwork in crawl. Includes new supply and return plenums, flexible…" at bounding box center [273, 128] width 180 height 25
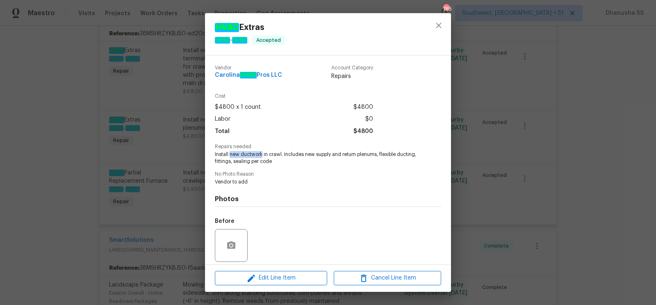
drag, startPoint x: 229, startPoint y: 155, endPoint x: 262, endPoint y: 155, distance: 33.2
click at [262, 155] on span "Install new ductwork in crawl. Includes new supply and return plenums, flexible…" at bounding box center [317, 158] width 204 height 14
copy span "new ductwork"
click at [444, 19] on button "close" at bounding box center [439, 26] width 20 height 20
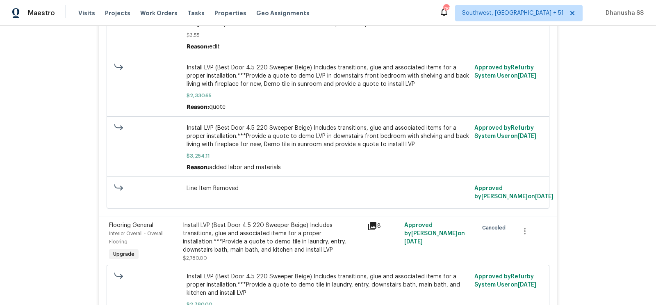
scroll to position [99, 0]
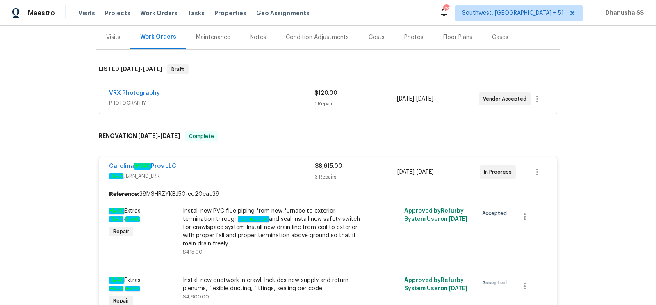
click at [241, 238] on div "Install new PVC flue piping from new furnace to exterior termination through fo…" at bounding box center [273, 227] width 180 height 41
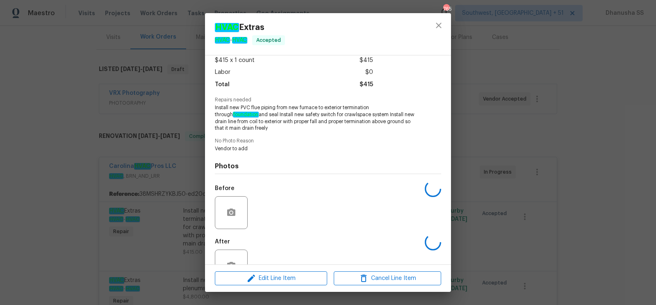
scroll to position [73, 0]
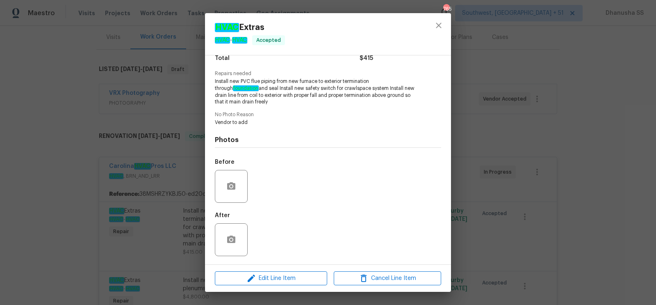
click at [427, 23] on div at bounding box center [438, 34] width 25 height 42
click at [434, 36] on div at bounding box center [438, 34] width 25 height 42
click at [435, 25] on icon "close" at bounding box center [439, 25] width 10 height 10
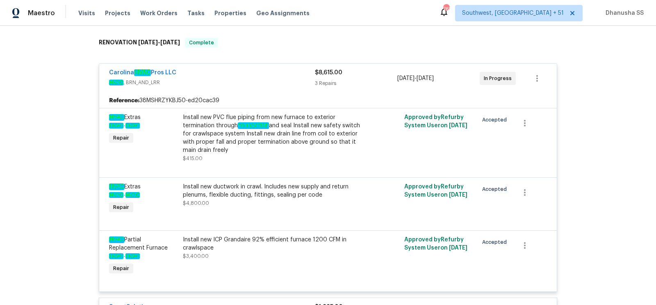
scroll to position [296, 0]
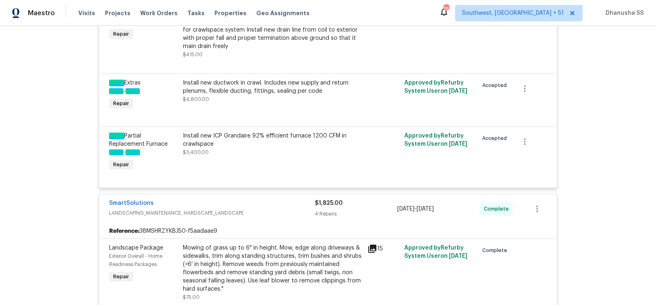
click at [272, 144] on div "Install new ICP Grandaire 92% eﬃcient furnace 1200 CFM in crawlspace" at bounding box center [273, 140] width 180 height 16
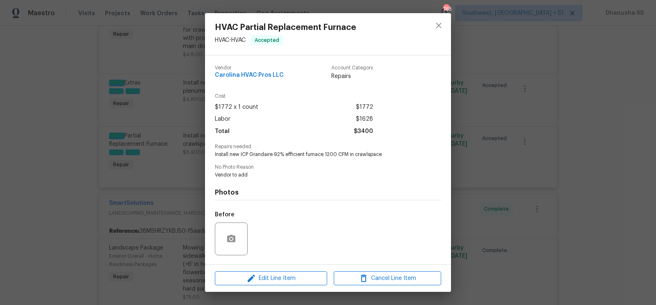
scroll to position [52, 0]
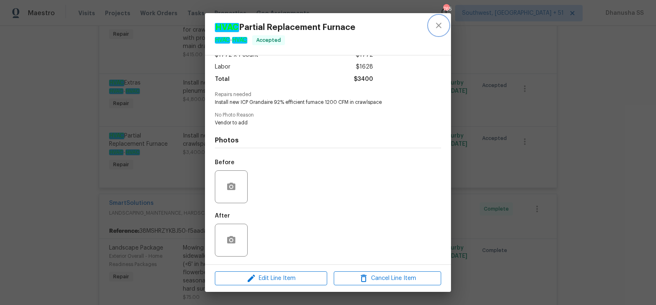
click at [432, 26] on button "close" at bounding box center [439, 26] width 20 height 20
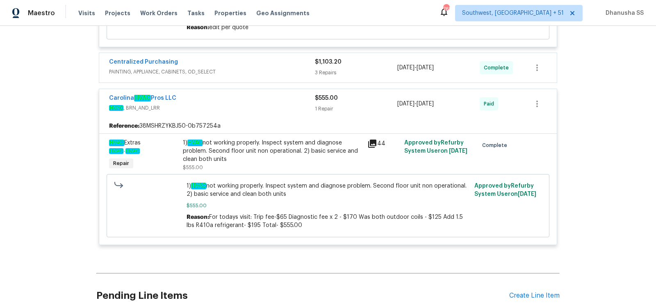
scroll to position [5662, 0]
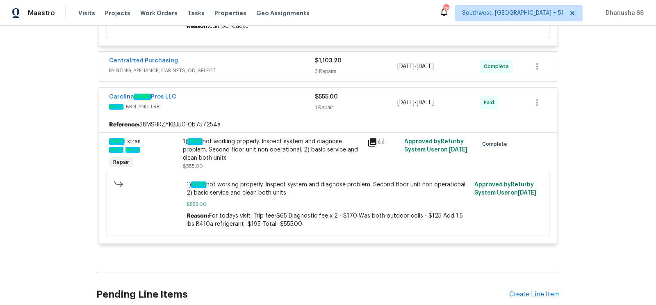
click at [218, 149] on div "1) HVAC not working properly. Inspect system and diagnose problem. Second floor…" at bounding box center [273, 149] width 180 height 25
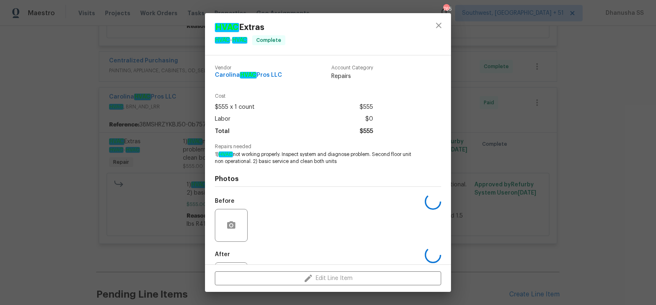
scroll to position [39, 0]
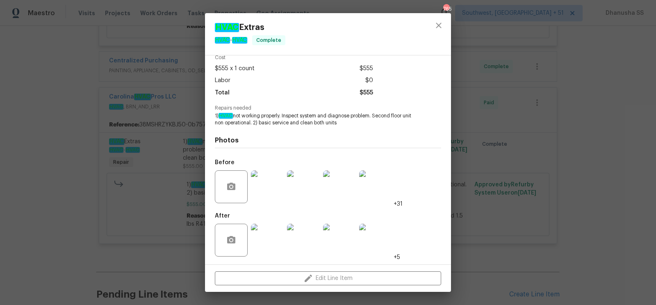
click at [297, 244] on img at bounding box center [303, 239] width 33 height 33
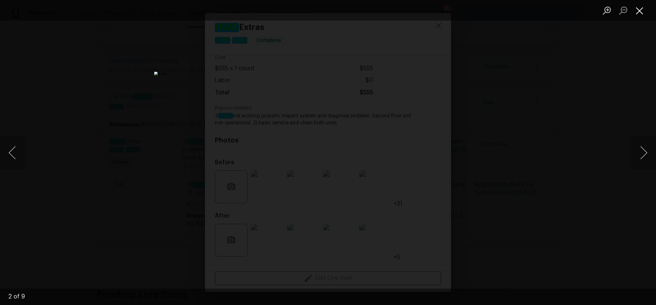
click at [641, 15] on button "Close lightbox" at bounding box center [639, 10] width 16 height 14
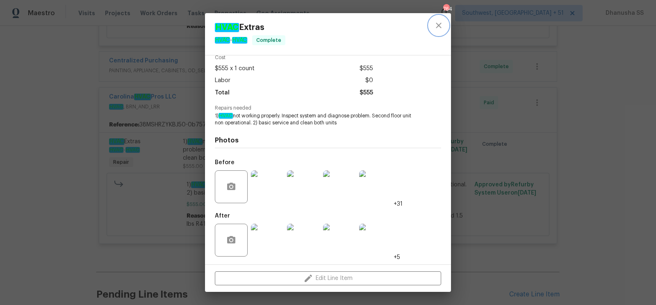
click at [440, 24] on icon "close" at bounding box center [439, 25] width 10 height 10
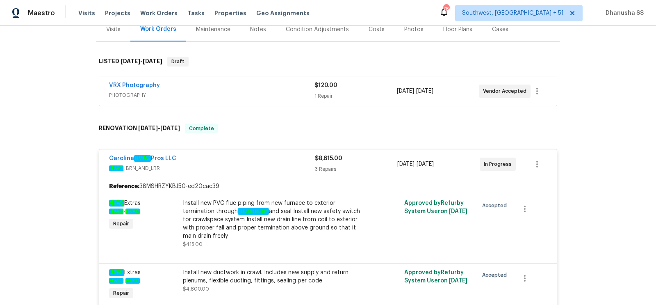
scroll to position [0, 0]
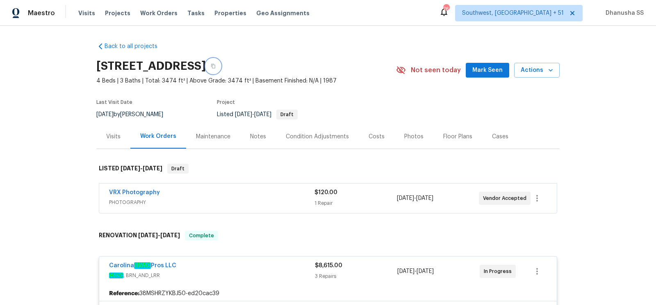
click at [220, 61] on button "button" at bounding box center [213, 66] width 15 height 15
click at [154, 15] on span "Work Orders" at bounding box center [158, 13] width 37 height 8
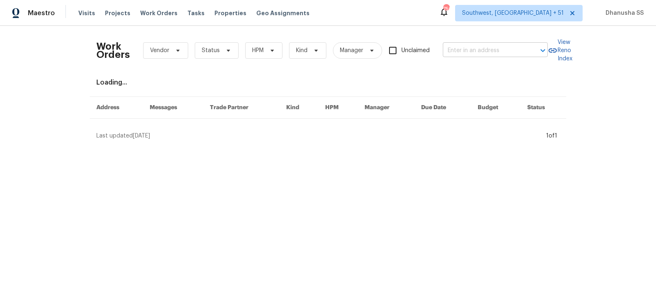
click at [465, 49] on input "text" at bounding box center [484, 50] width 82 height 13
paste input "14339 Pelican Marsh Dr, Cypress, TX 77429"
type input "14339 Pelican Marsh Dr, Cypress, TX 77429"
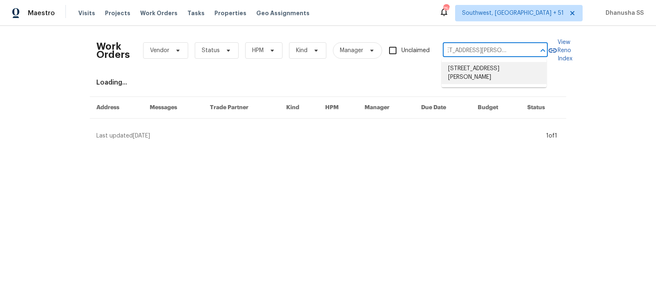
click at [467, 71] on li "14339 Pelican Marsh Dr, Cypress, TX 77429" at bounding box center [493, 73] width 105 height 22
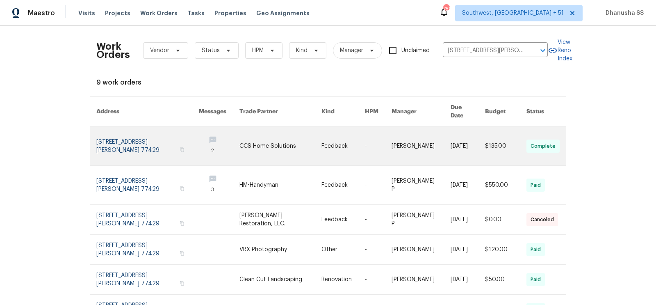
click at [353, 133] on link at bounding box center [342, 146] width 43 height 39
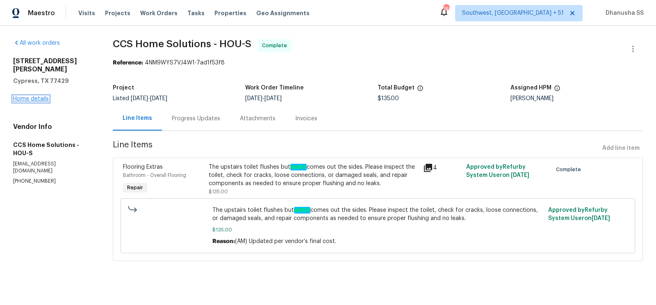
click at [43, 96] on link "Home details" at bounding box center [31, 99] width 36 height 6
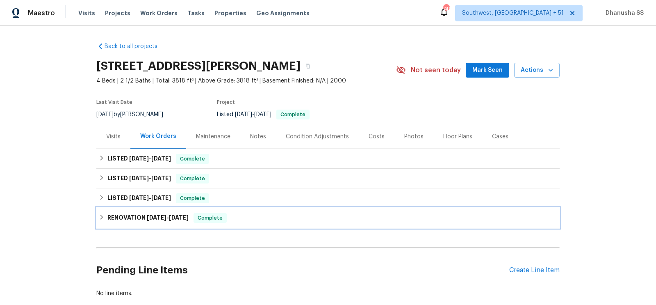
click at [232, 215] on div "RENOVATION 3/31/25 - 4/10/25 Complete" at bounding box center [328, 218] width 458 height 10
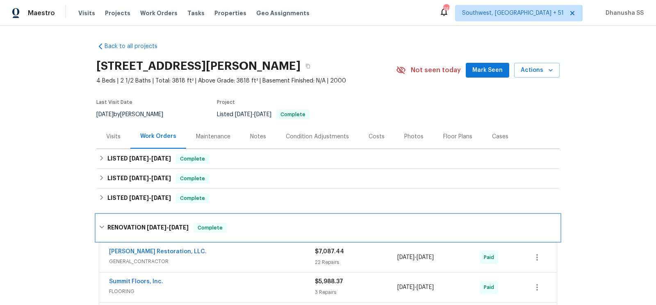
scroll to position [141, 0]
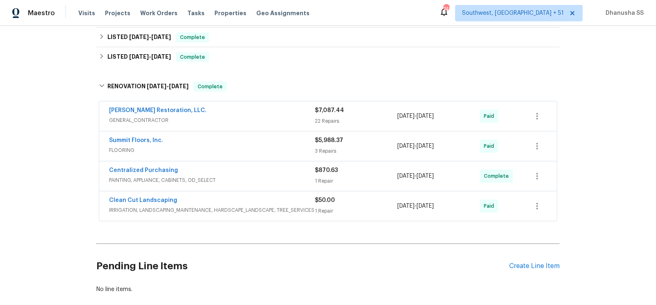
click at [276, 112] on div "Nash Restoration, LLC." at bounding box center [212, 111] width 206 height 10
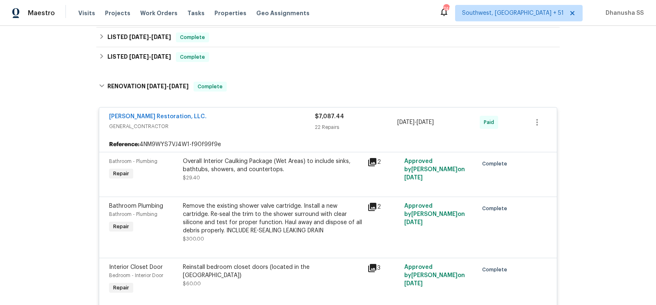
scroll to position [0, 0]
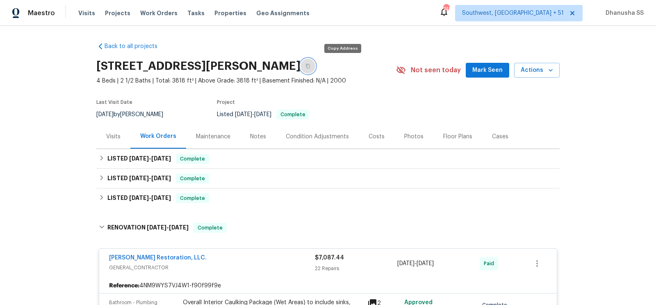
click at [310, 66] on icon "button" at bounding box center [307, 66] width 5 height 5
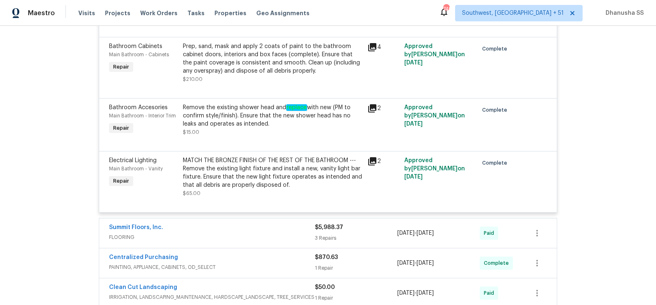
scroll to position [1923, 0]
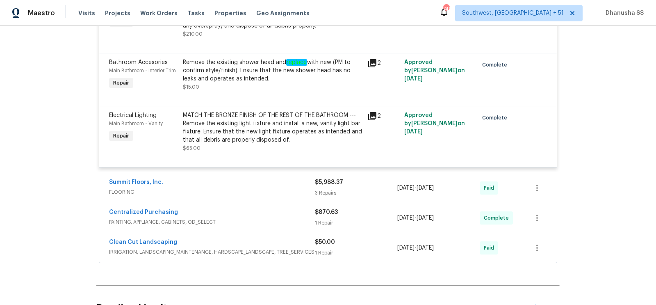
click at [243, 191] on span "FLOORING" at bounding box center [212, 192] width 206 height 8
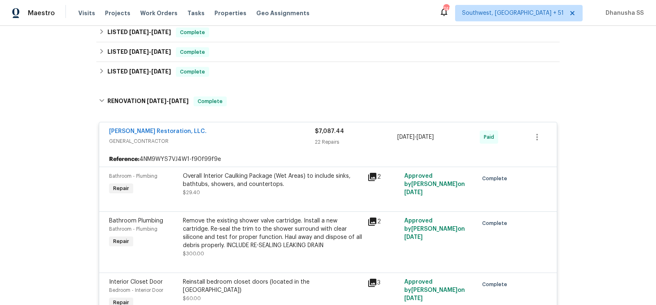
scroll to position [126, 0]
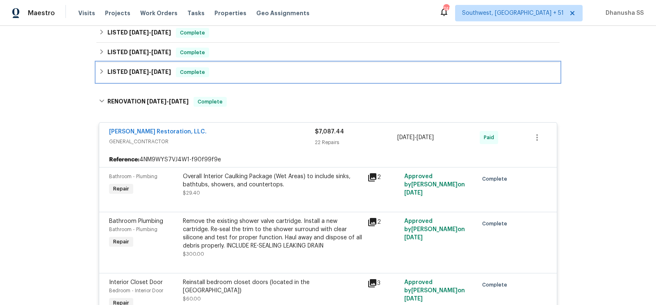
click at [259, 75] on div "LISTED 4/15/25 - 4/16/25 Complete" at bounding box center [328, 72] width 458 height 10
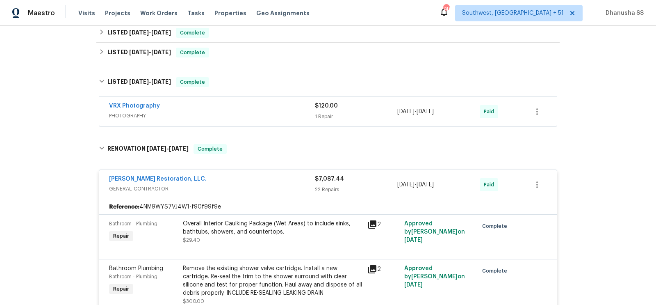
click at [277, 114] on span "PHOTOGRAPHY" at bounding box center [212, 115] width 206 height 8
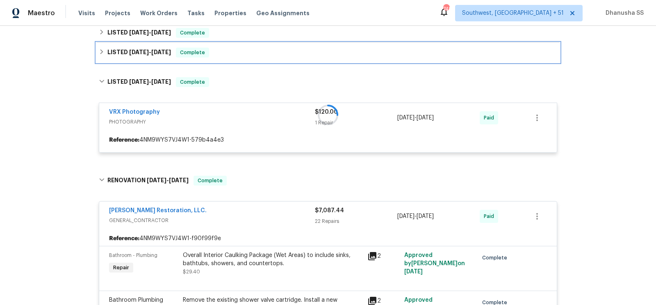
click at [256, 53] on div "LISTED 5/1/25 - 5/6/25 Complete" at bounding box center [328, 53] width 458 height 10
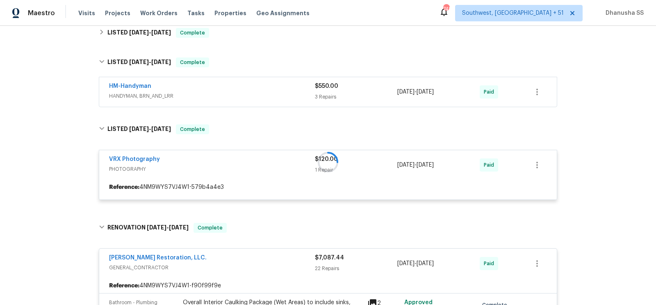
click at [263, 88] on div "HM-Handyman" at bounding box center [212, 87] width 206 height 10
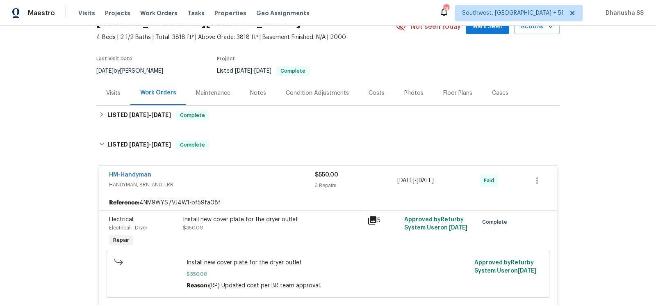
scroll to position [0, 0]
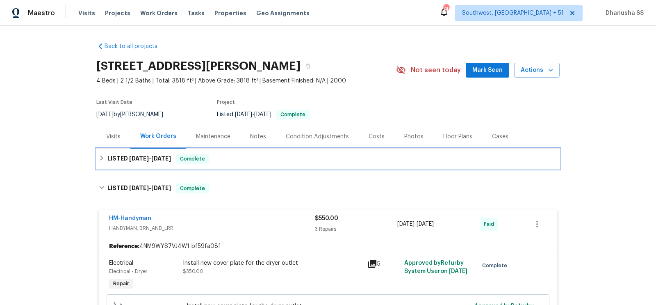
click at [254, 159] on div "LISTED 8/28/25 - 9/3/25 Complete" at bounding box center [328, 159] width 458 height 10
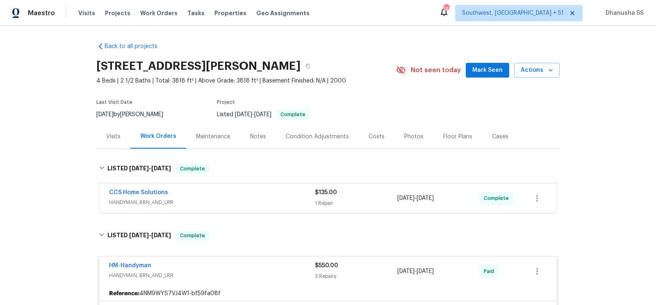
click at [272, 186] on div "CCS Home Solutions HANDYMAN, BRN_AND_LRR $135.00 1 Repair 8/30/2025 - 9/3/2025 …" at bounding box center [327, 198] width 457 height 30
click at [274, 193] on div "CCS Home Solutions" at bounding box center [212, 193] width 206 height 10
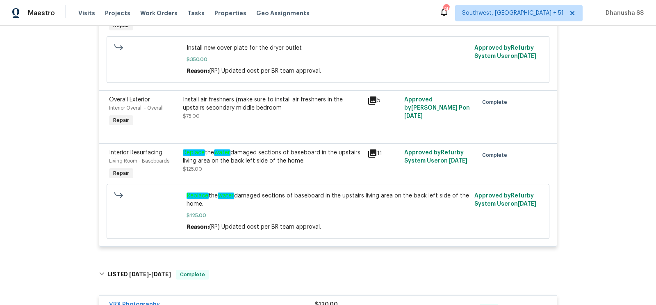
scroll to position [457, 0]
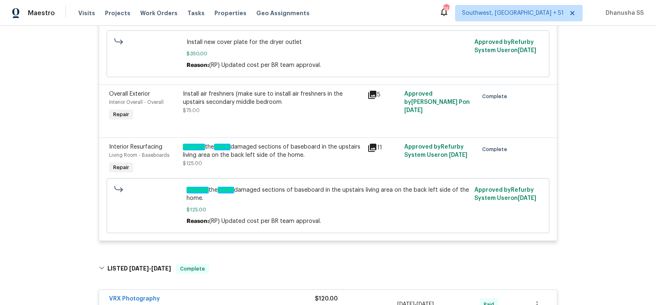
click at [237, 169] on div "Replace the water damaged sections of baseboard in the upstairs living area on …" at bounding box center [272, 159] width 184 height 38
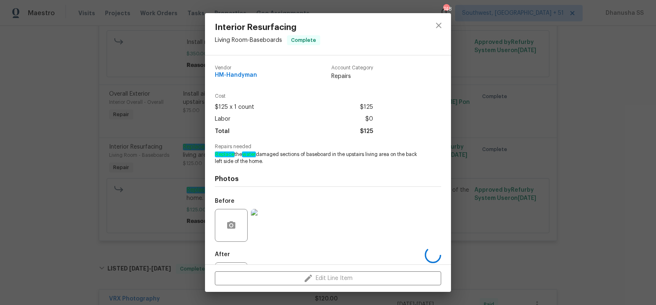
scroll to position [39, 0]
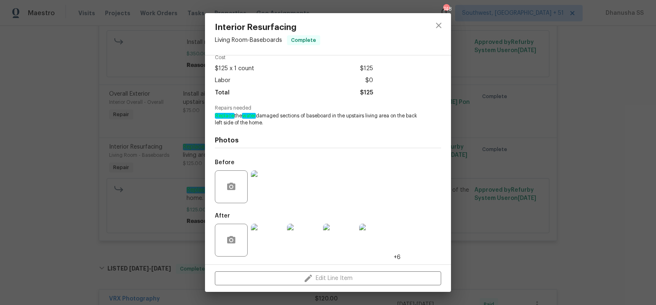
click at [269, 194] on img at bounding box center [267, 186] width 33 height 33
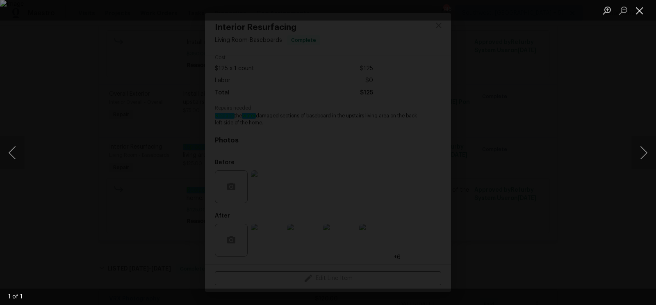
click at [636, 14] on button "Close lightbox" at bounding box center [639, 10] width 16 height 14
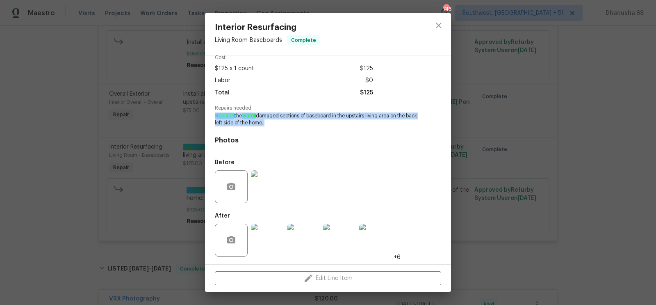
drag, startPoint x: 216, startPoint y: 113, endPoint x: 302, endPoint y: 129, distance: 88.3
click at [302, 129] on div "Vendor HM-Handyman Account Category Repairs Cost $125 x 1 count $125 Labor $0 T…" at bounding box center [328, 140] width 226 height 241
copy span "Replace the water damaged sections of baseboard in the upstairs living area on …"
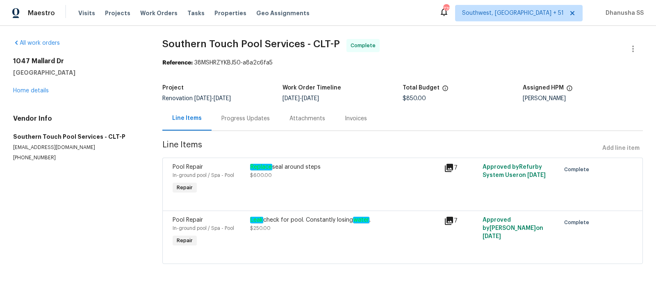
click at [249, 103] on div "Project Renovation [DATE] - [DATE] Work Order Timeline [DATE] - [DATE] Total Bu…" at bounding box center [402, 93] width 480 height 26
click at [244, 123] on div "Progress Updates" at bounding box center [245, 118] width 68 height 24
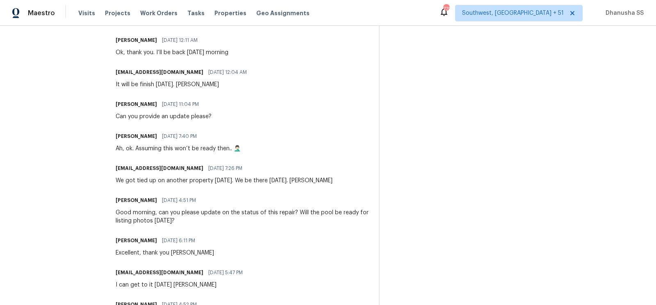
scroll to position [625, 0]
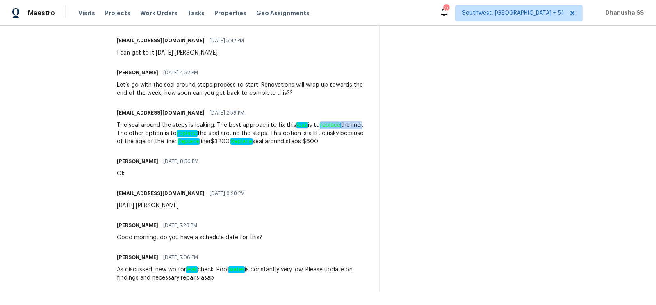
drag, startPoint x: 319, startPoint y: 126, endPoint x: 361, endPoint y: 125, distance: 42.2
click at [361, 125] on div "The seal around the steps is leaking. The best approach to fix this leak is to …" at bounding box center [243, 133] width 253 height 25
click at [319, 116] on div "[EMAIL_ADDRESS][DOMAIN_NAME] [DATE] 2:59 PM" at bounding box center [243, 112] width 253 height 11
drag, startPoint x: 318, startPoint y: 126, endPoint x: 363, endPoint y: 129, distance: 45.2
click at [363, 129] on div "The seal around the steps is leaking. The best approach to fix this leak is to …" at bounding box center [243, 133] width 253 height 25
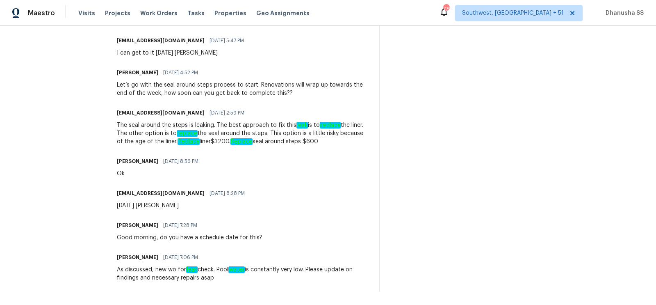
copy div "replace the liner"
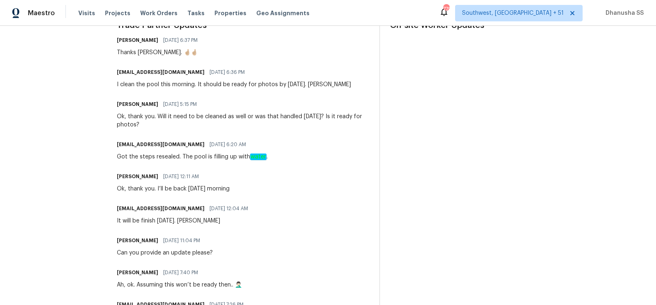
scroll to position [0, 0]
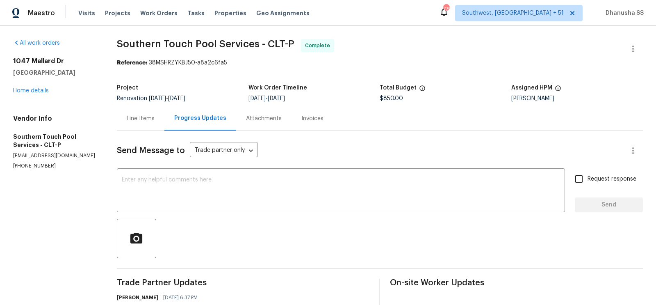
click at [136, 123] on div "Line Items" at bounding box center [141, 118] width 28 height 8
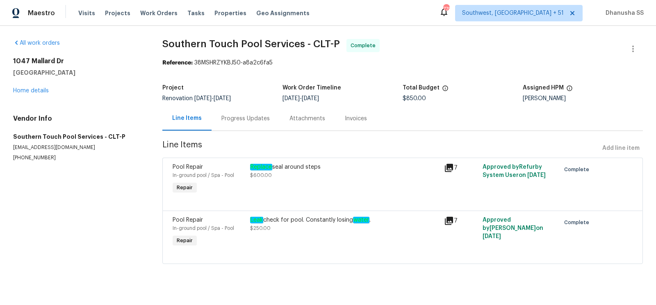
click at [302, 237] on div "Leak check for pool. Constantly losing water . $250.00" at bounding box center [345, 232] width 194 height 38
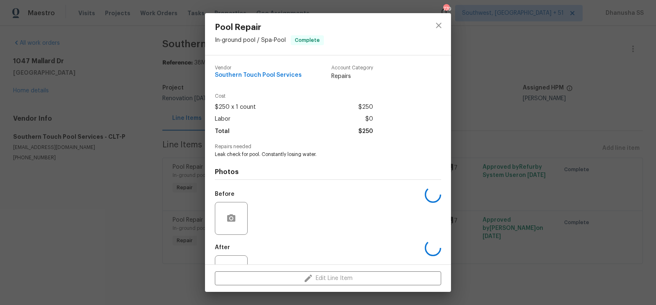
scroll to position [32, 0]
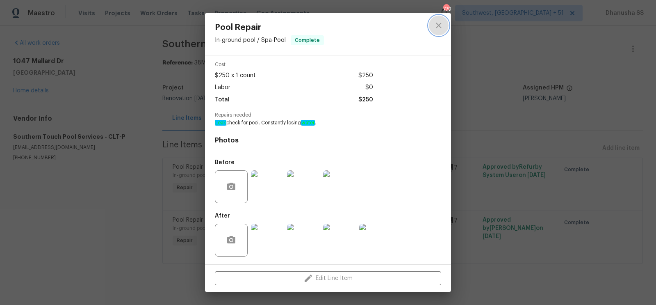
click at [432, 27] on button "close" at bounding box center [439, 26] width 20 height 20
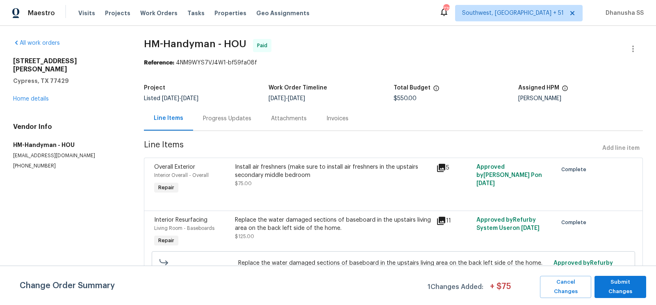
click at [231, 112] on div "Progress Updates" at bounding box center [227, 118] width 68 height 24
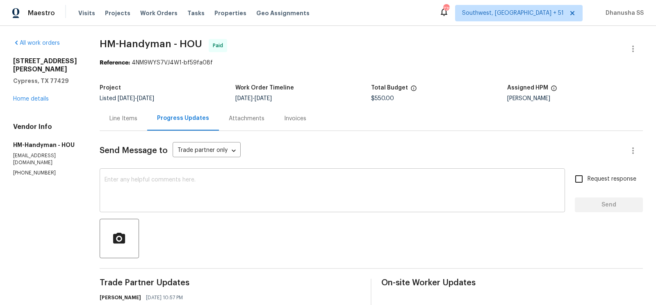
scroll to position [321, 0]
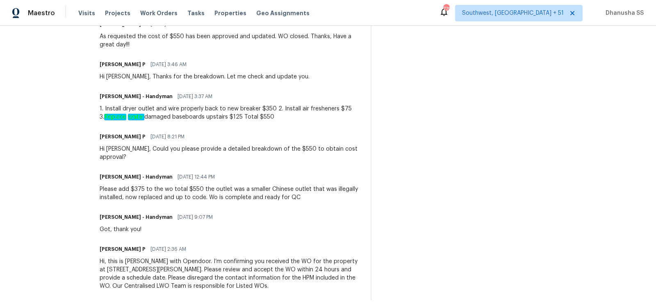
drag, startPoint x: 145, startPoint y: 118, endPoint x: 277, endPoint y: 118, distance: 132.0
click at [277, 118] on div "1. Install dryer outlet and wire properly back to new breaker $350 2. Install a…" at bounding box center [230, 113] width 261 height 16
click at [137, 122] on div "Trade Partner Updates [PERSON_NAME] [DATE] 10:57 PM Hi, [PERSON_NAME]. I swung …" at bounding box center [230, 128] width 261 height 343
drag, startPoint x: 103, startPoint y: 115, endPoint x: 227, endPoint y: 118, distance: 123.4
click at [227, 118] on div "All work orders [STREET_ADDRESS][PERSON_NAME] Home details Vendor Info HM-Handy…" at bounding box center [328, 9] width 656 height 608
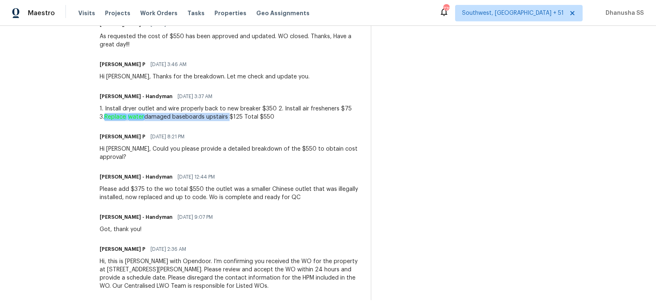
copy div "Replace water damaged baseboards upstairs"
